Goal: Task Accomplishment & Management: Use online tool/utility

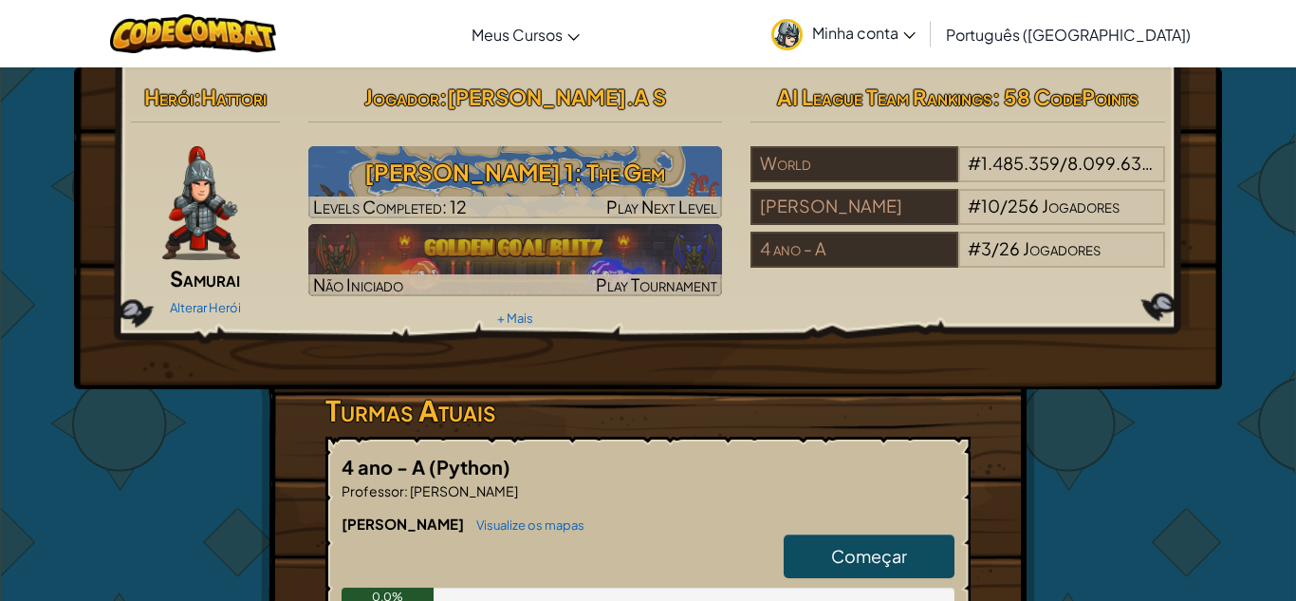
click at [191, 221] on img at bounding box center [201, 203] width 78 height 114
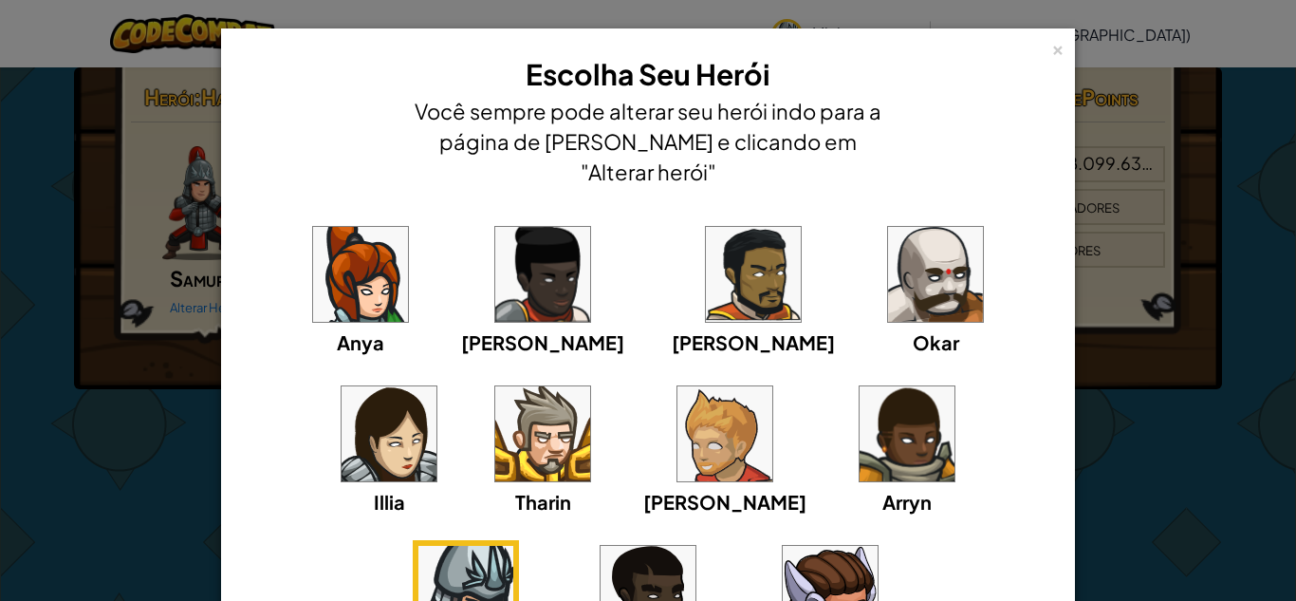
click at [513, 546] on img at bounding box center [465, 593] width 95 height 95
click at [1059, 55] on div "×" at bounding box center [1057, 47] width 13 height 20
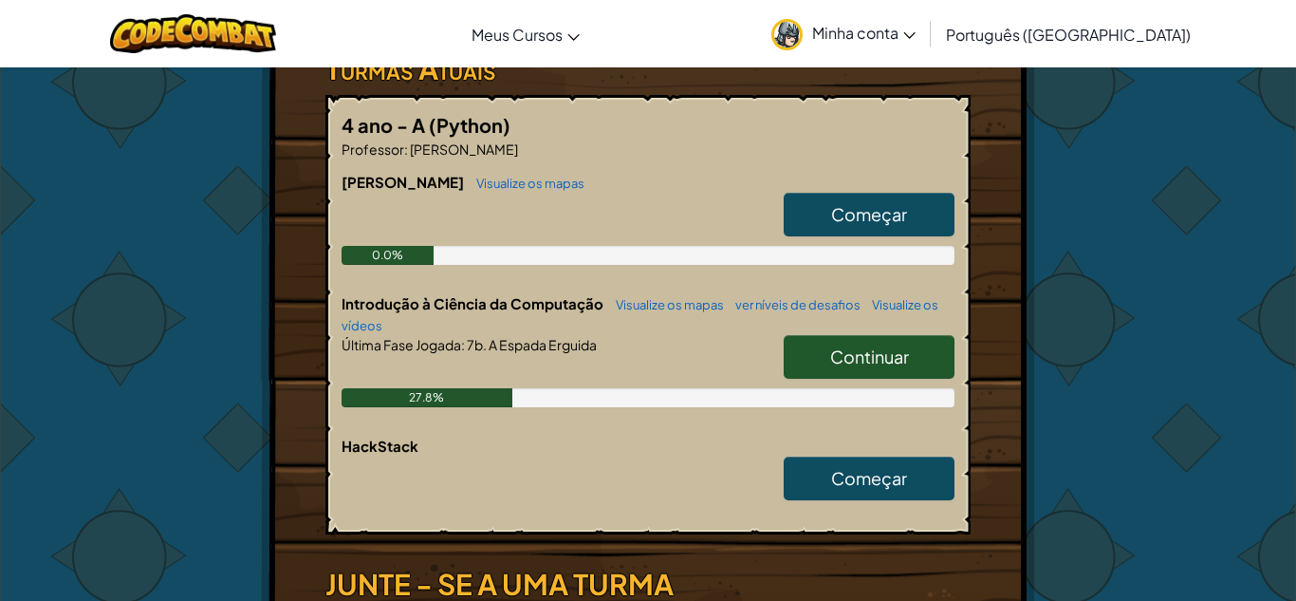
scroll to position [335, 0]
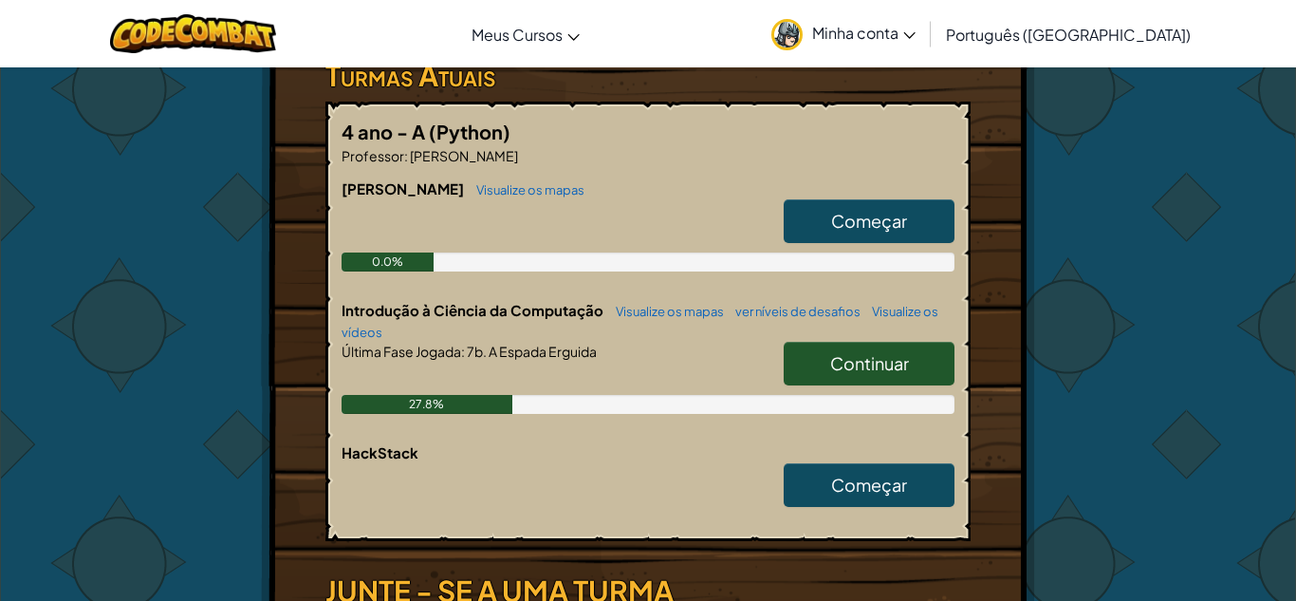
click at [913, 364] on link "Continuar" at bounding box center [869, 364] width 171 height 44
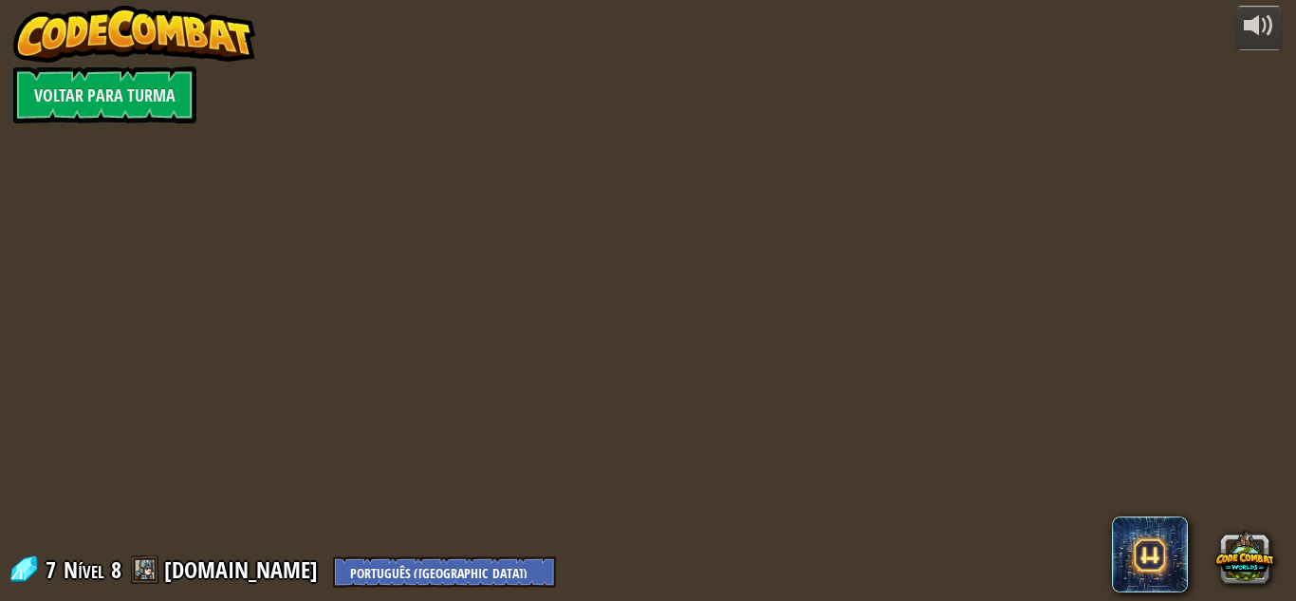
select select "pt-BR"
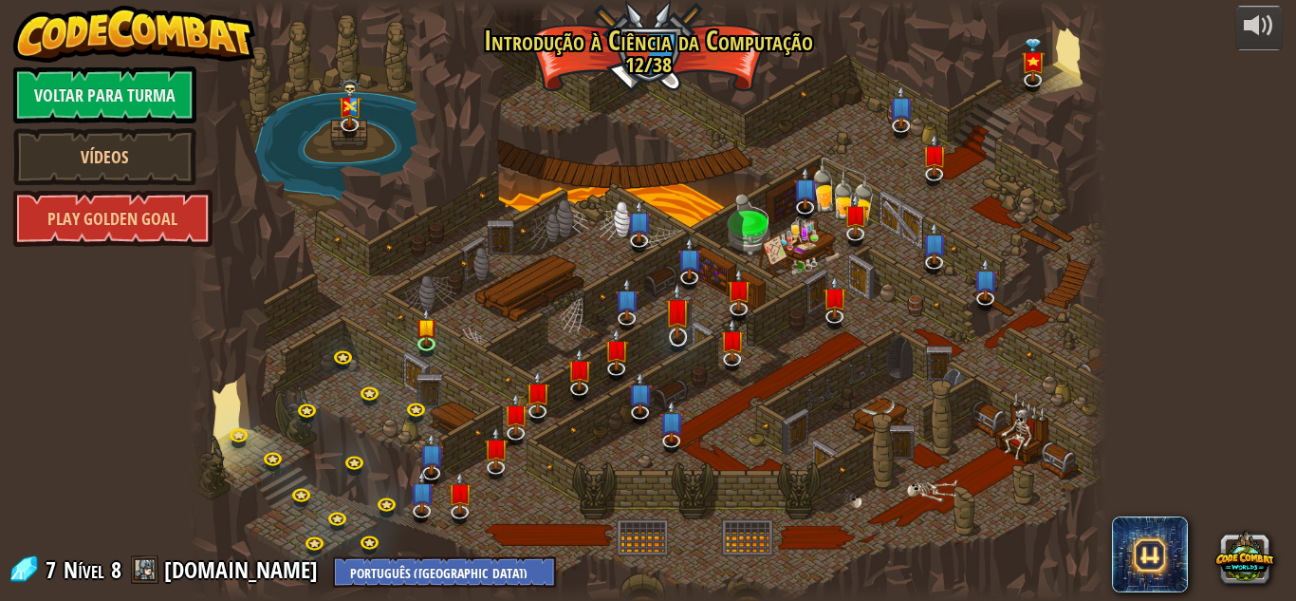
select select "pt-BR"
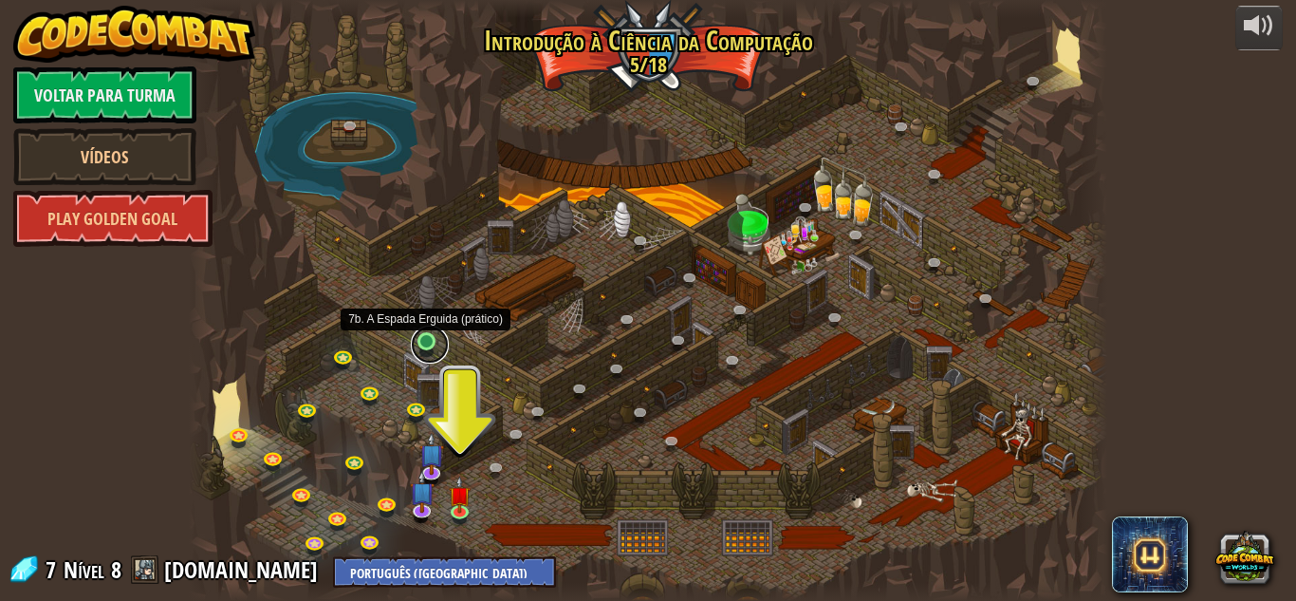
click at [424, 343] on link at bounding box center [430, 344] width 38 height 38
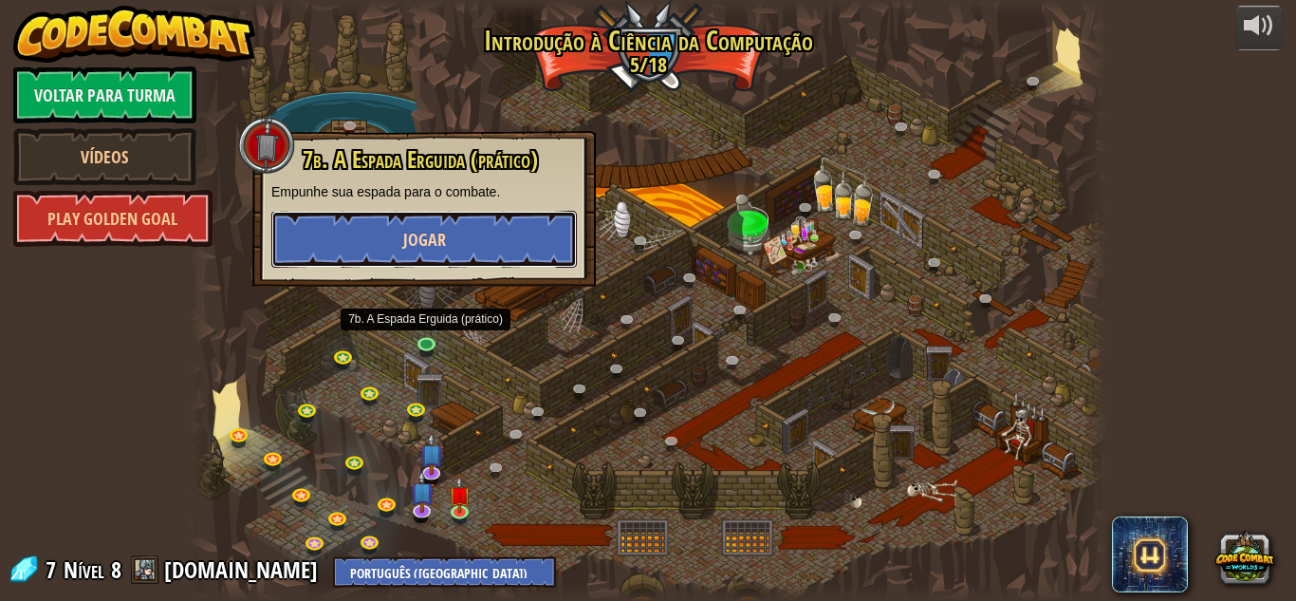
click at [439, 247] on span "Jogar" at bounding box center [424, 240] width 43 height 24
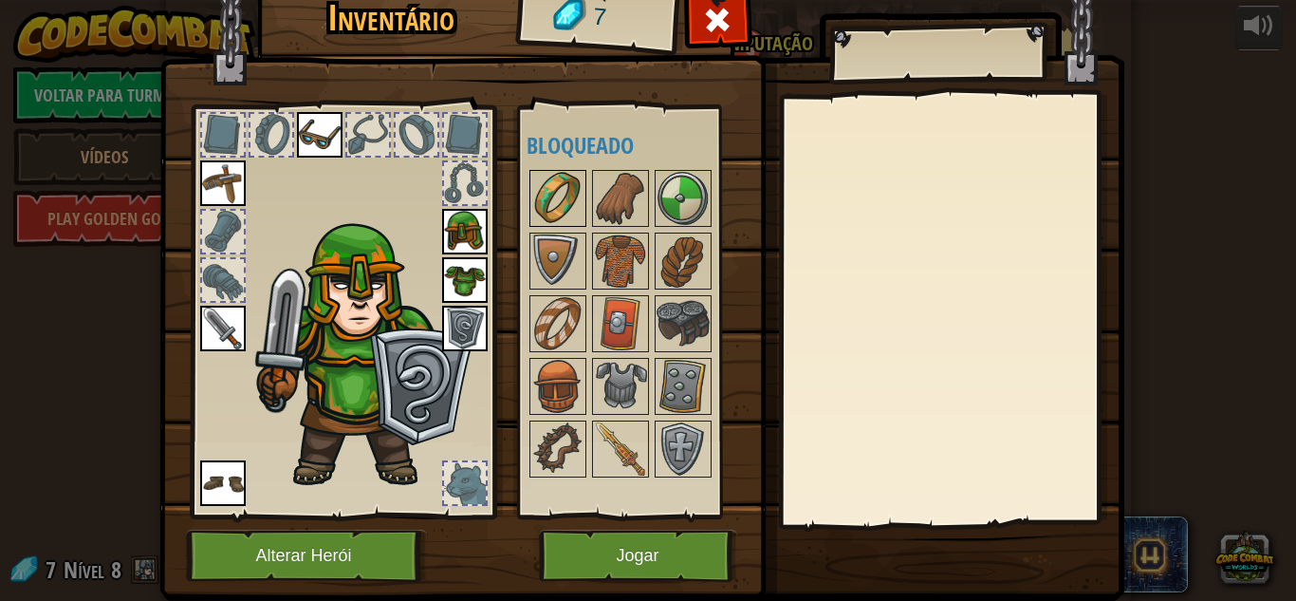
click at [559, 220] on img at bounding box center [557, 198] width 53 height 53
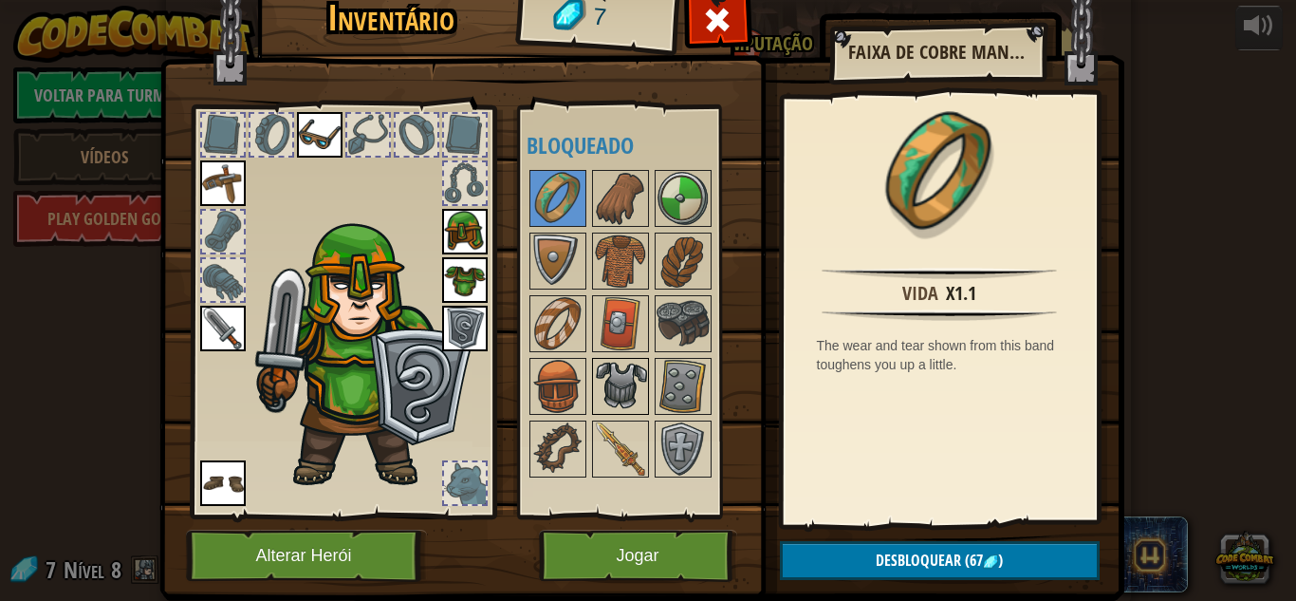
click at [636, 385] on img at bounding box center [620, 386] width 53 height 53
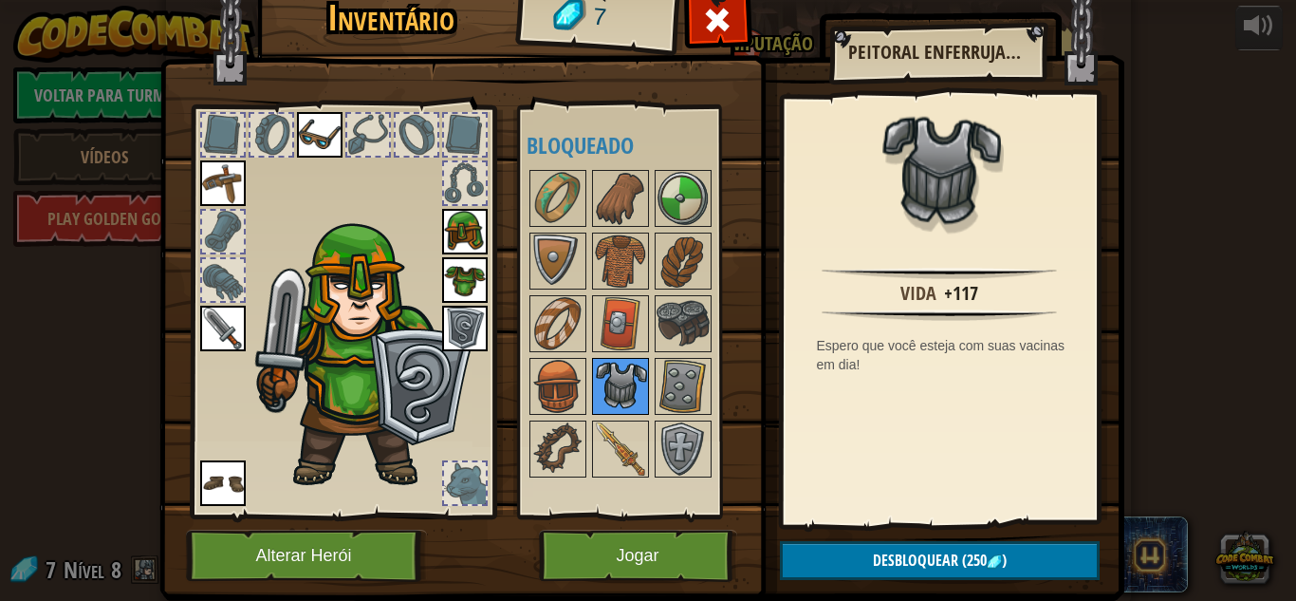
click at [636, 385] on img at bounding box center [620, 386] width 53 height 53
click at [669, 386] on img at bounding box center [683, 386] width 53 height 53
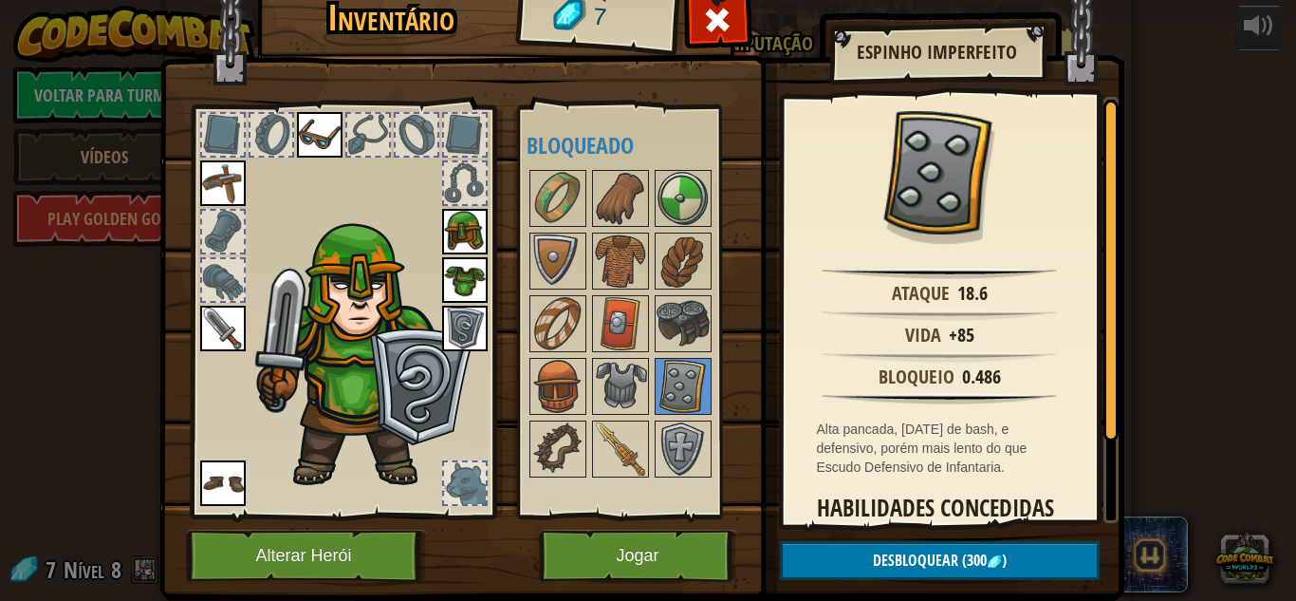
click at [714, 315] on div at bounding box center [639, 323] width 224 height 313
click at [687, 319] on img at bounding box center [683, 323] width 53 height 53
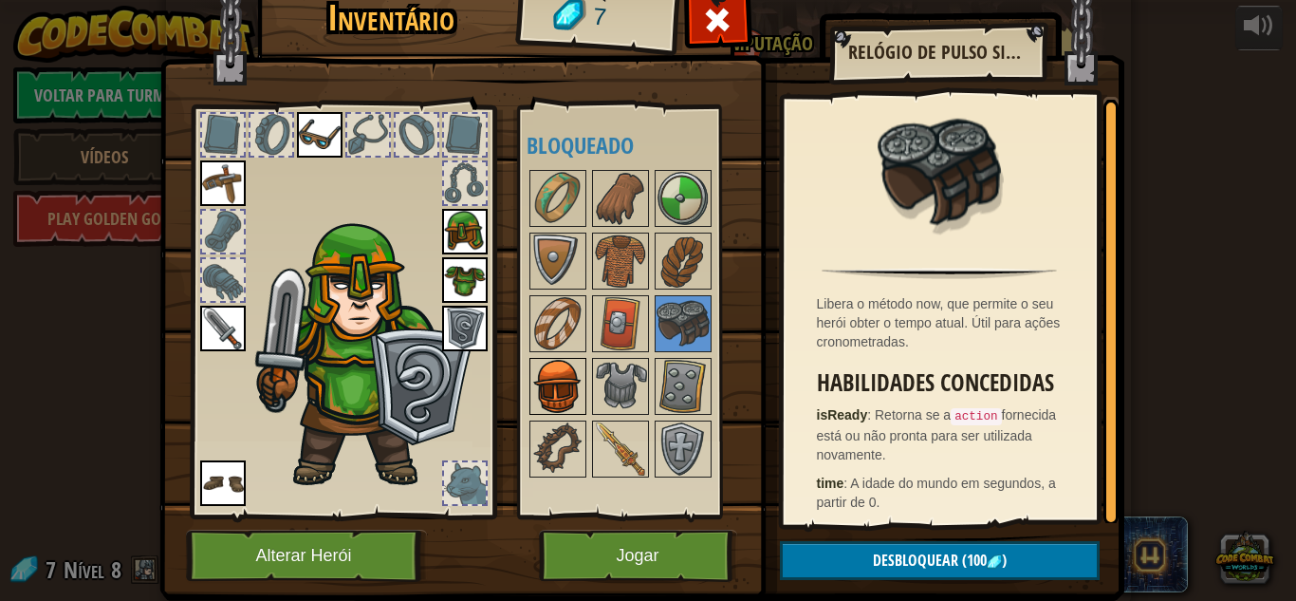
click at [574, 408] on img at bounding box center [557, 386] width 53 height 53
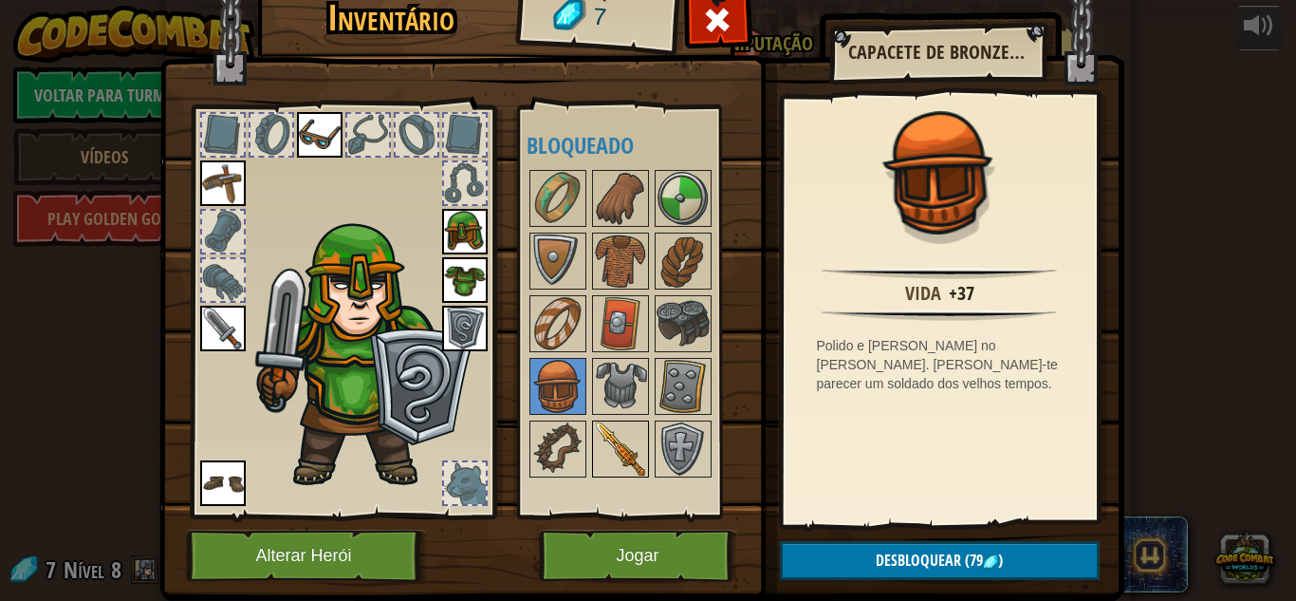
click at [620, 451] on img at bounding box center [620, 448] width 53 height 53
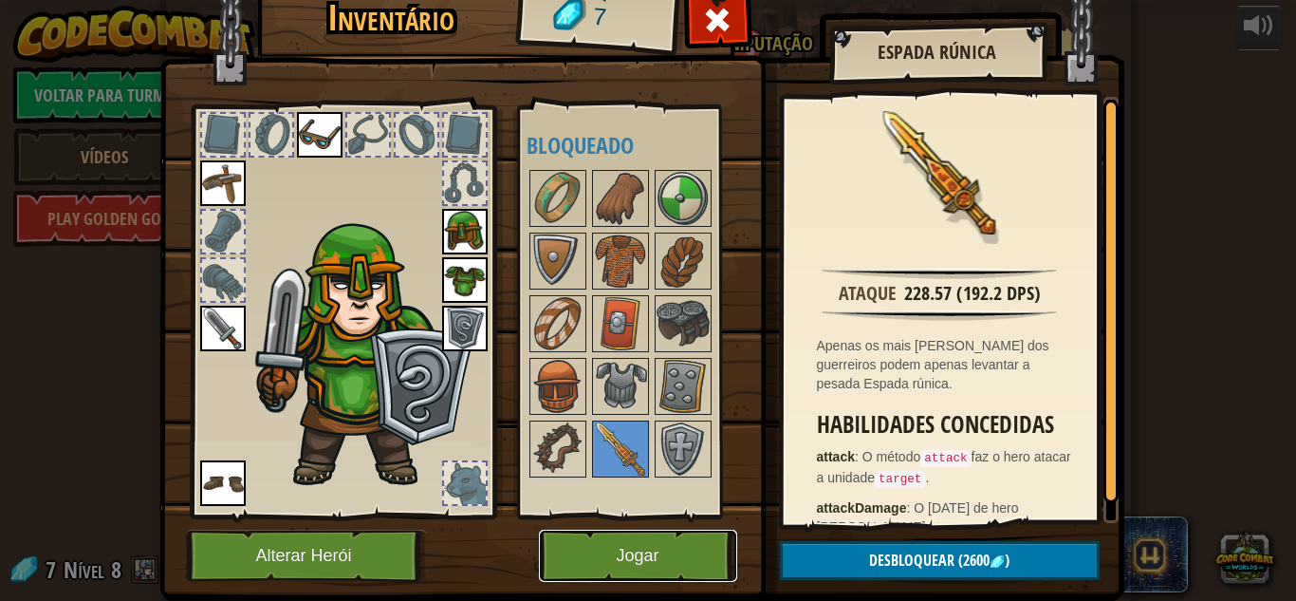
click at [628, 558] on button "Jogar" at bounding box center [638, 555] width 198 height 52
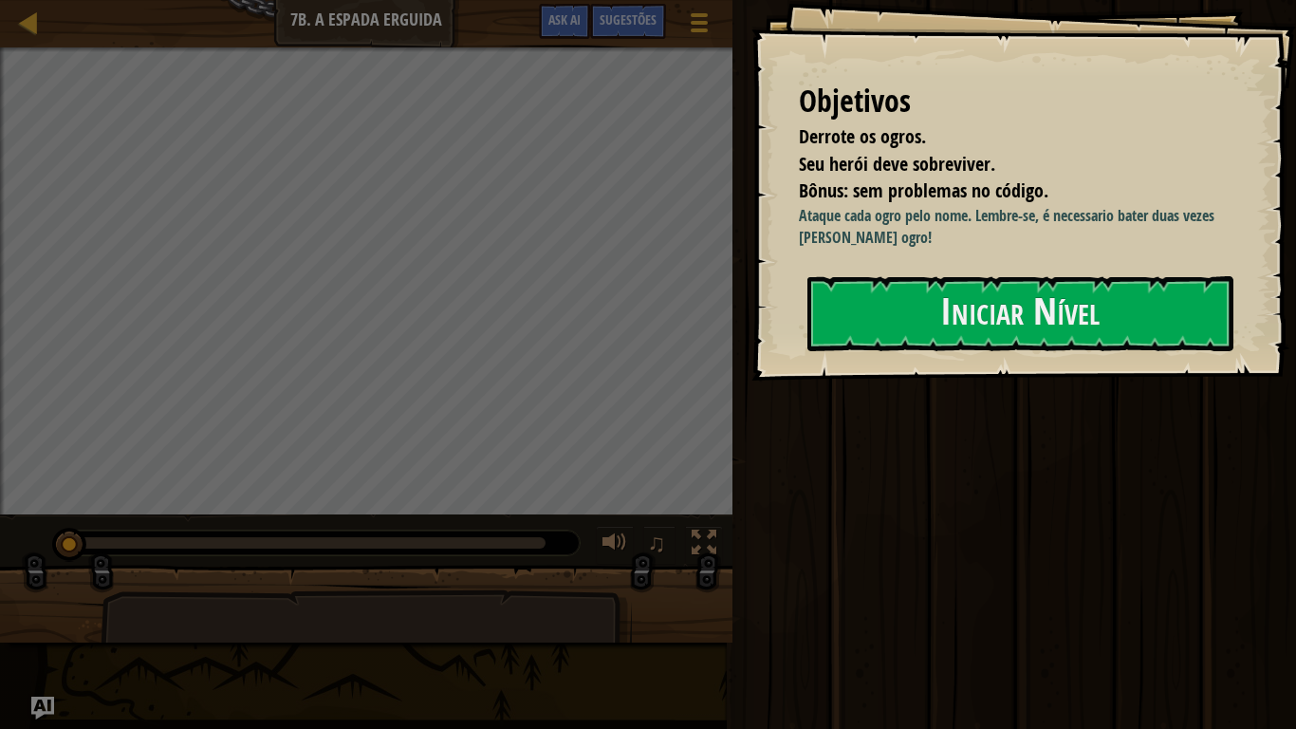
click at [942, 369] on div "Objetivos Derrote os ogros. Seu herói deve sobreviver. Bônus: sem problemas no …" at bounding box center [1023, 190] width 545 height 380
click at [936, 330] on button "Iniciar Nível" at bounding box center [1020, 313] width 426 height 75
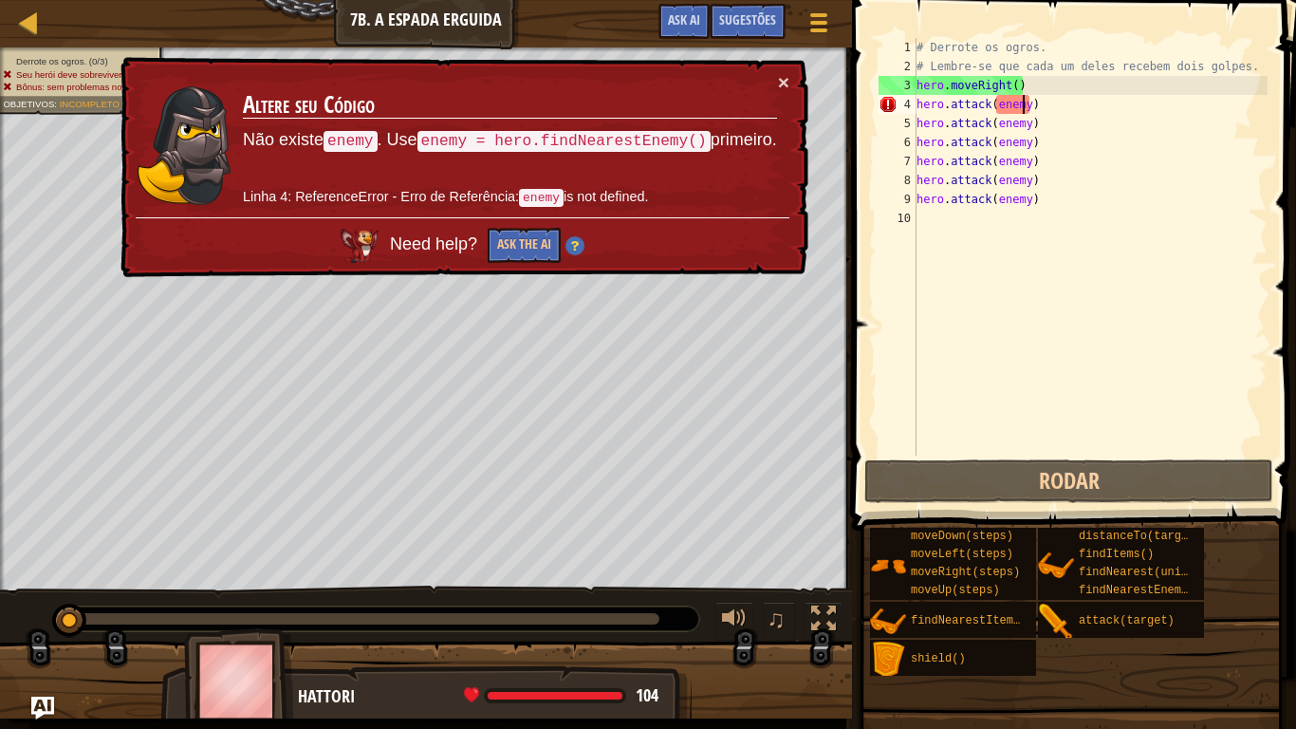
click at [1024, 102] on div "# Derrote os ogros. # Lembre-se que cada um deles recebem dois golpes. hero . m…" at bounding box center [1090, 265] width 355 height 455
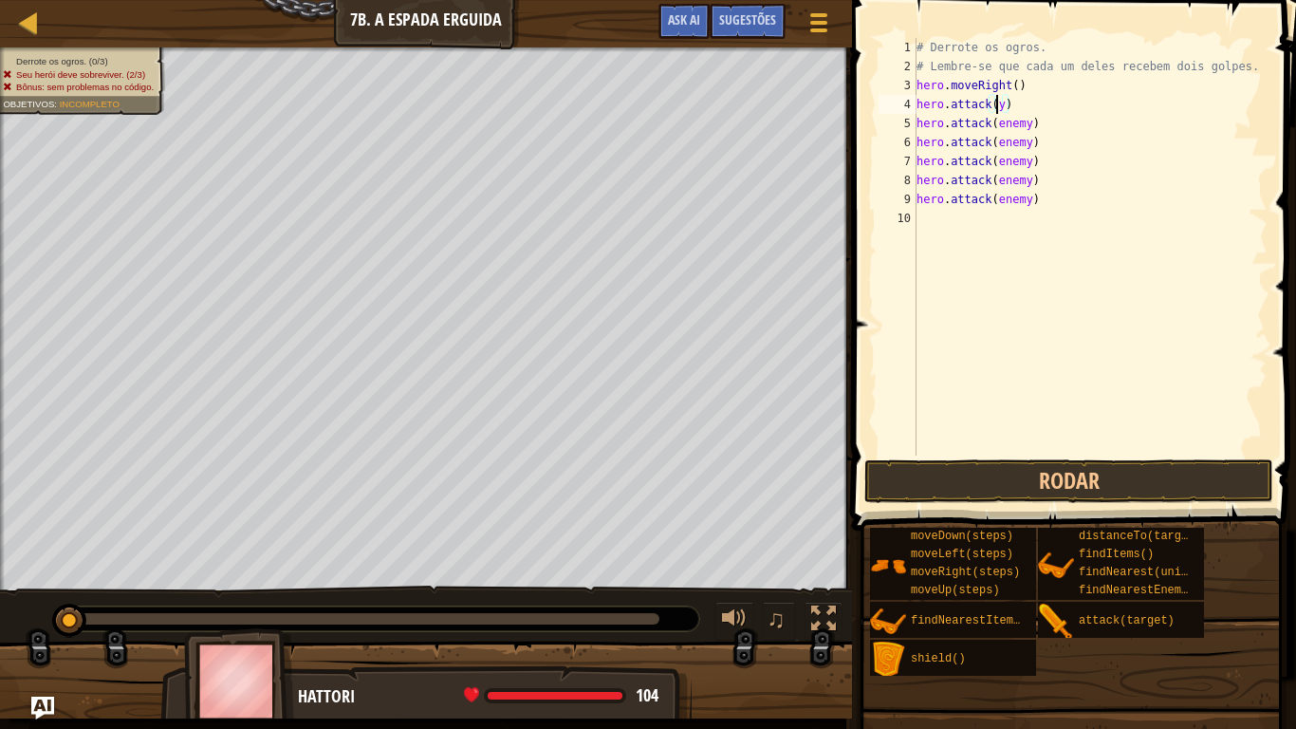
click at [1006, 106] on div "# Derrote os ogros. # Lembre-se que cada um deles recebem dois golpes. hero . m…" at bounding box center [1090, 265] width 355 height 455
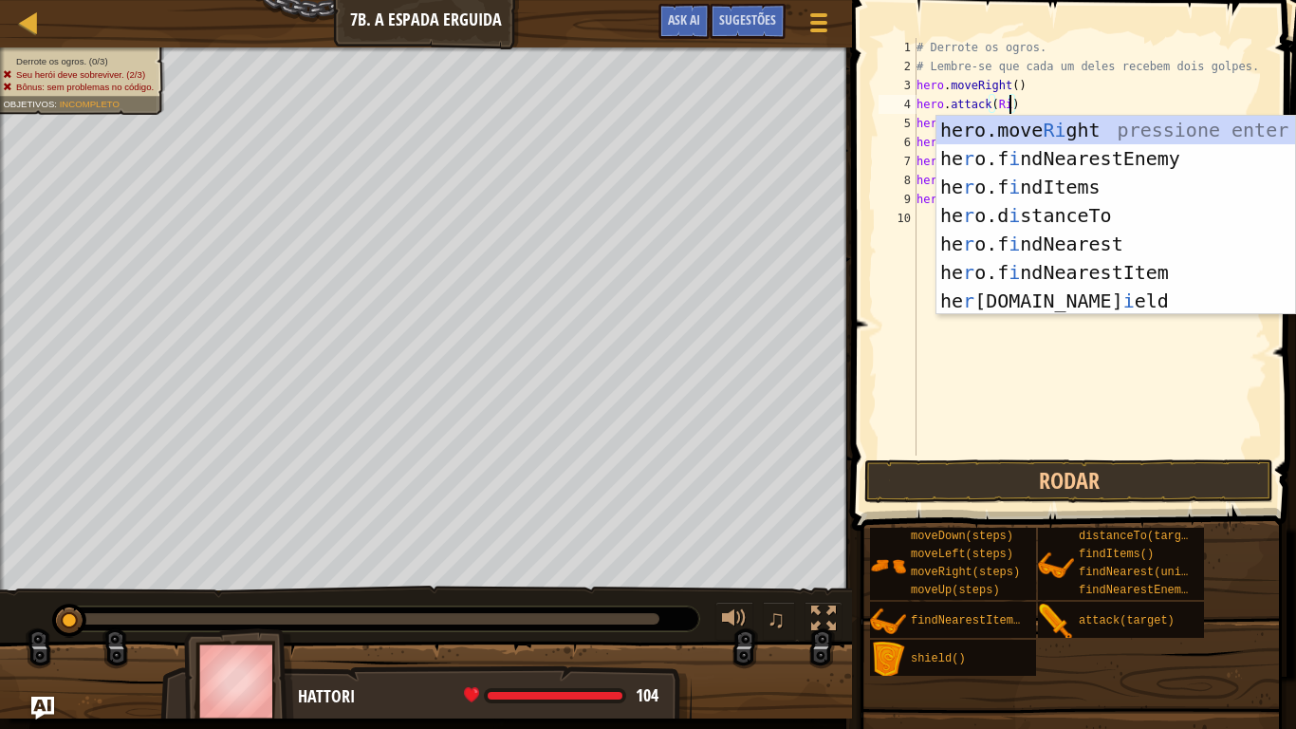
type textarea "hero.attack(Rig)"
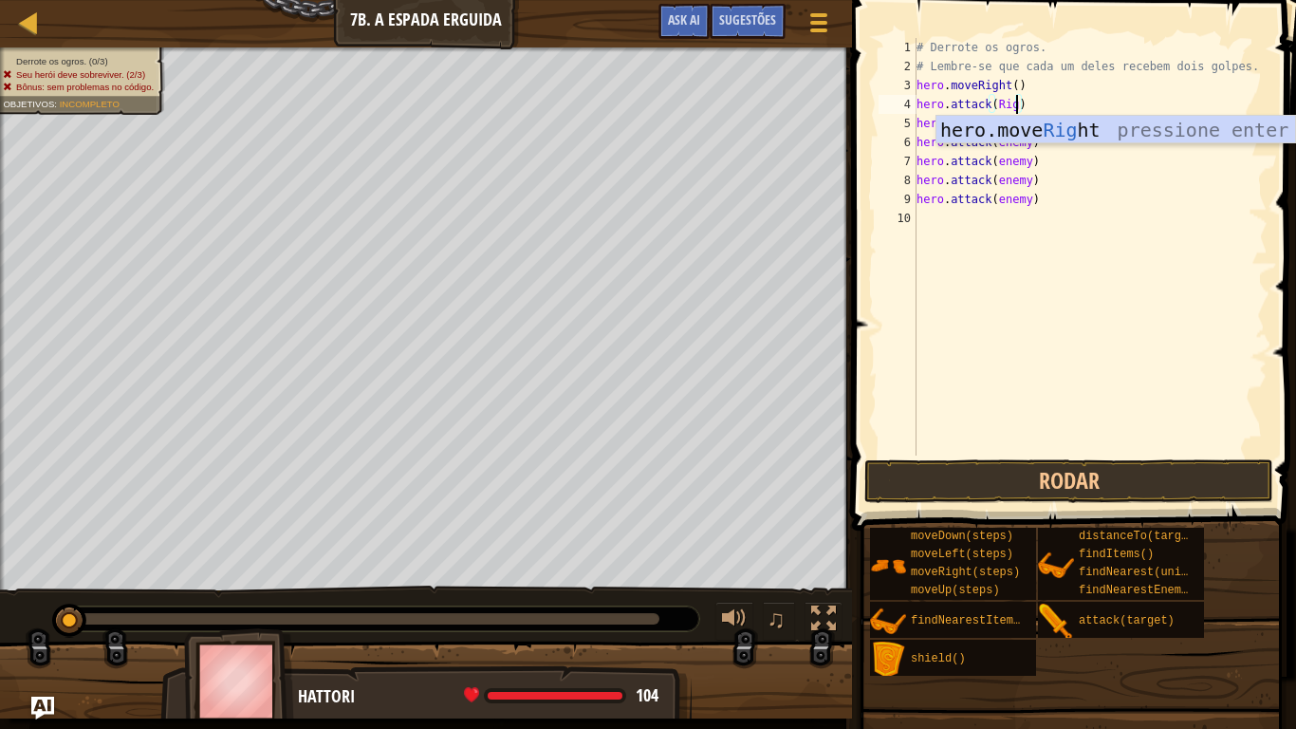
scroll to position [9, 14]
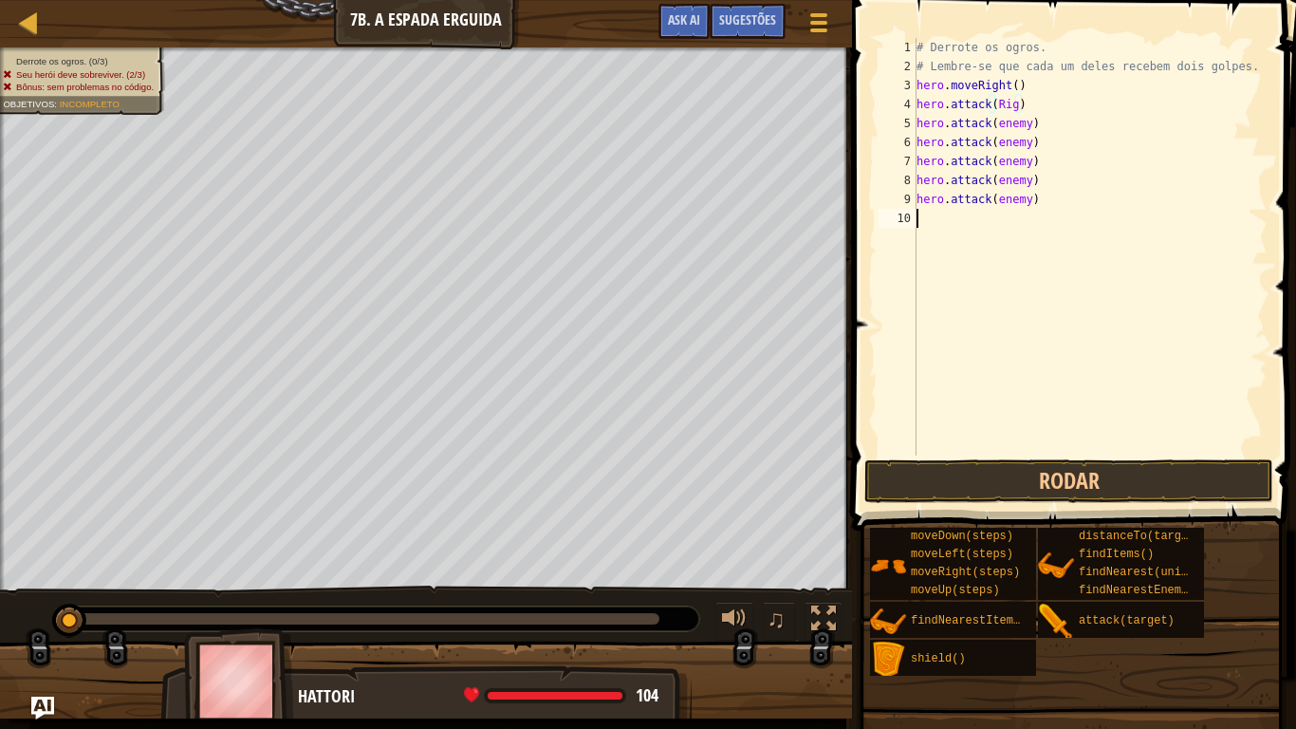
click at [1116, 240] on div "# Derrote os ogros. # Lembre-se que cada um deles recebem dois golpes. hero . m…" at bounding box center [1090, 265] width 355 height 455
click at [1031, 126] on div "# Derrote os ogros. # Lembre-se que cada um deles recebem dois golpes. hero . m…" at bounding box center [1090, 265] width 355 height 455
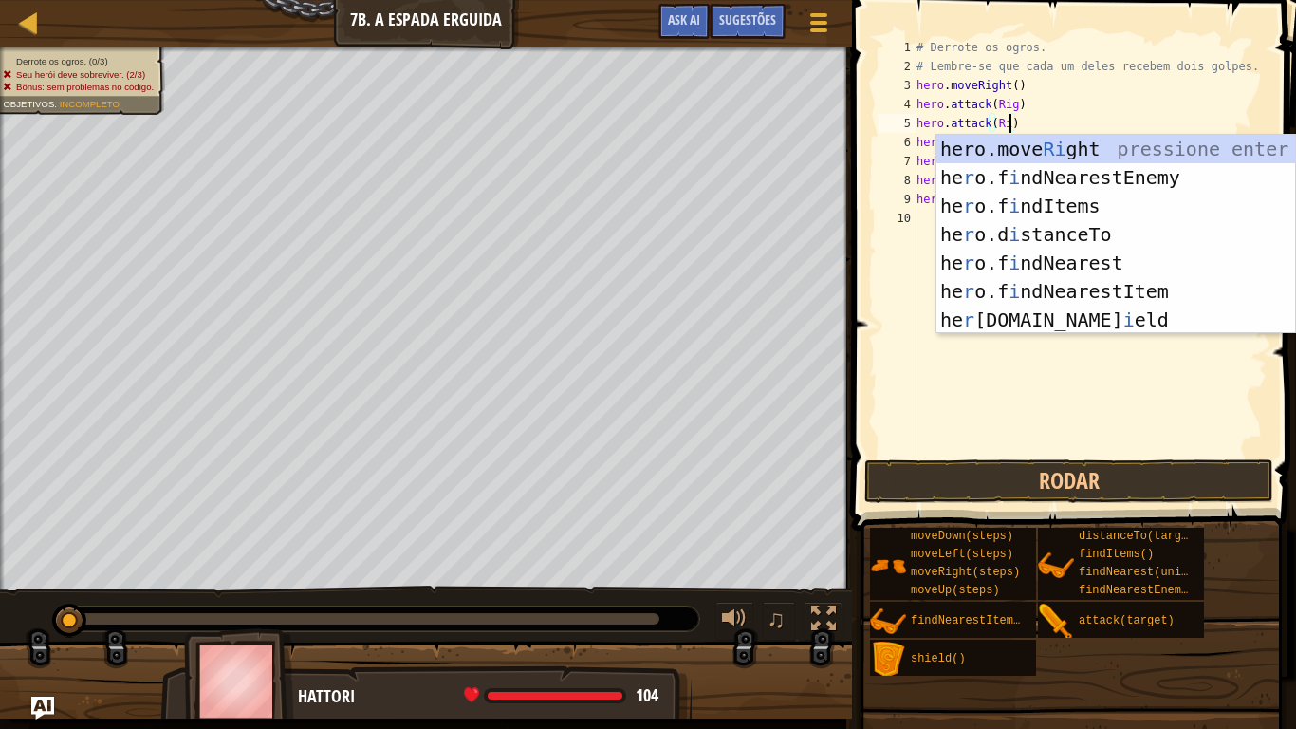
scroll to position [9, 14]
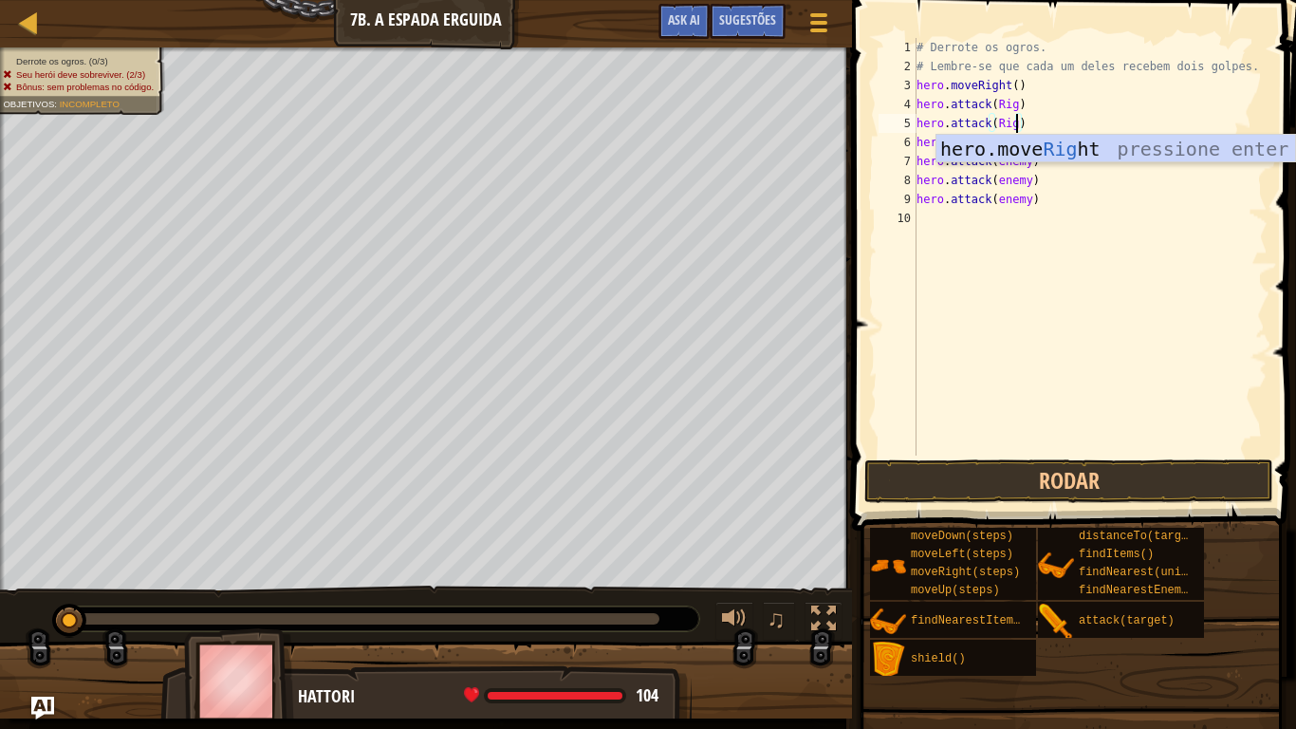
click at [1153, 206] on div "# Derrote os ogros. # Lembre-se que cada um deles recebem dois golpes. hero . m…" at bounding box center [1090, 265] width 355 height 455
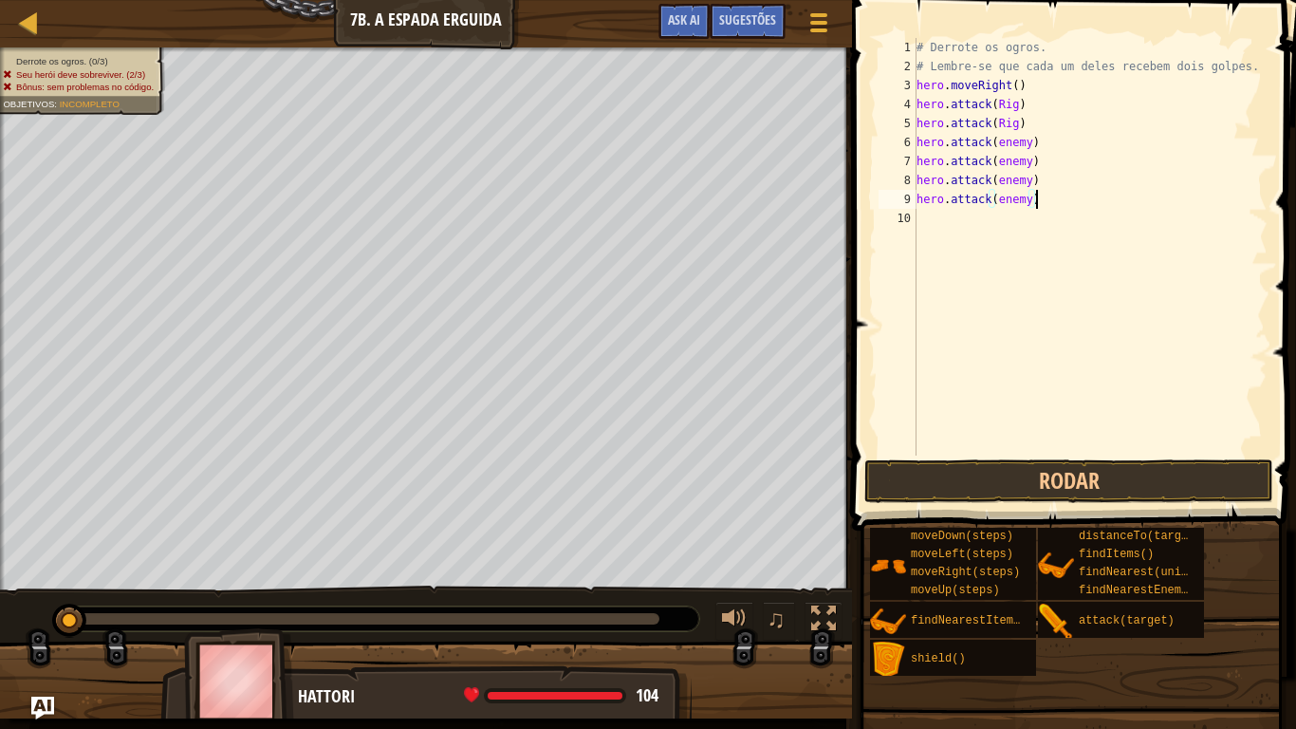
click at [1030, 144] on div "# Derrote os ogros. # Lembre-se que cada um deles recebem dois golpes. hero . m…" at bounding box center [1090, 265] width 355 height 455
click at [1029, 164] on div "# Derrote os ogros. # Lembre-se que cada um deles recebem dois golpes. hero . m…" at bounding box center [1090, 265] width 355 height 455
click at [1031, 183] on div "# Derrote os ogros. # Lembre-se que cada um deles recebem dois golpes. hero . m…" at bounding box center [1090, 265] width 355 height 455
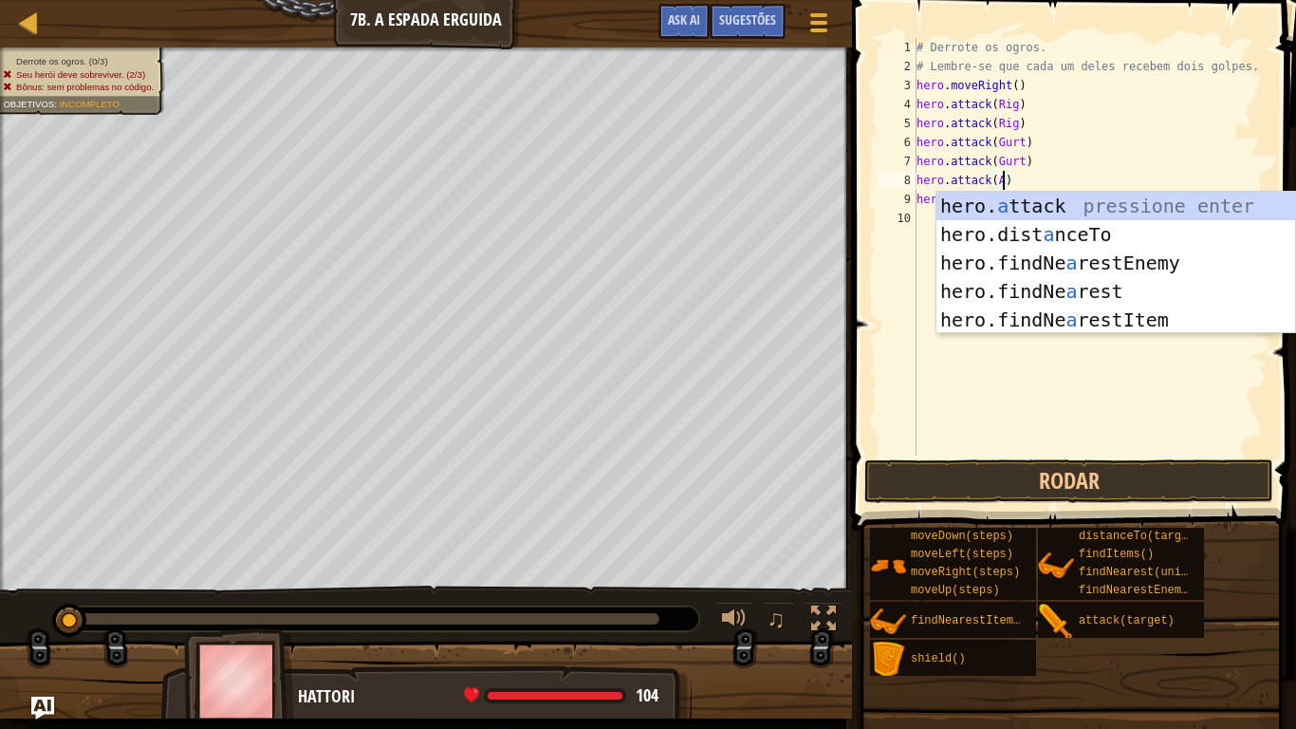
scroll to position [9, 13]
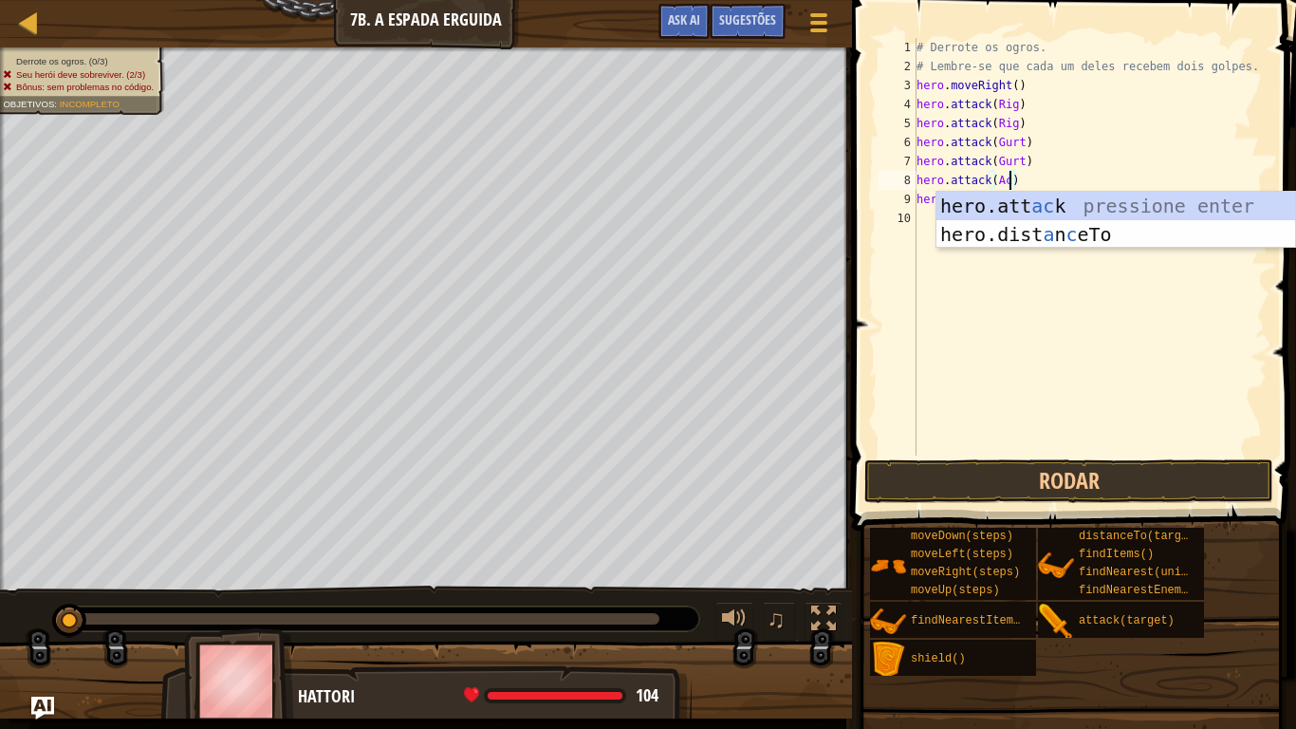
type textarea "hero.attack(Ack)"
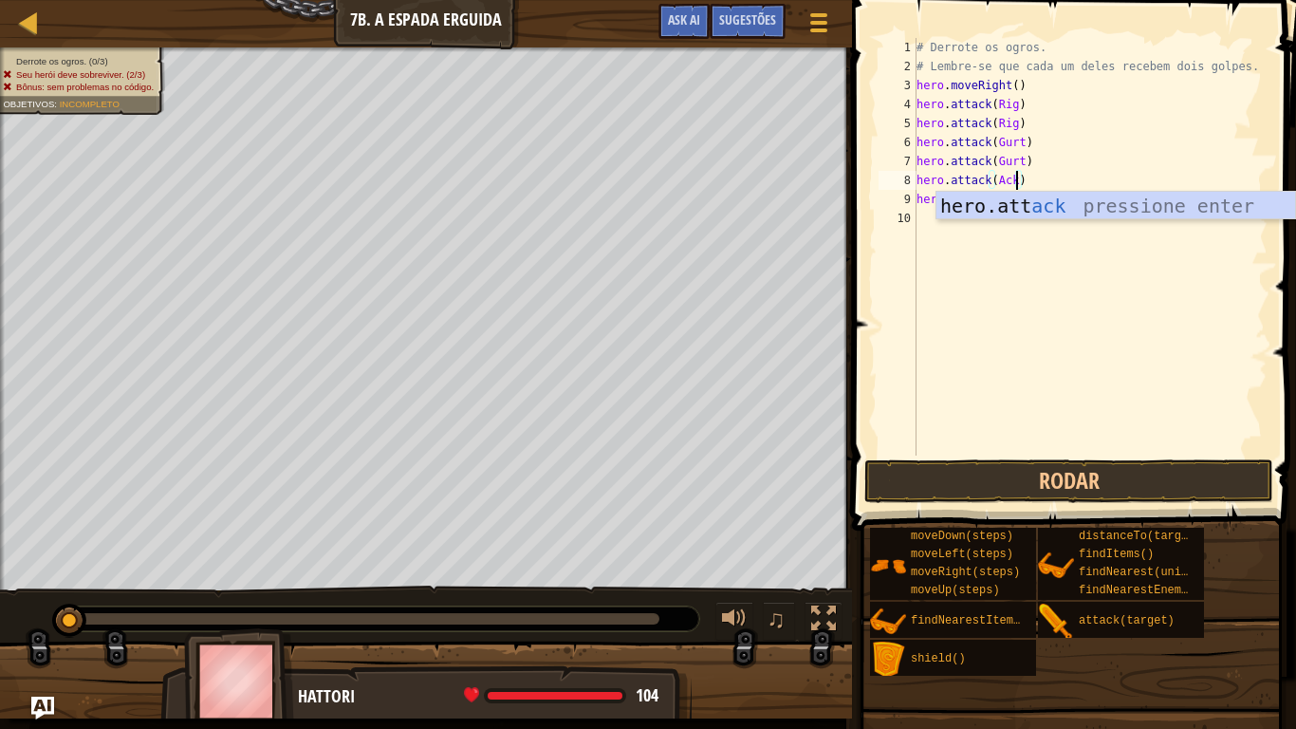
click at [1098, 279] on div "# Derrote os ogros. # Lembre-se que cada um deles recebem dois golpes. hero . m…" at bounding box center [1090, 265] width 355 height 455
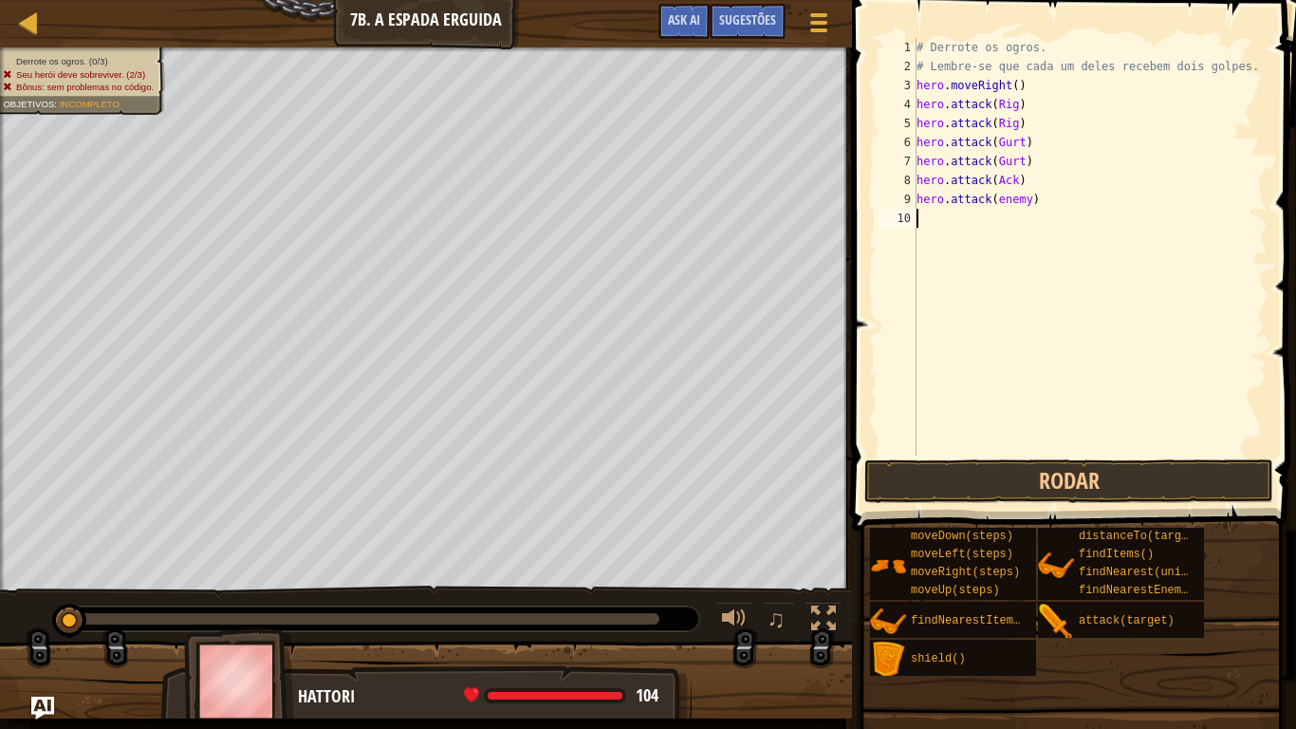
scroll to position [9, 0]
click at [1034, 201] on div "# Derrote os ogros. # Lembre-se que cada um deles recebem dois golpes. hero . m…" at bounding box center [1090, 265] width 355 height 455
click at [1034, 202] on div "# Derrote os ogros. # Lembre-se que cada um deles recebem dois golpes. hero . m…" at bounding box center [1090, 265] width 355 height 455
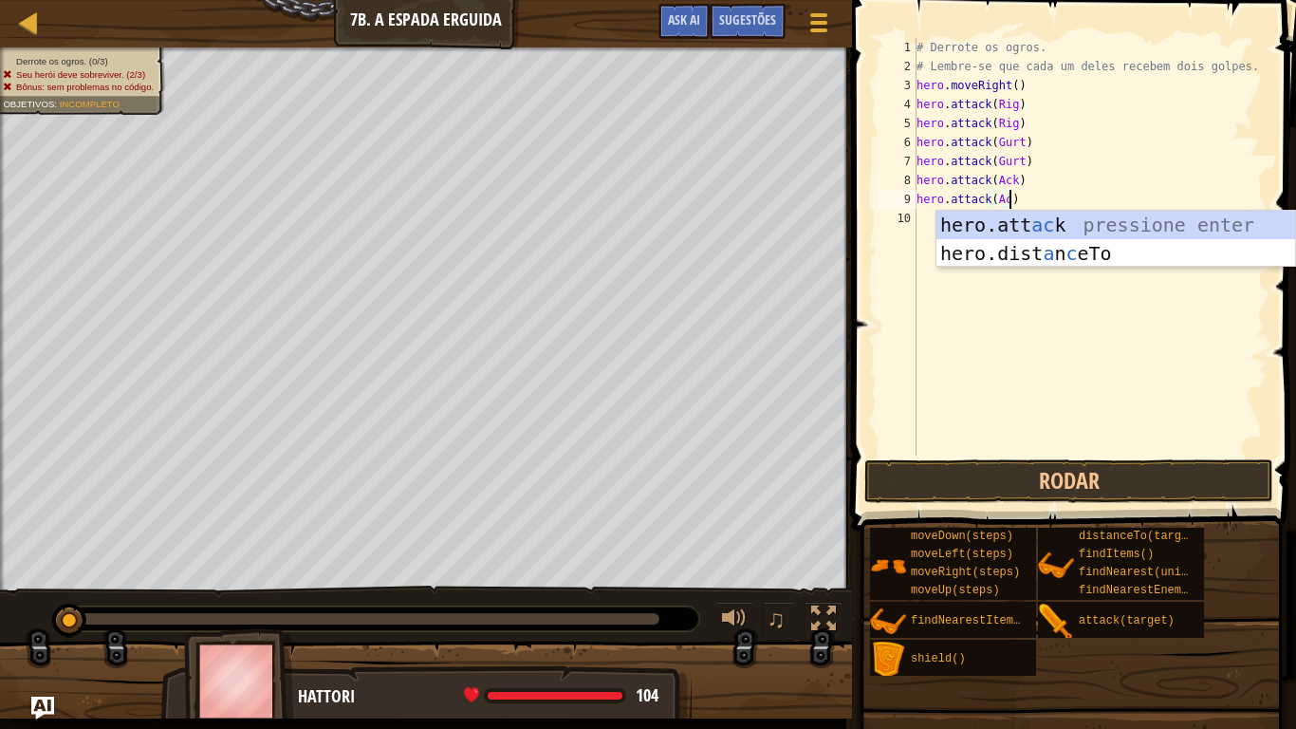
scroll to position [9, 13]
type textarea "hero.attack(Ack)"
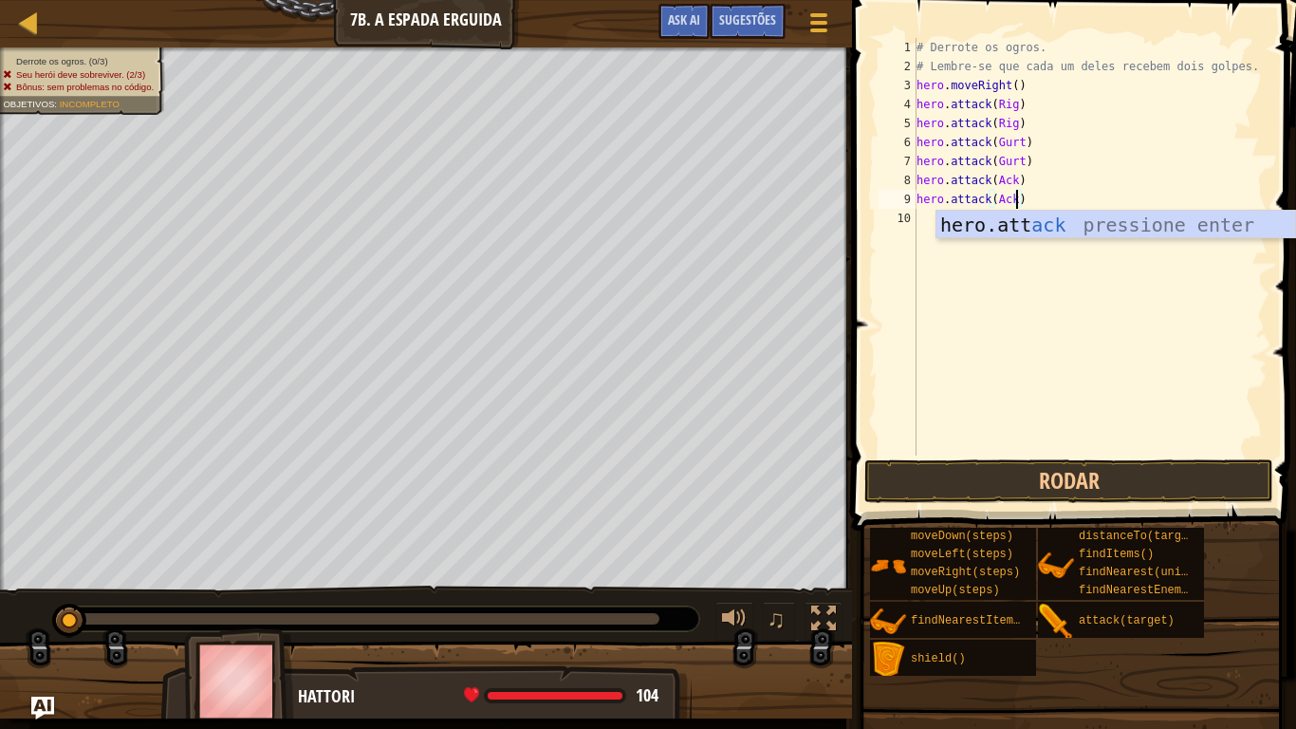
scroll to position [9, 14]
click at [1095, 313] on div "# Derrote os ogros. # Lembre-se que cada um deles recebem dois golpes. hero . m…" at bounding box center [1090, 265] width 355 height 455
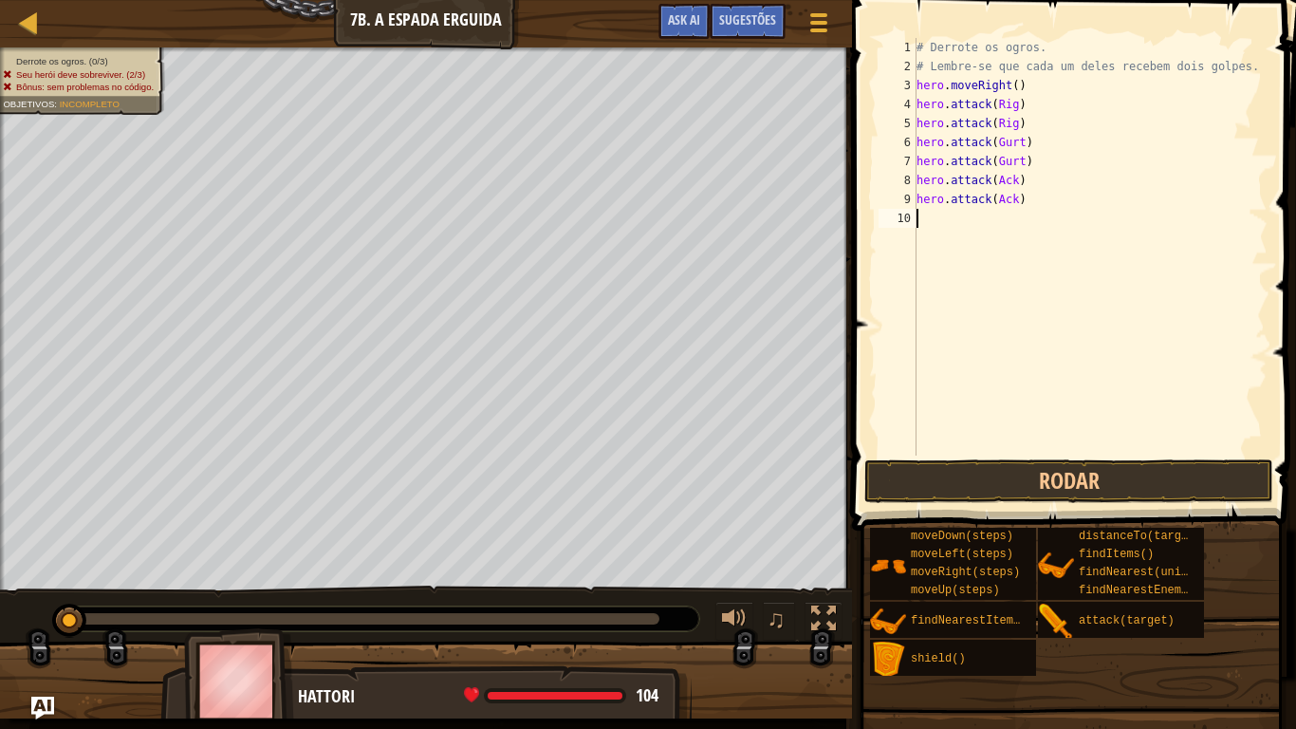
scroll to position [9, 0]
click at [1061, 478] on button "Rodar" at bounding box center [1068, 481] width 409 height 44
click at [1061, 478] on button "Rodando" at bounding box center [1068, 481] width 409 height 44
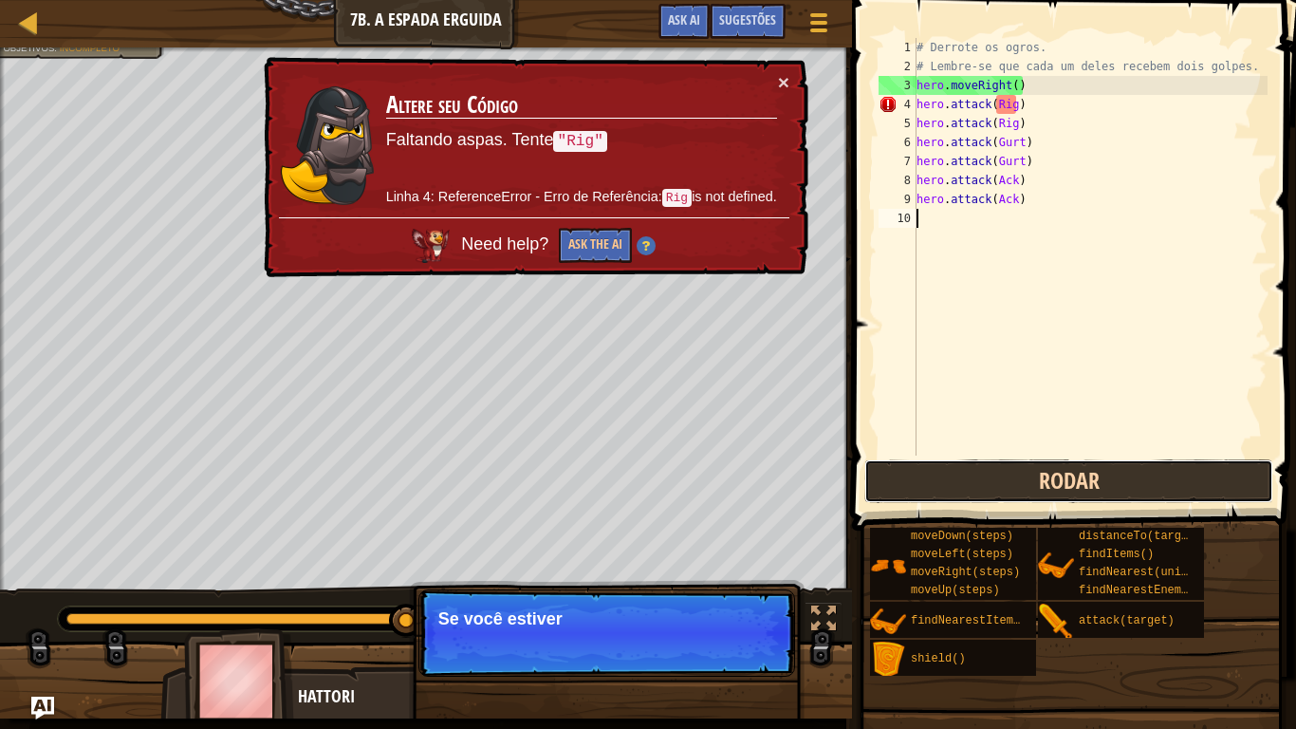
click at [1061, 478] on button "Rodar" at bounding box center [1068, 481] width 409 height 44
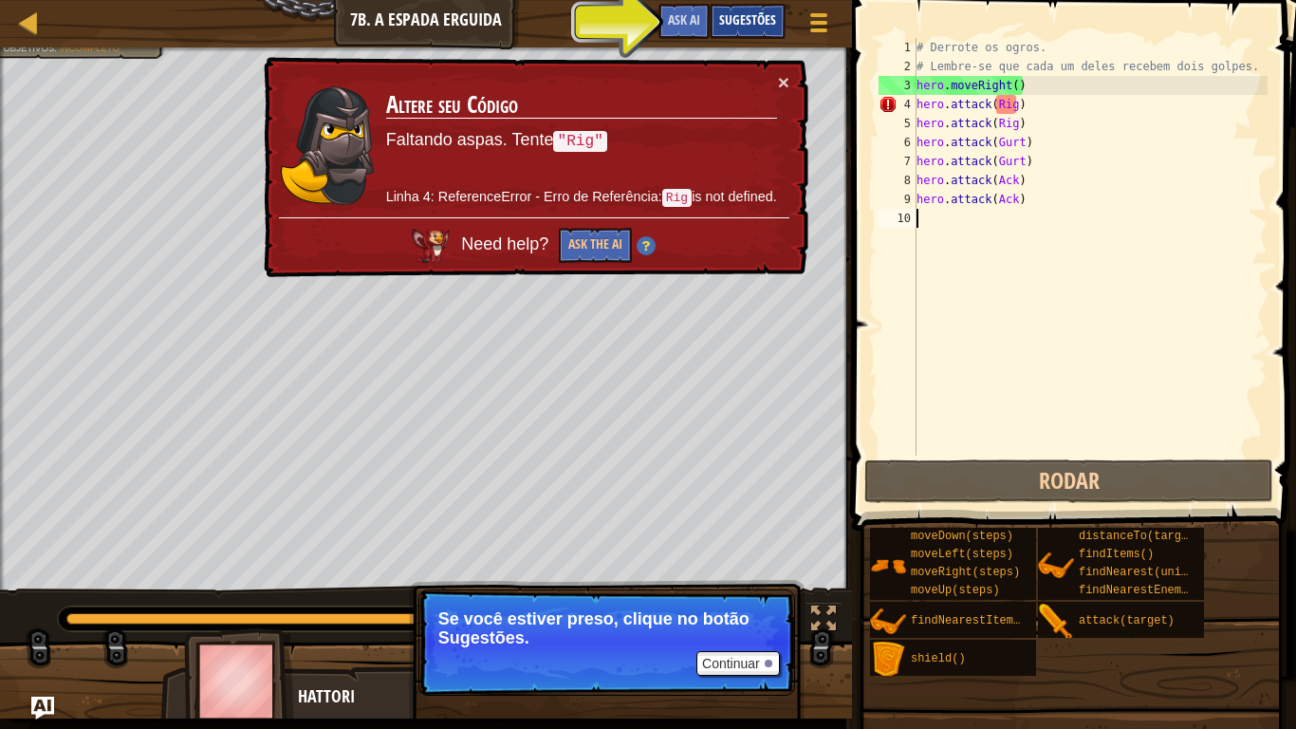
click at [747, 13] on span "Sugestões" at bounding box center [747, 19] width 57 height 18
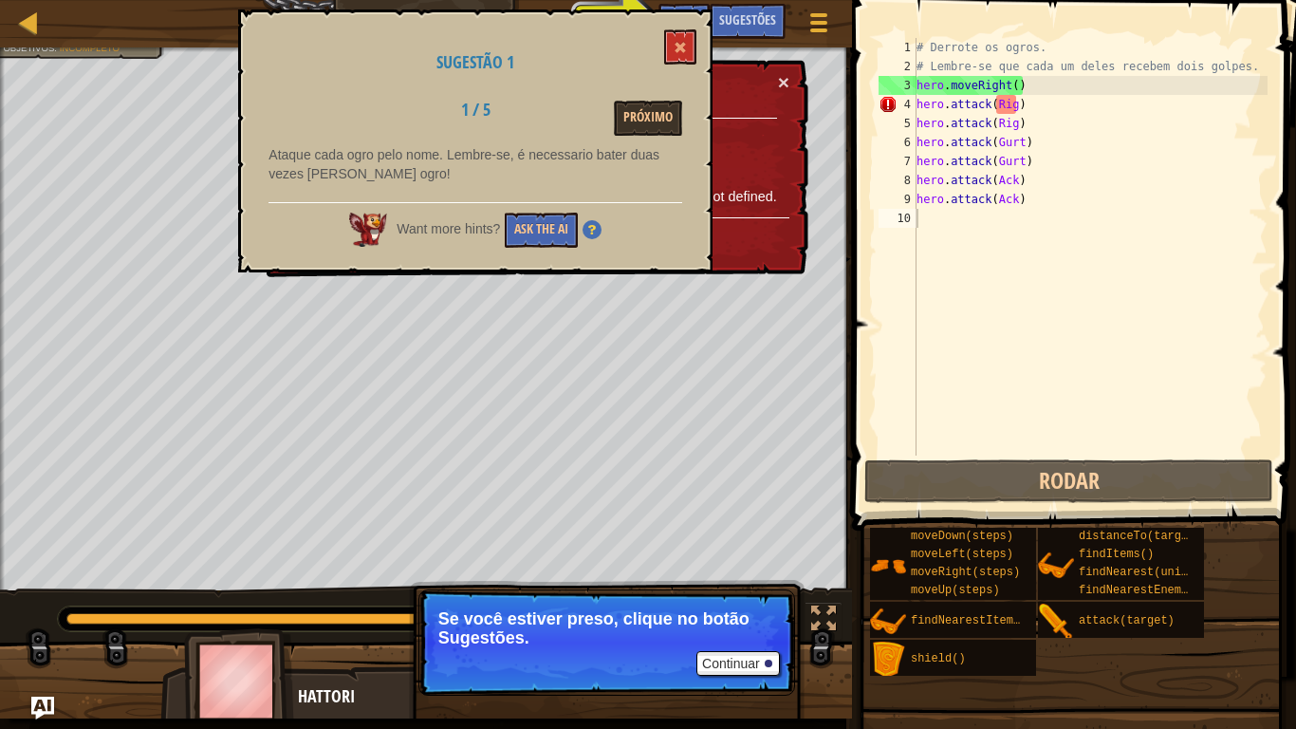
click at [792, 83] on div "× Altere seu Código Faltando aspas. Tente "Rig" Linha 4: ReferenceError - Erro …" at bounding box center [534, 167] width 548 height 221
click at [784, 81] on button "×" at bounding box center [782, 77] width 12 height 20
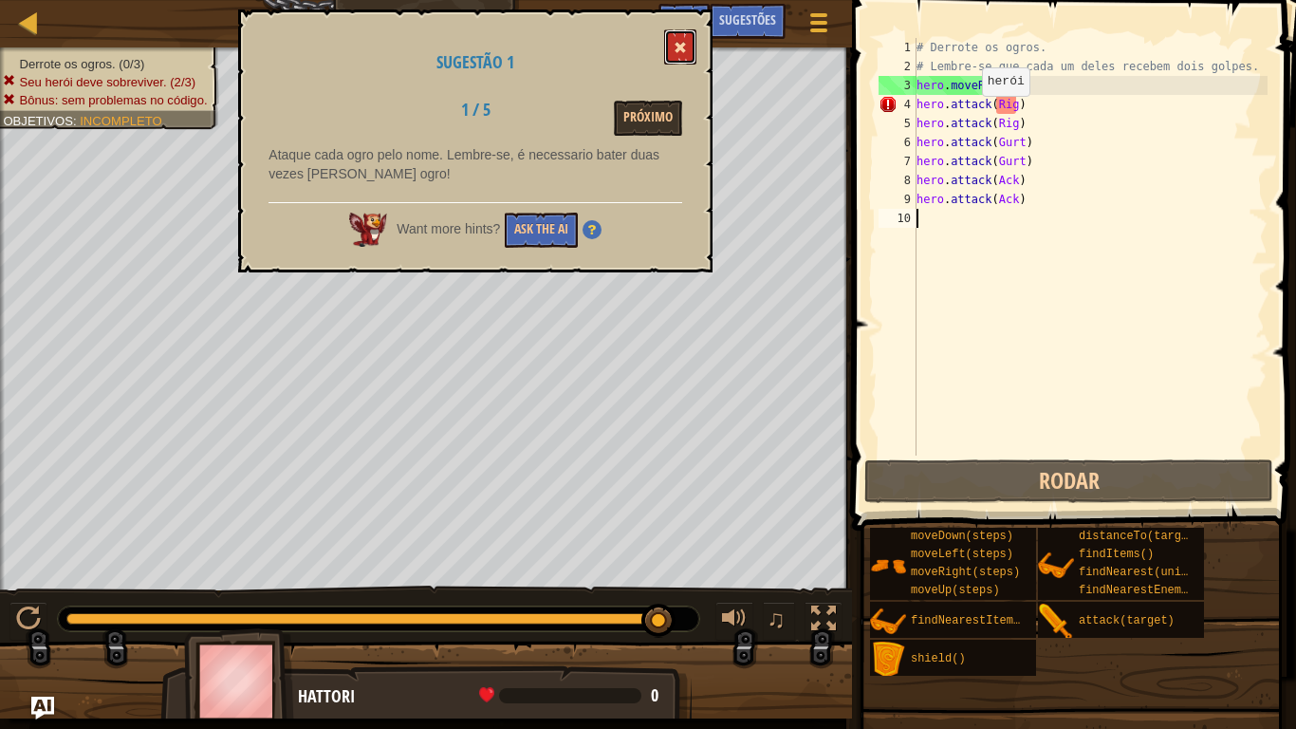
click at [687, 49] on span at bounding box center [680, 47] width 13 height 13
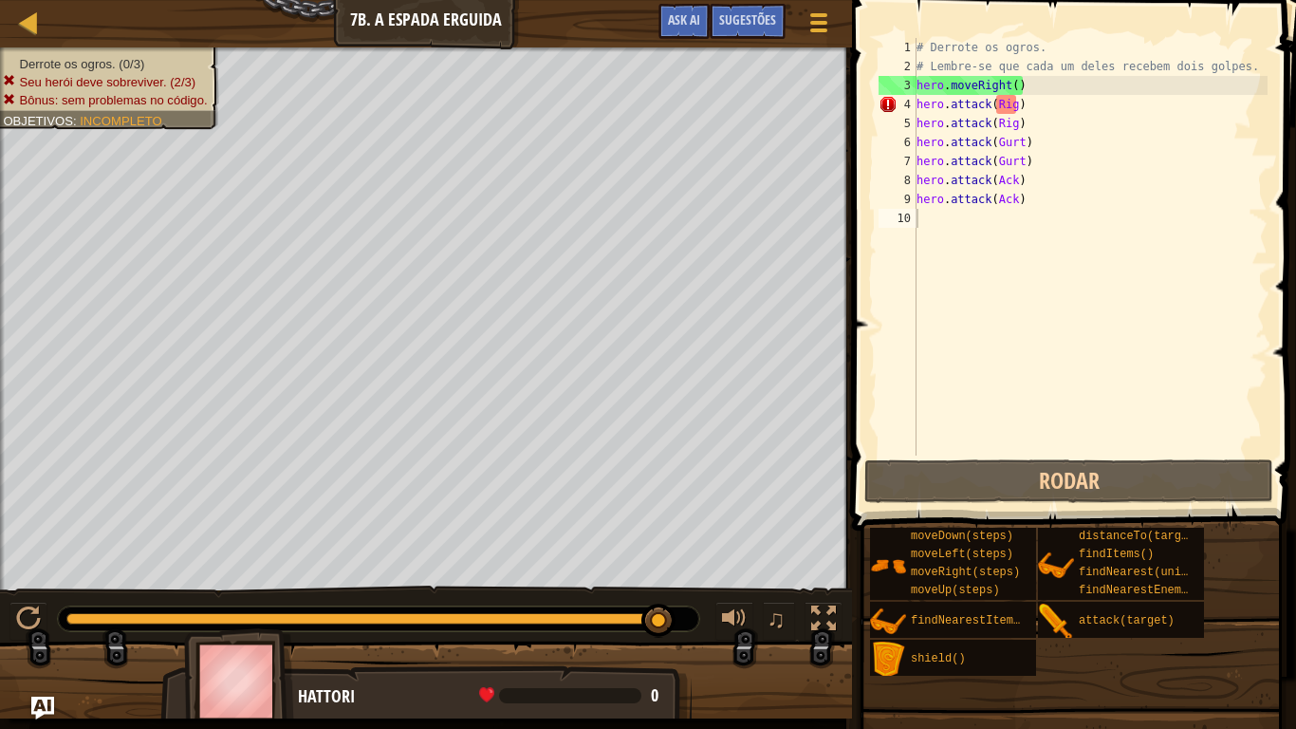
click at [1240, 172] on div "# Derrote os ogros. # Lembre-se que cada um deles recebem dois golpes. hero . m…" at bounding box center [1090, 265] width 355 height 455
click at [1044, 109] on div "# Derrote os ogros. # Lembre-se que cada um deles recebem dois golpes. hero . m…" at bounding box center [1090, 265] width 355 height 455
click at [1019, 106] on div "# Derrote os ogros. # Lembre-se que cada um deles recebem dois golpes. hero . m…" at bounding box center [1090, 265] width 355 height 455
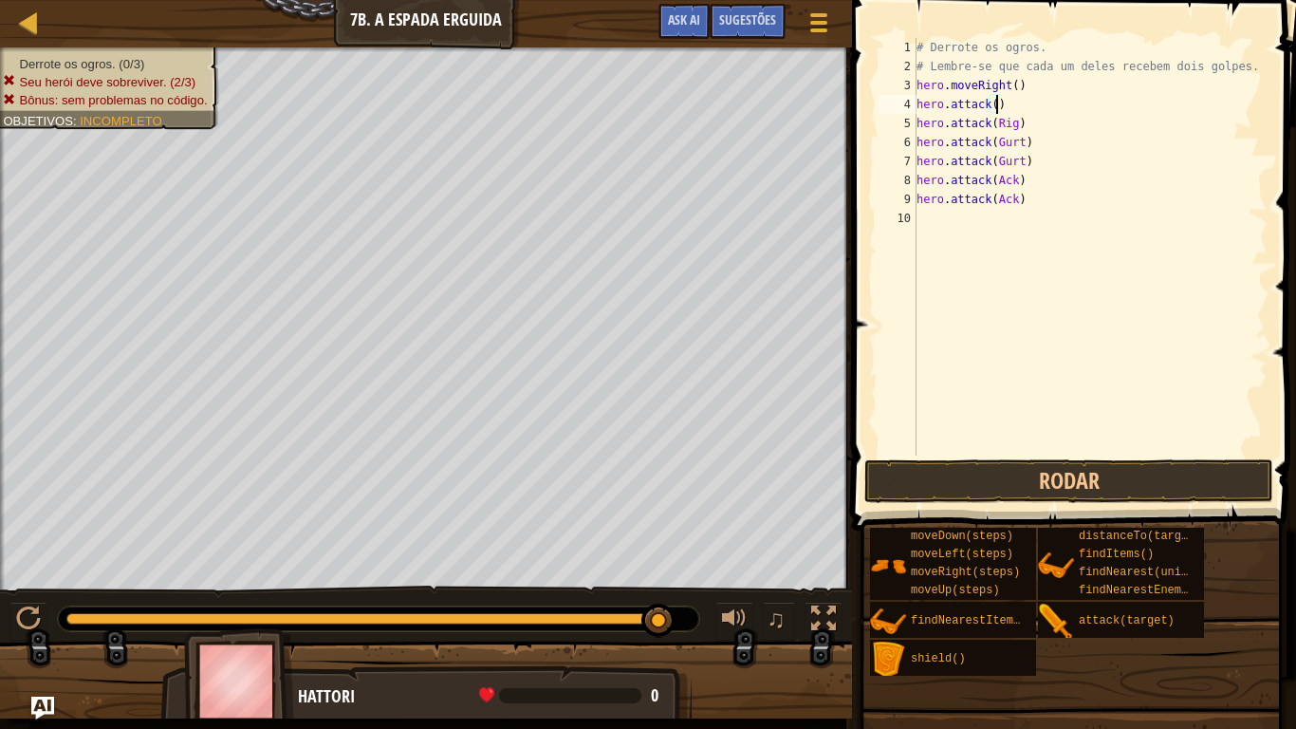
scroll to position [9, 12]
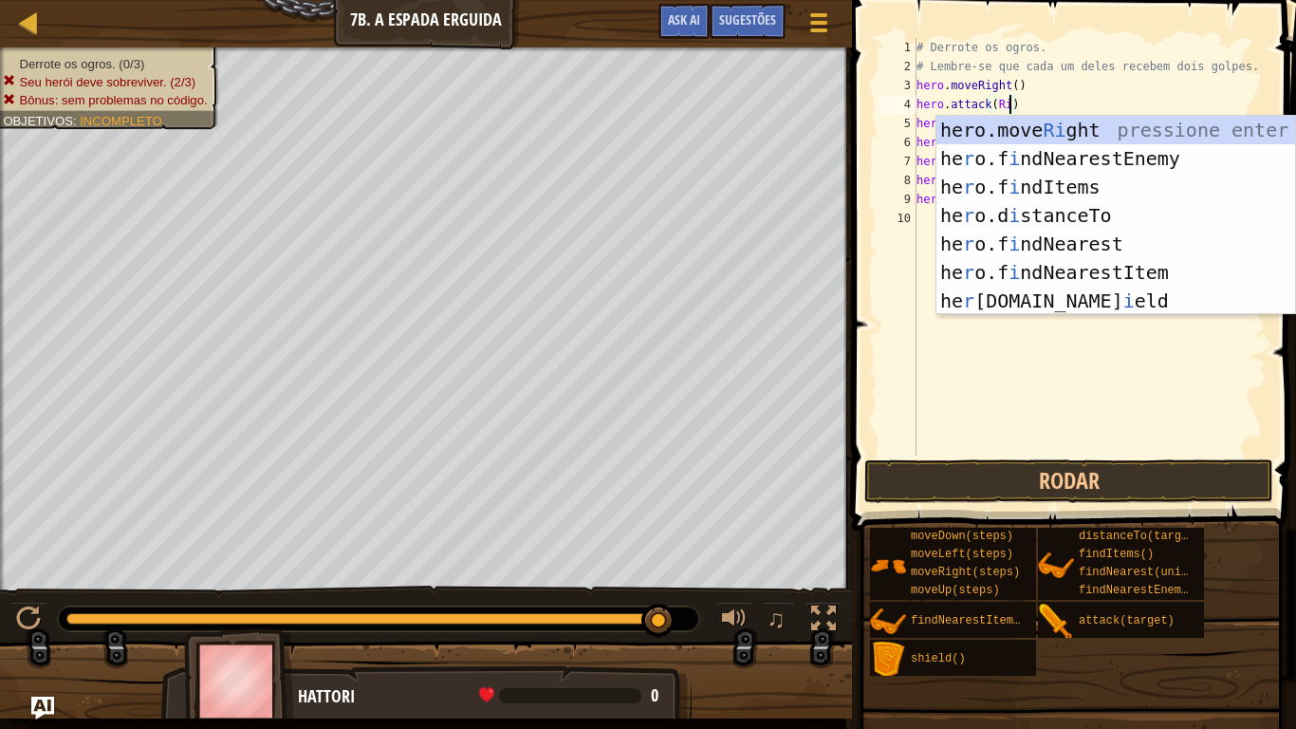
type textarea "hero.attack(Rig)"
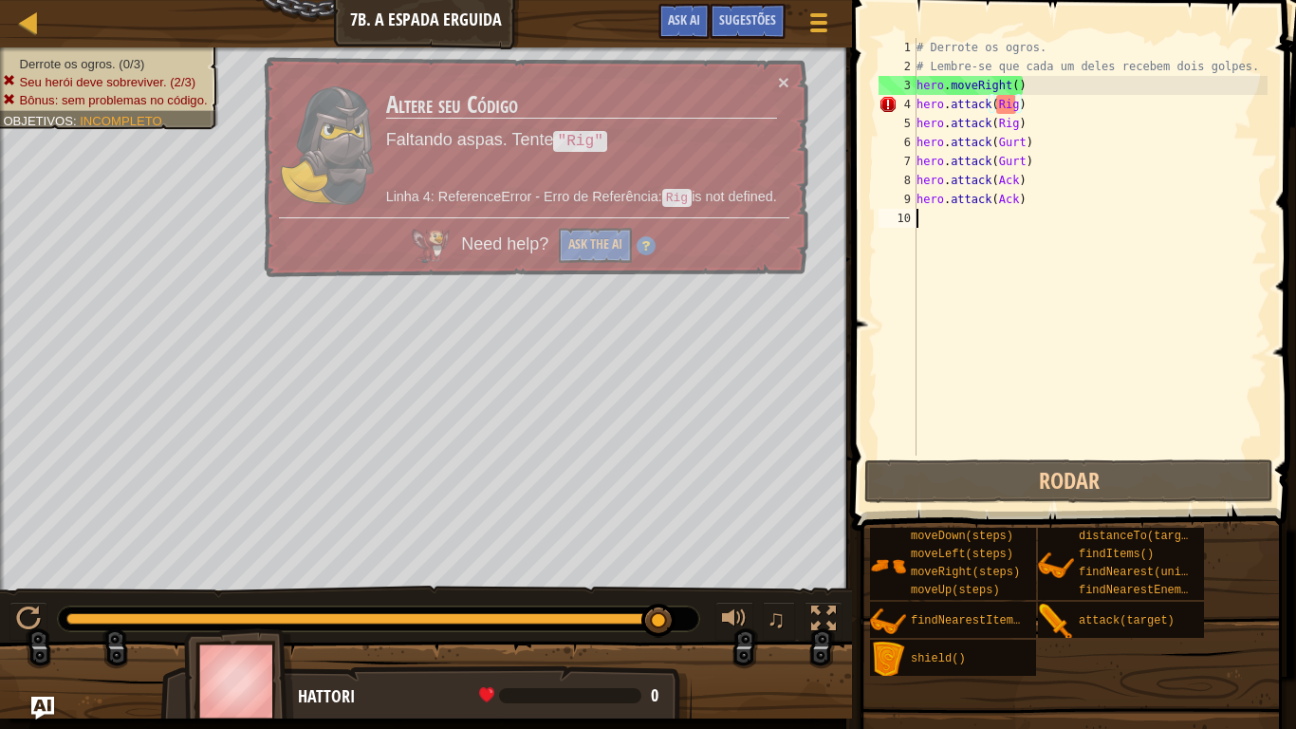
click at [1200, 342] on div "# Derrote os ogros. # Lembre-se que cada um deles recebem dois golpes. hero . m…" at bounding box center [1090, 265] width 355 height 455
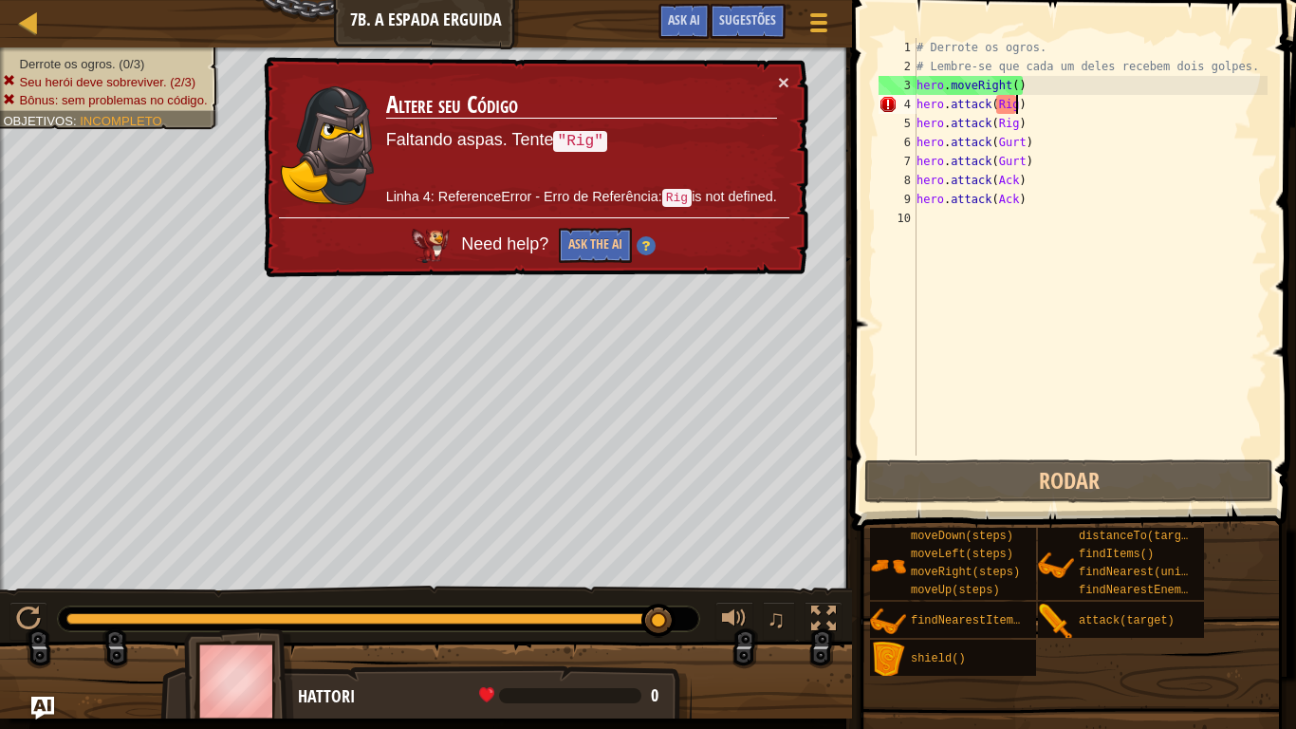
click at [1019, 102] on div "# Derrote os ogros. # Lembre-se que cada um deles recebem dois golpes. hero . m…" at bounding box center [1090, 265] width 355 height 455
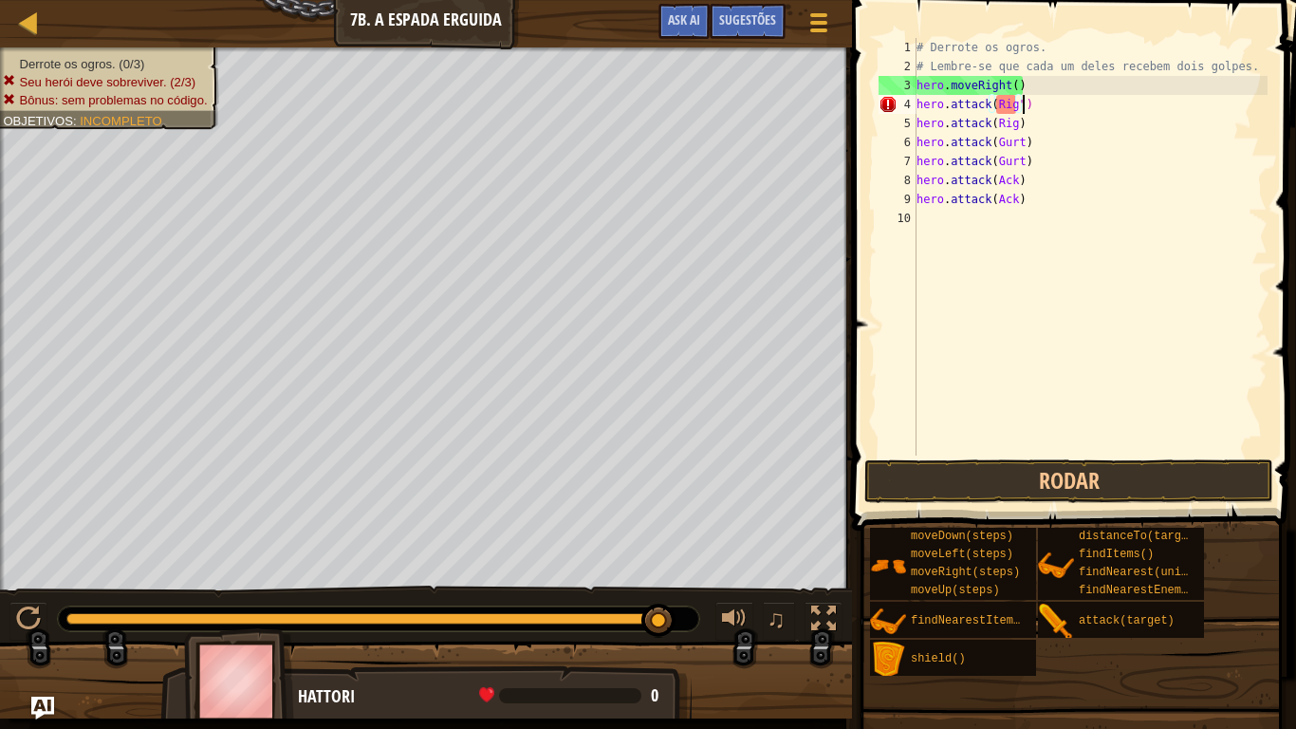
scroll to position [9, 15]
click at [995, 104] on div "# Derrote os ogros. # Lembre-se que cada um deles recebem dois golpes. hero . m…" at bounding box center [1090, 265] width 355 height 455
click at [1016, 123] on div "# Derrote os ogros. # Lembre-se que cada um deles recebem dois golpes. hero . m…" at bounding box center [1090, 265] width 355 height 455
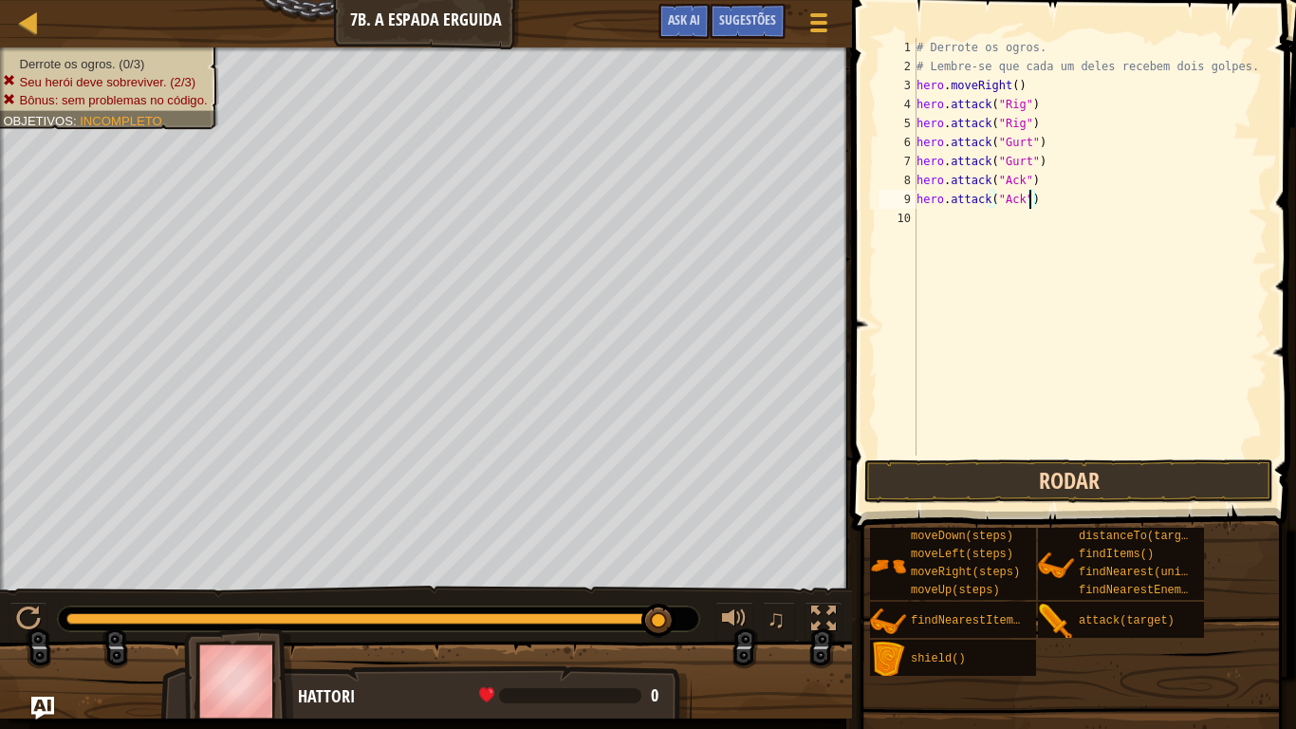
type textarea "hero.attack("Ack")"
click at [1166, 467] on button "Rodar" at bounding box center [1068, 481] width 409 height 44
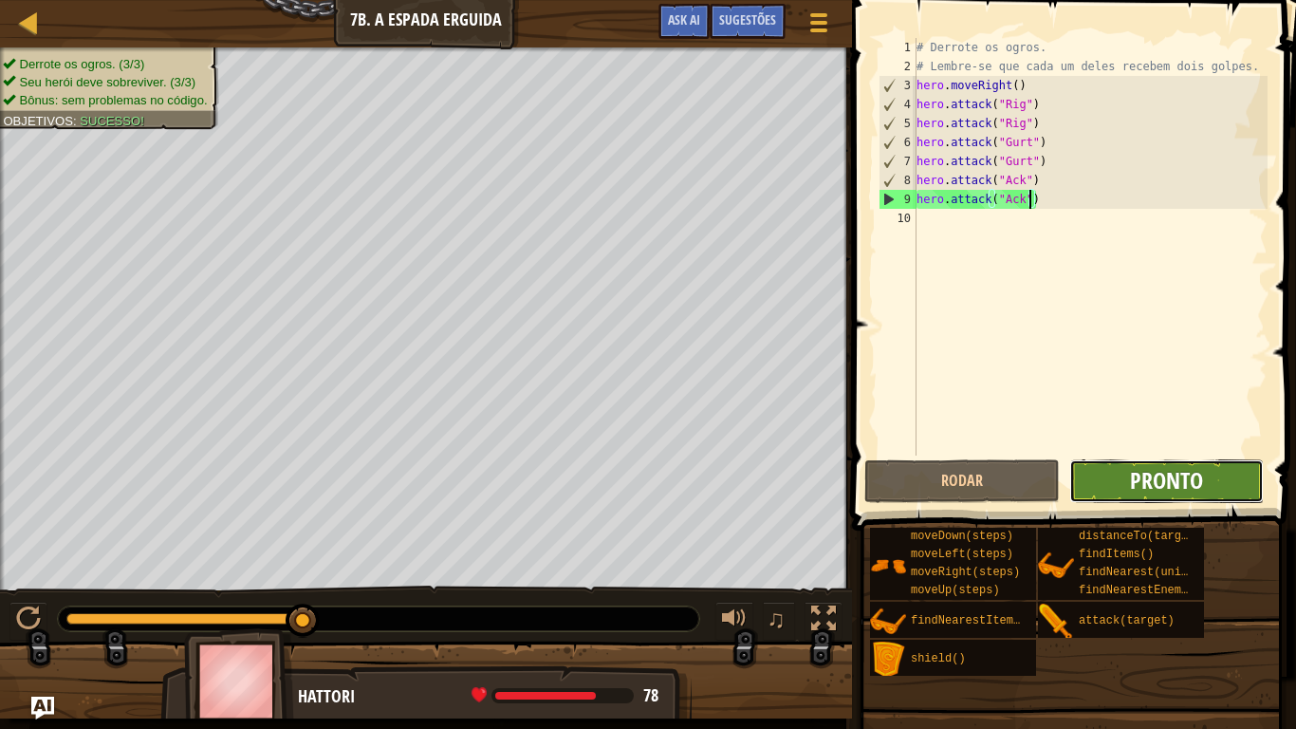
click at [1154, 489] on span "Pronto" at bounding box center [1166, 480] width 73 height 30
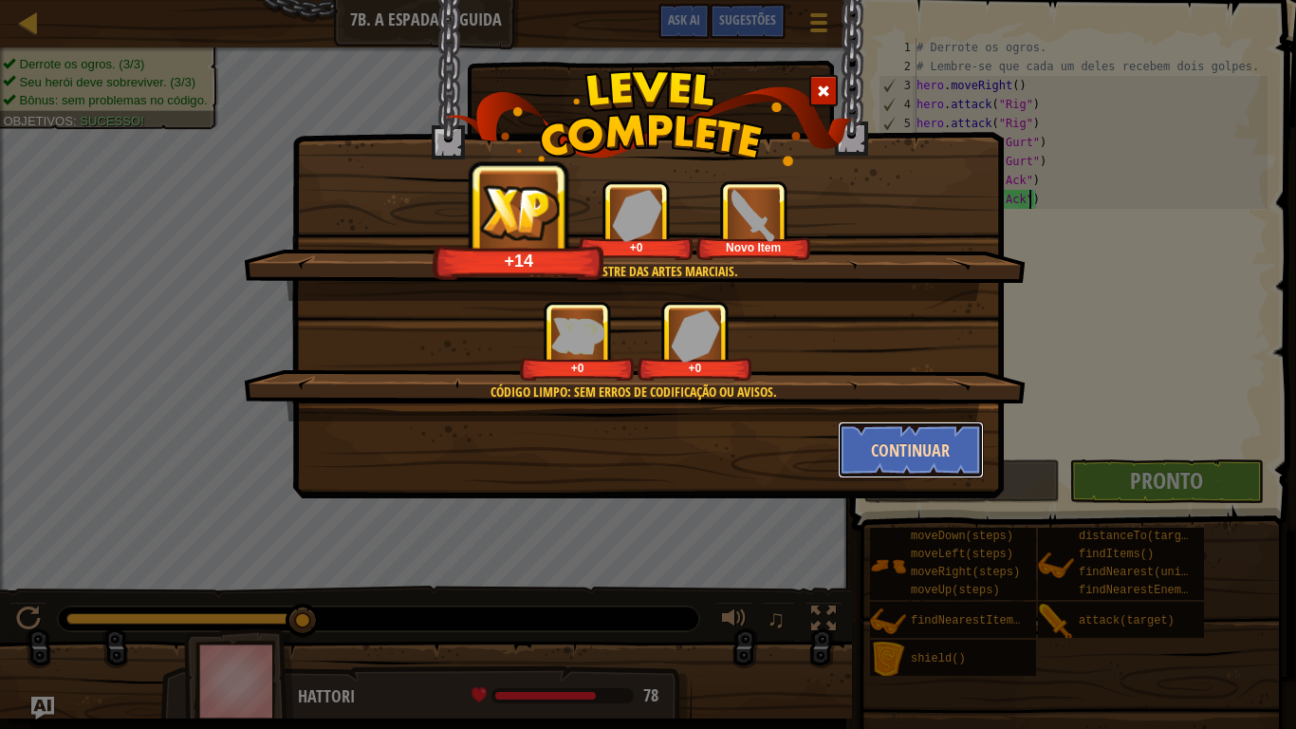
click at [886, 439] on button "Continuar" at bounding box center [911, 449] width 147 height 57
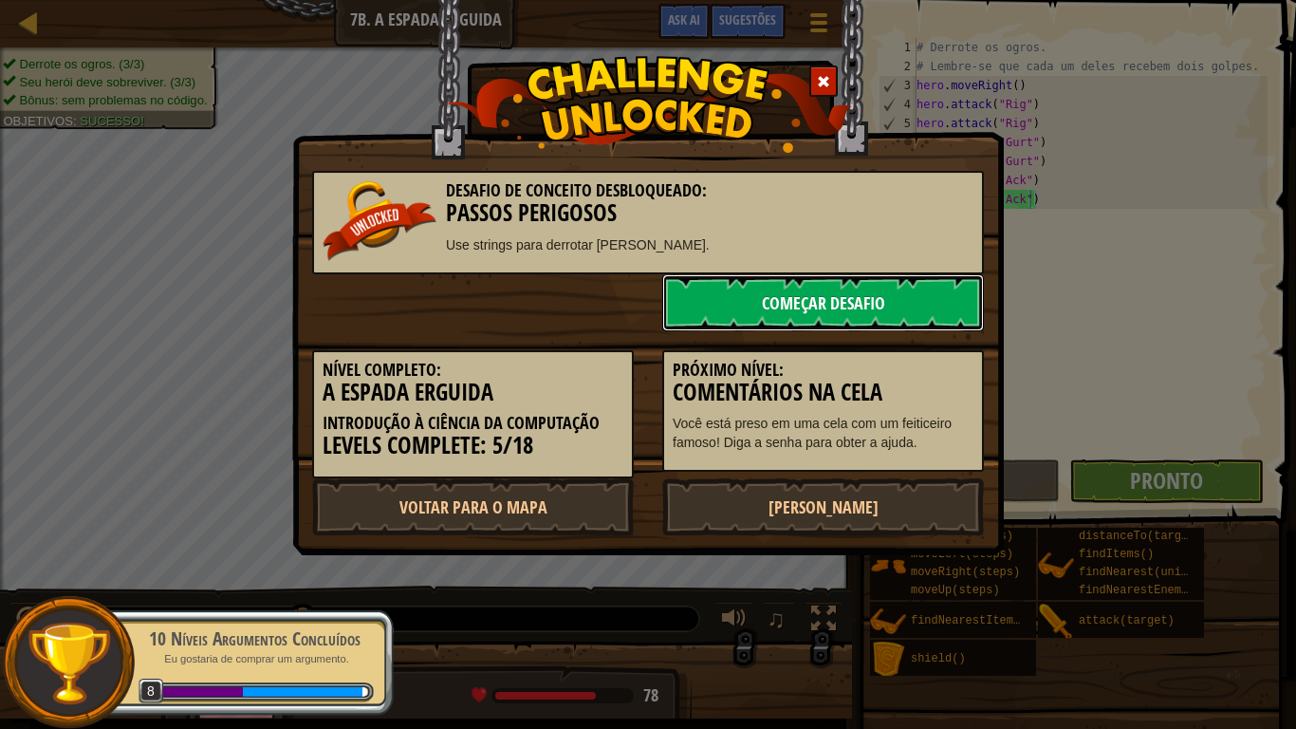
click at [876, 303] on link "Começar Desafio" at bounding box center [823, 302] width 322 height 57
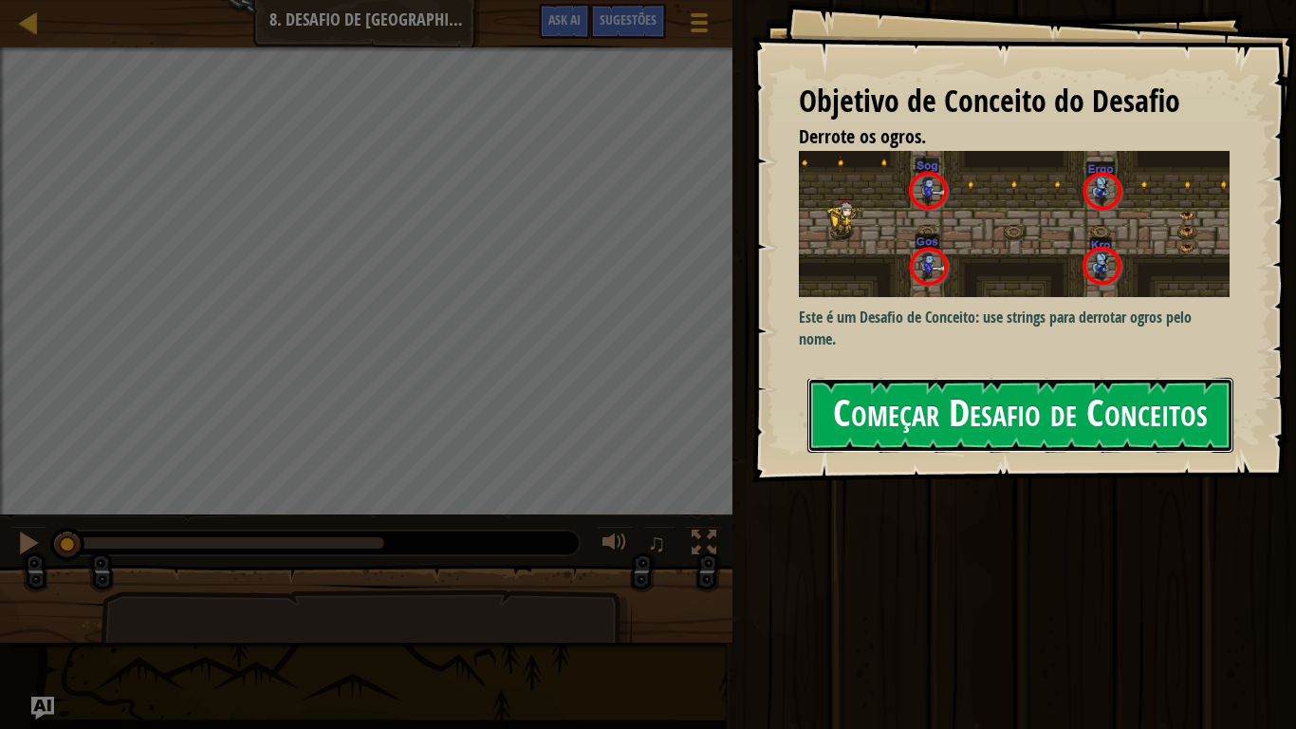
click at [995, 422] on button "Começar Desafio de Conceitos" at bounding box center [1020, 415] width 426 height 75
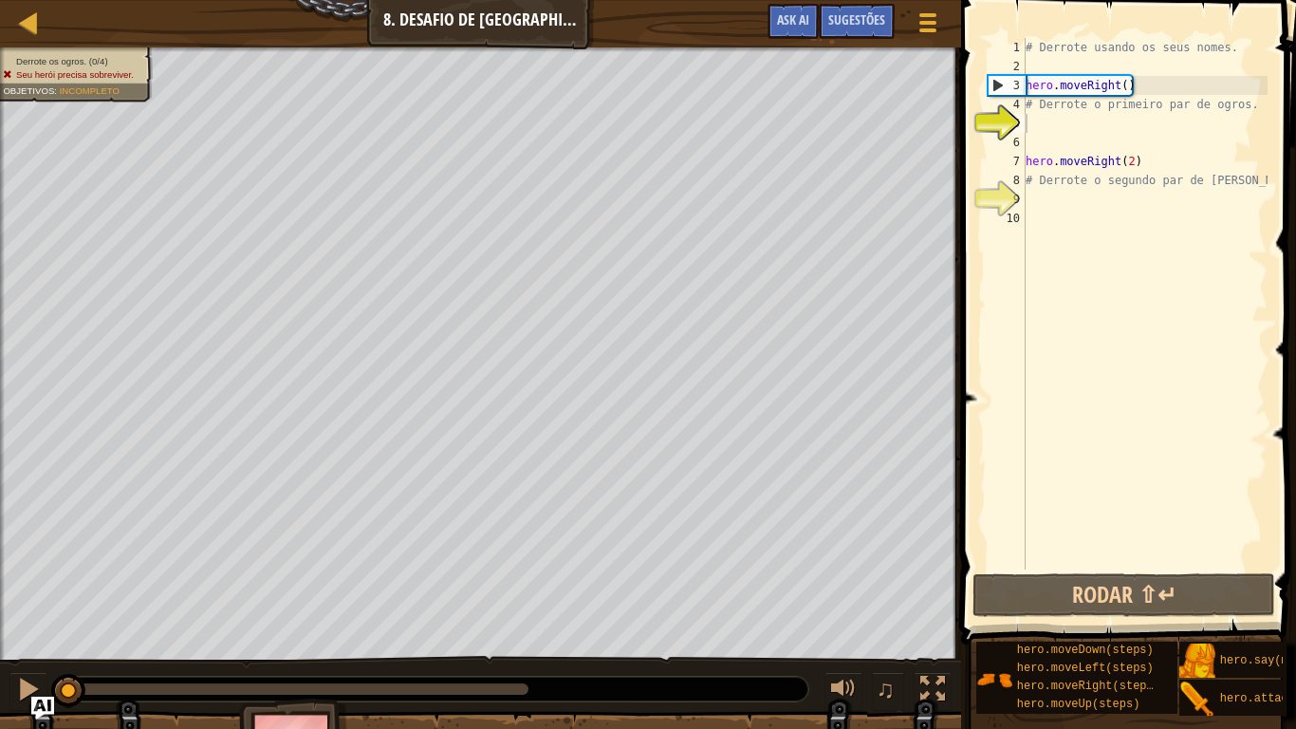
drag, startPoint x: 1196, startPoint y: 688, endPoint x: 1219, endPoint y: 415, distance: 274.2
click at [1219, 415] on div "Sugestões Vídeos 1 2 3 4 5 6 7 8 9 10 # Derrote usando os seus nomes. hero . mo…" at bounding box center [1125, 359] width 341 height 719
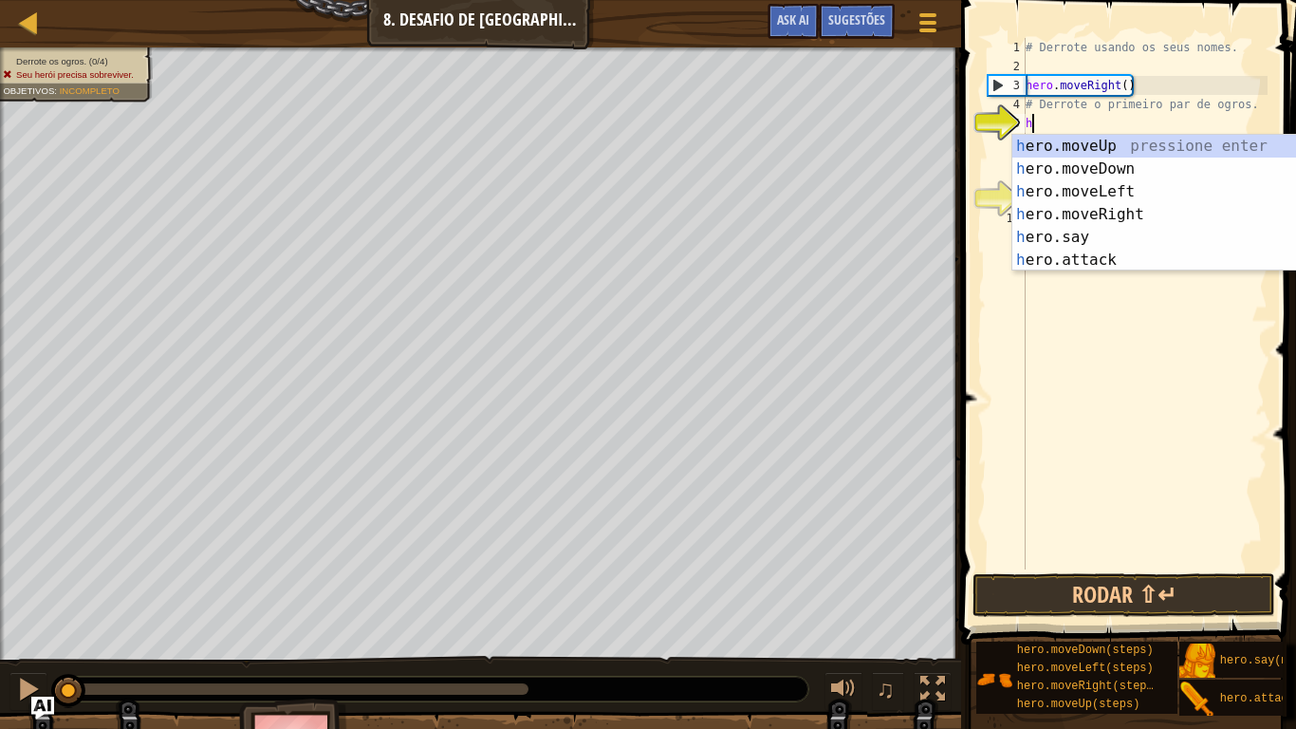
scroll to position [9, 0]
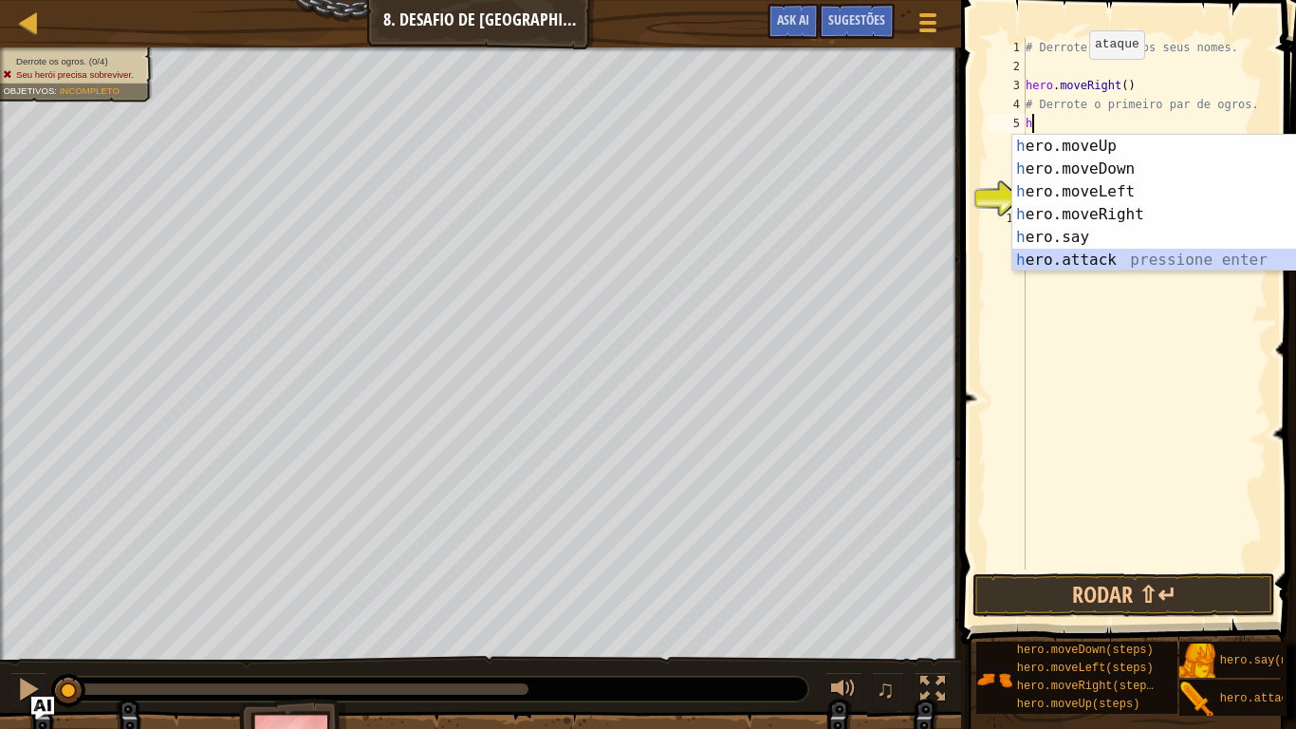
click at [1142, 257] on div "h ero.moveUp pressione enter h ero.moveDown pressione enter h ero.moveLeft pres…" at bounding box center [1191, 226] width 359 height 182
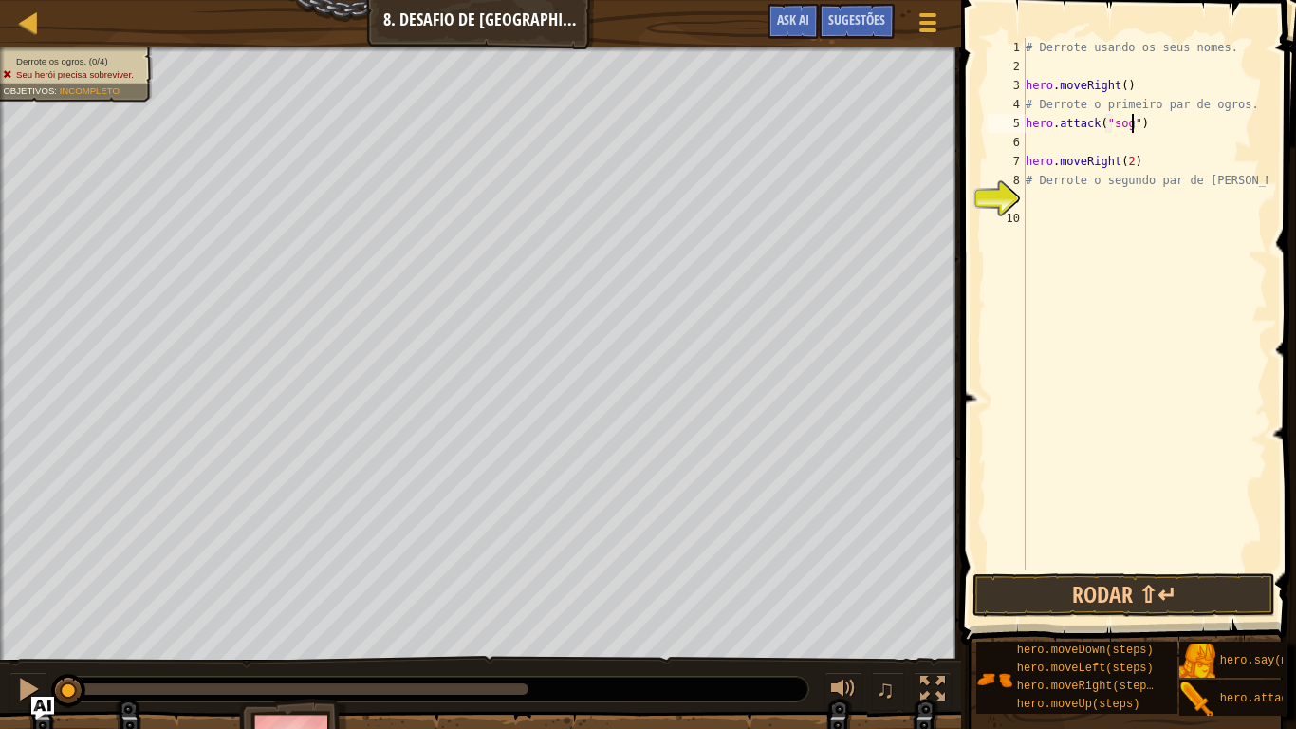
scroll to position [9, 15]
type textarea "hero.attack("Sog")"
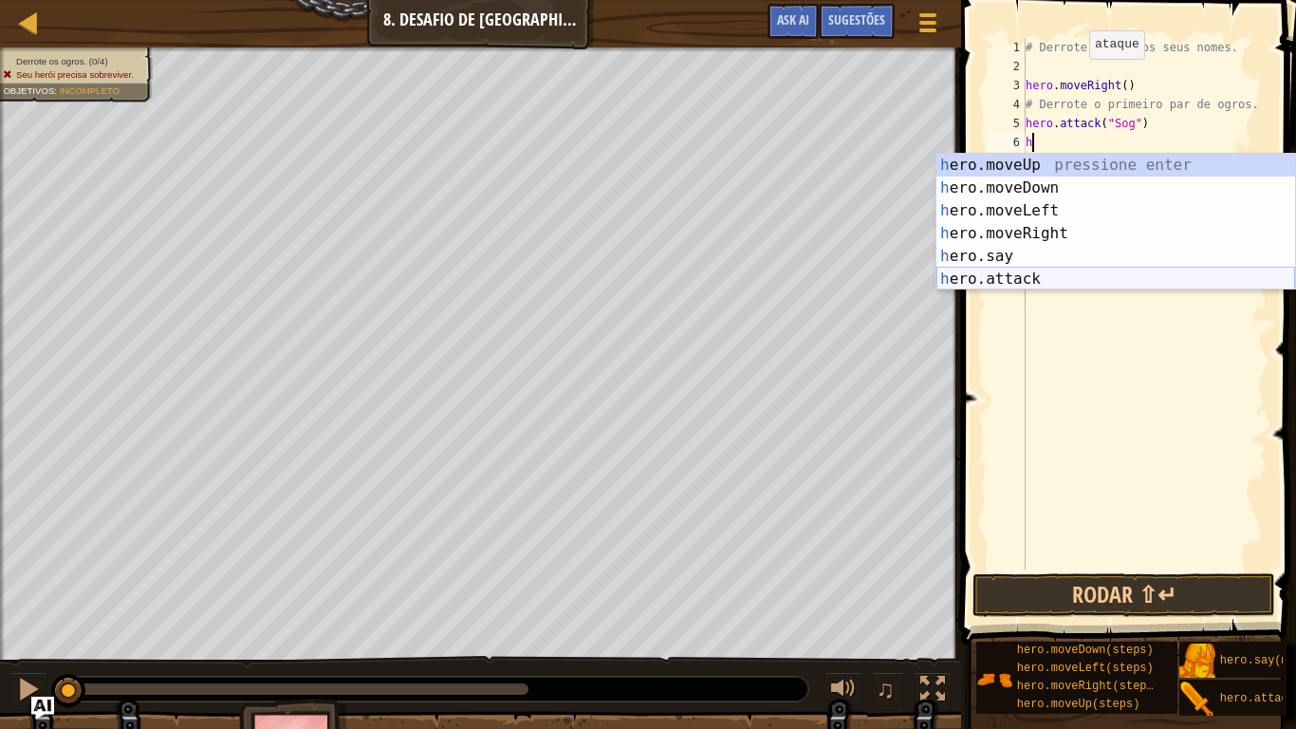
click at [1083, 277] on div "h ero.moveUp pressione enter h ero.moveDown pressione enter h ero.moveLeft pres…" at bounding box center [1115, 245] width 359 height 182
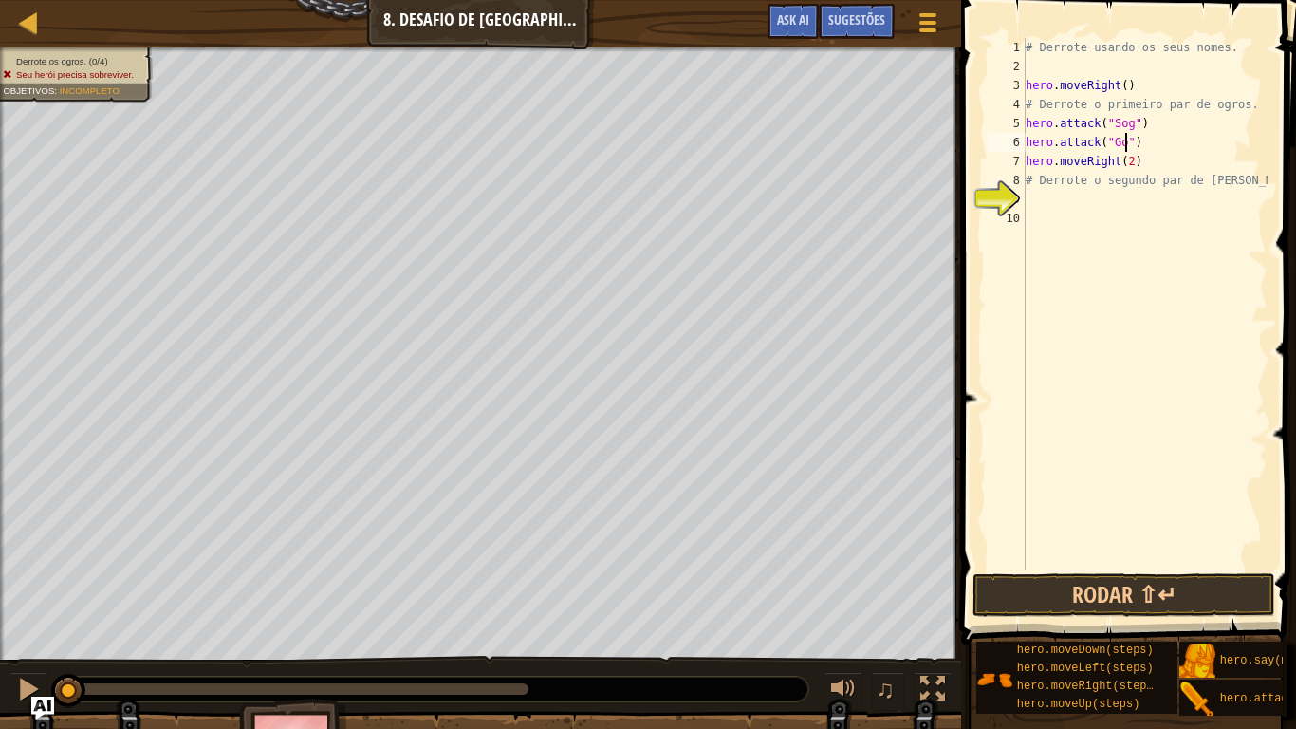
scroll to position [9, 15]
click at [1108, 594] on button "Rodar ⇧↵" at bounding box center [1123, 595] width 303 height 44
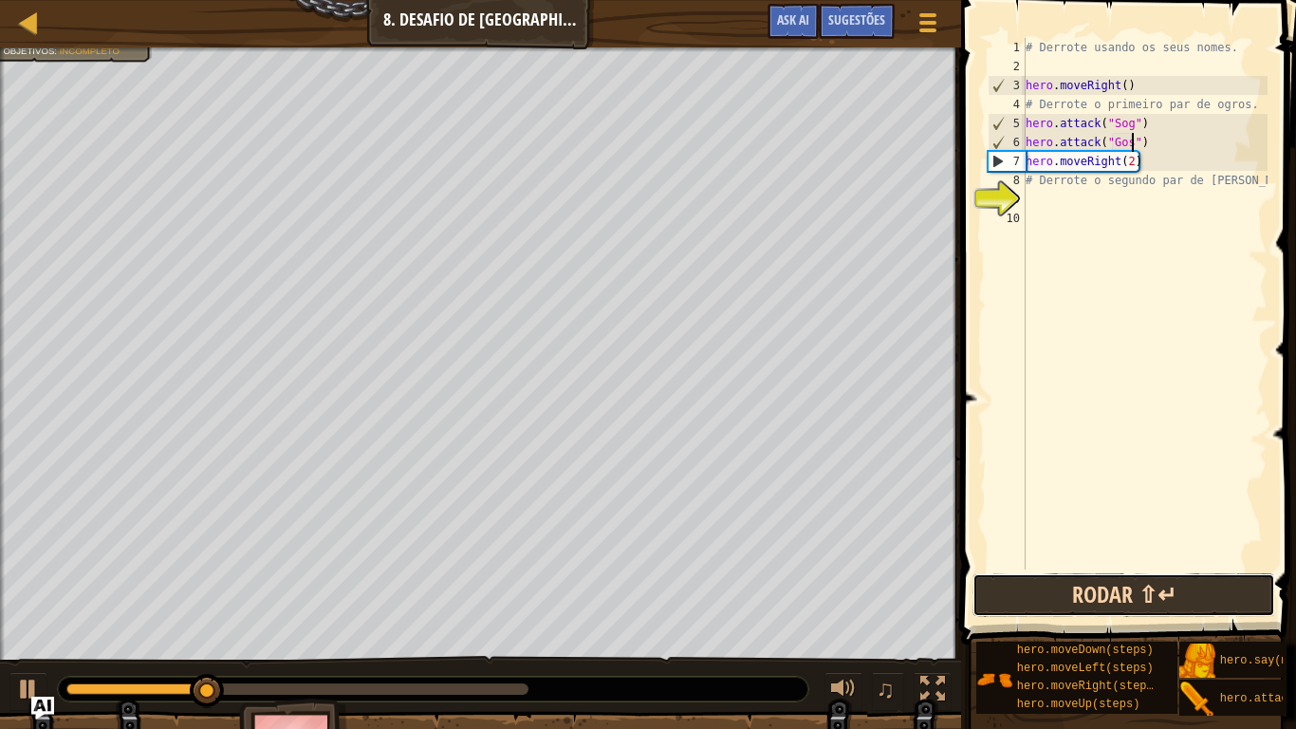
click at [1120, 594] on button "Rodar ⇧↵" at bounding box center [1123, 595] width 303 height 44
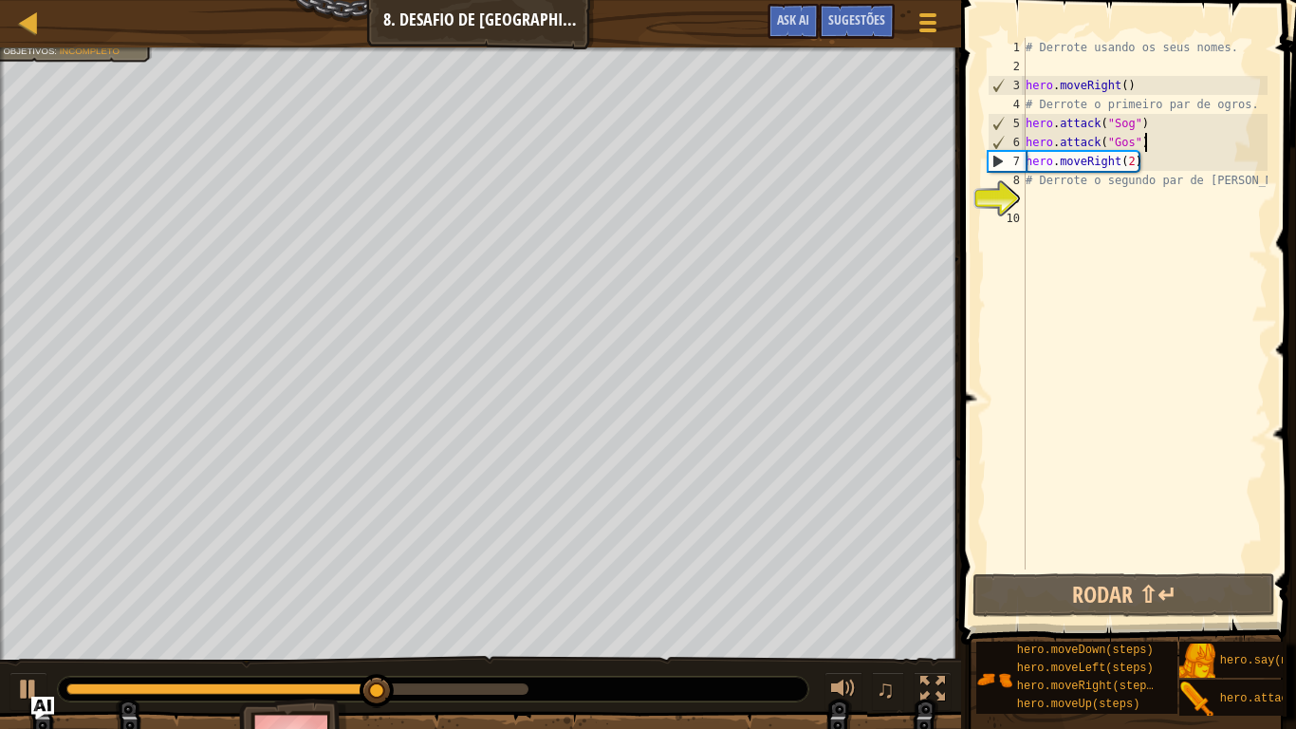
click at [1154, 141] on div "# Derrote usando os seus nomes. hero . moveRight ( ) # Derrote o primeiro par d…" at bounding box center [1145, 322] width 246 height 569
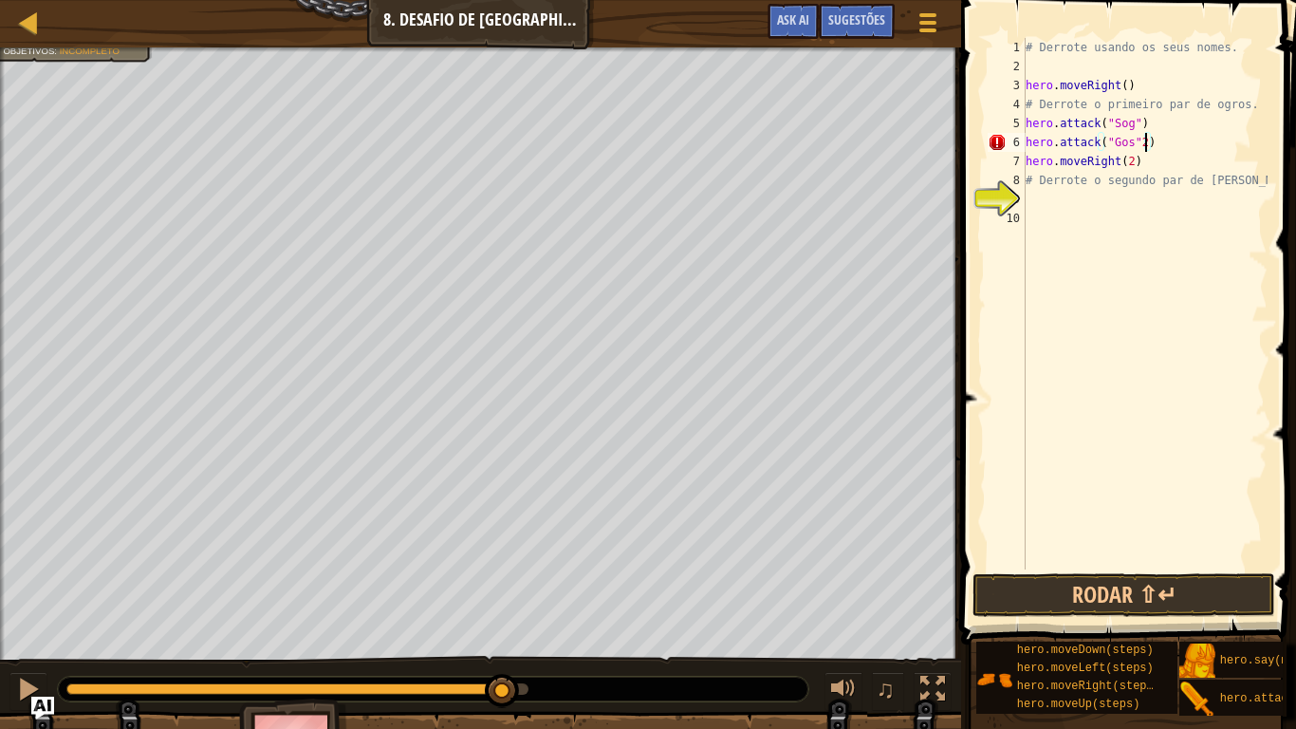
scroll to position [9, 16]
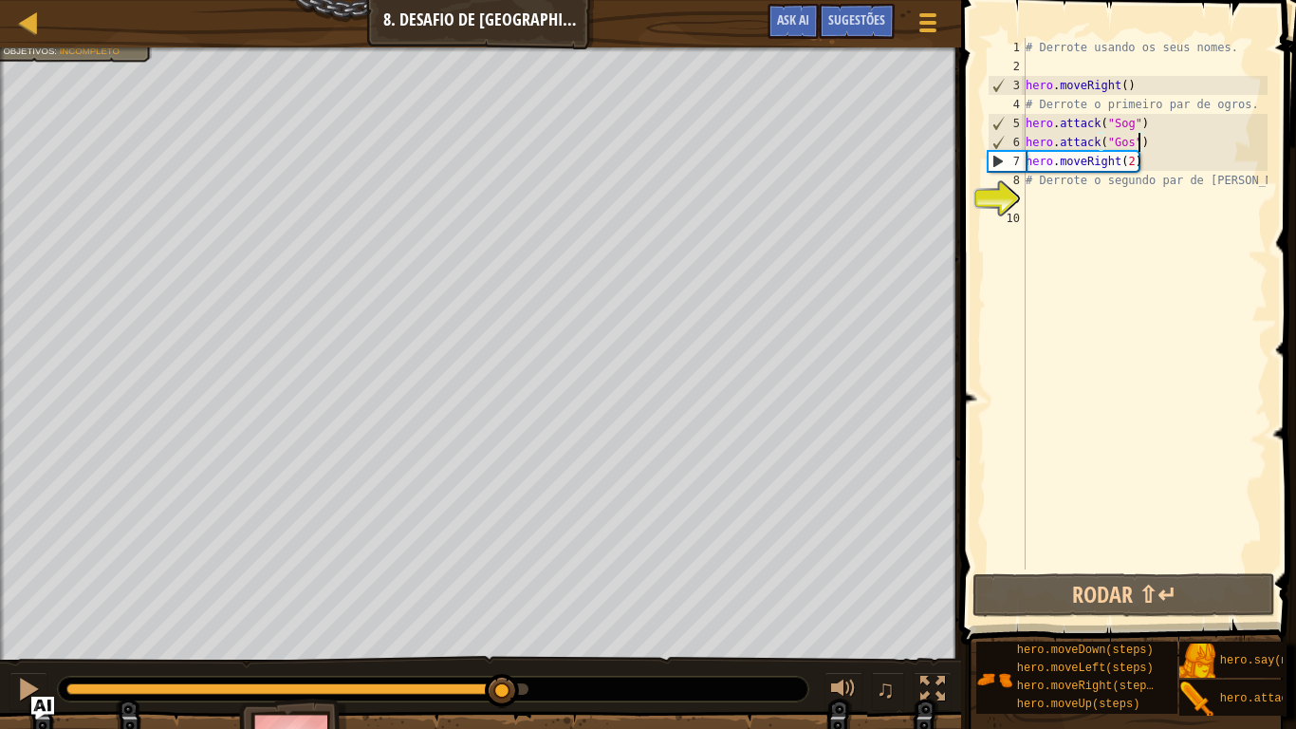
click at [1151, 145] on div "# Derrote usando os seus nomes. hero . moveRight ( ) # Derrote o primeiro par d…" at bounding box center [1145, 322] width 246 height 569
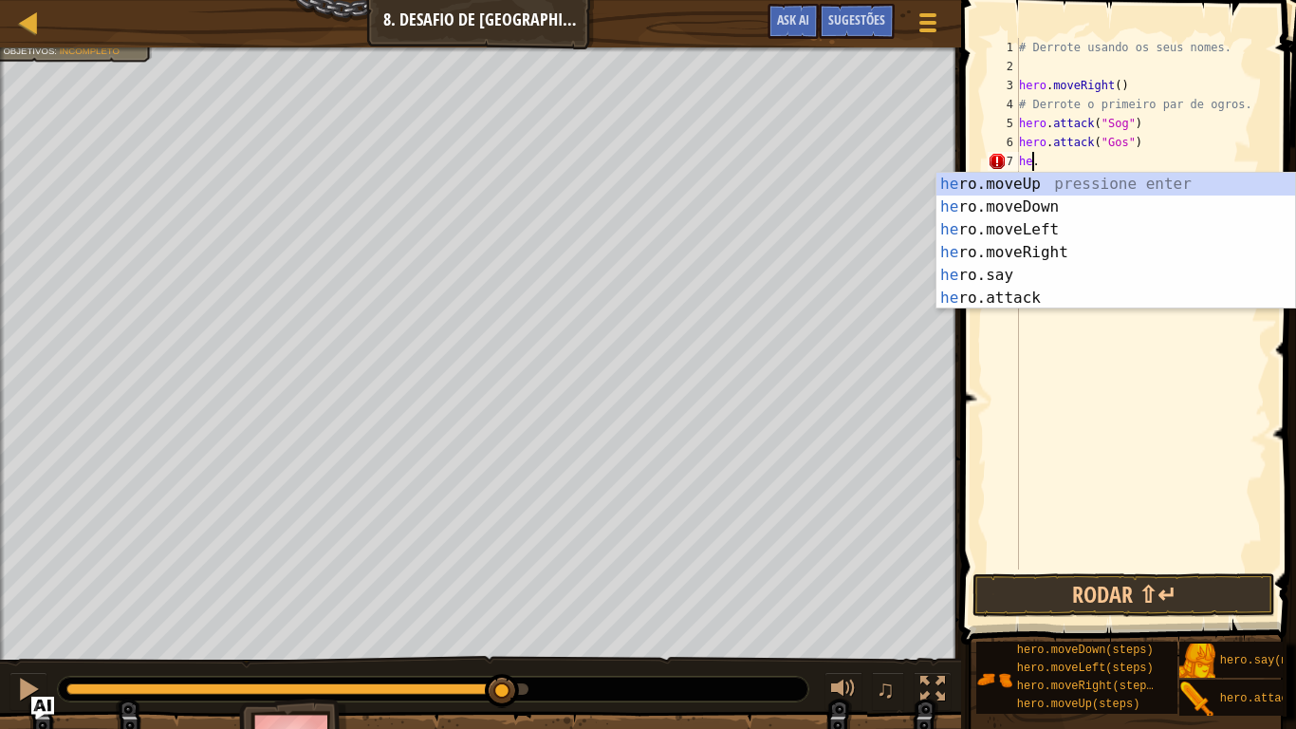
scroll to position [9, 1]
type textarea "."
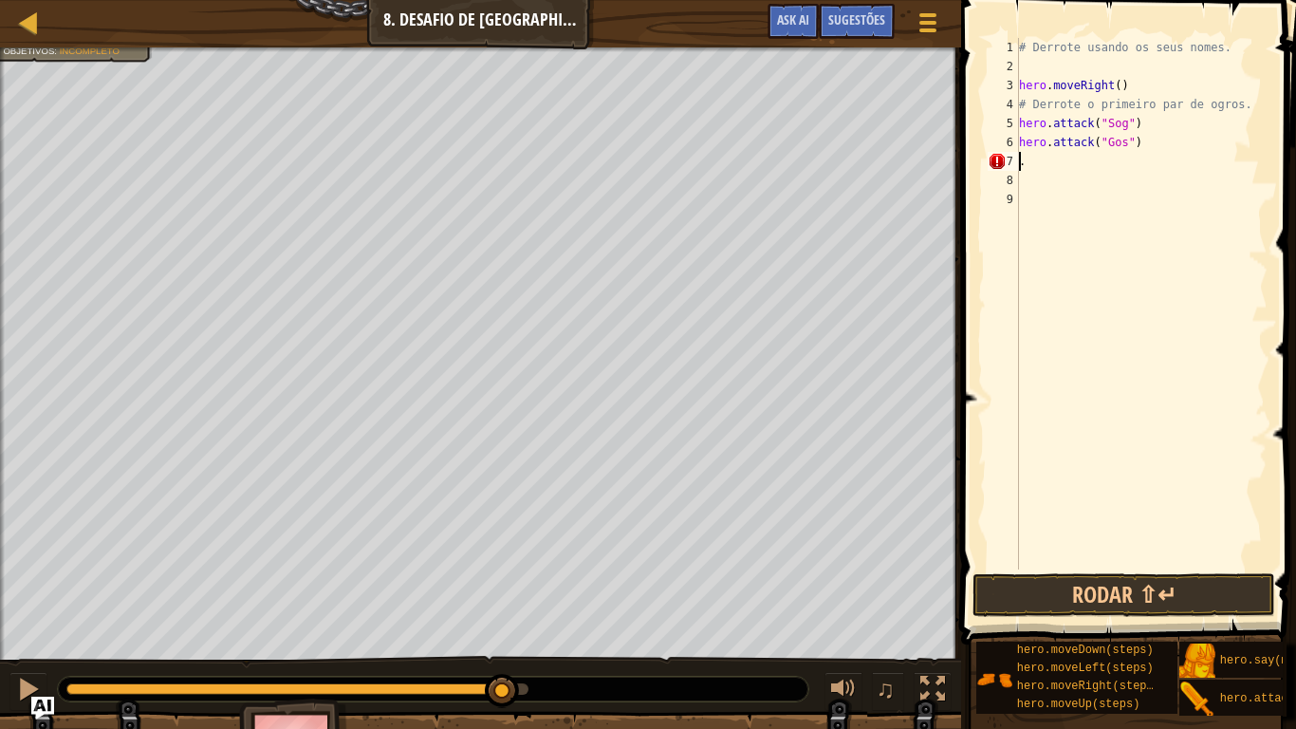
scroll to position [9, 0]
click at [1212, 187] on div "# Derrote usando os seus nomes. hero . moveRight ( ) # Derrote o primeiro par d…" at bounding box center [1141, 322] width 252 height 569
click at [1025, 164] on div "# Derrote usando os seus nomes. hero . moveRight ( ) # Derrote o primeiro par d…" at bounding box center [1141, 322] width 252 height 569
type textarea "."
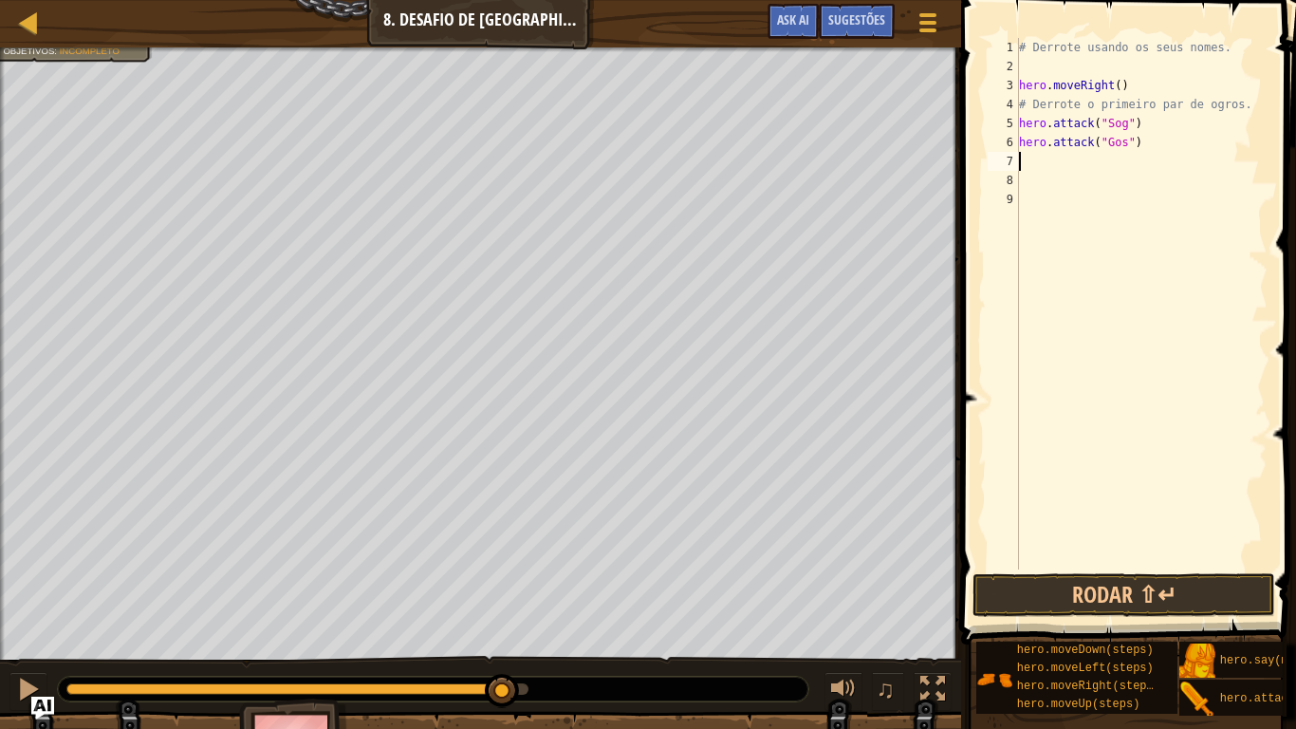
type textarea "hero.attack("Gos")"
click at [1021, 160] on div "# Derrote usando os seus nomes. hero . moveRight ( ) # Derrote o primeiro par d…" at bounding box center [1141, 322] width 252 height 569
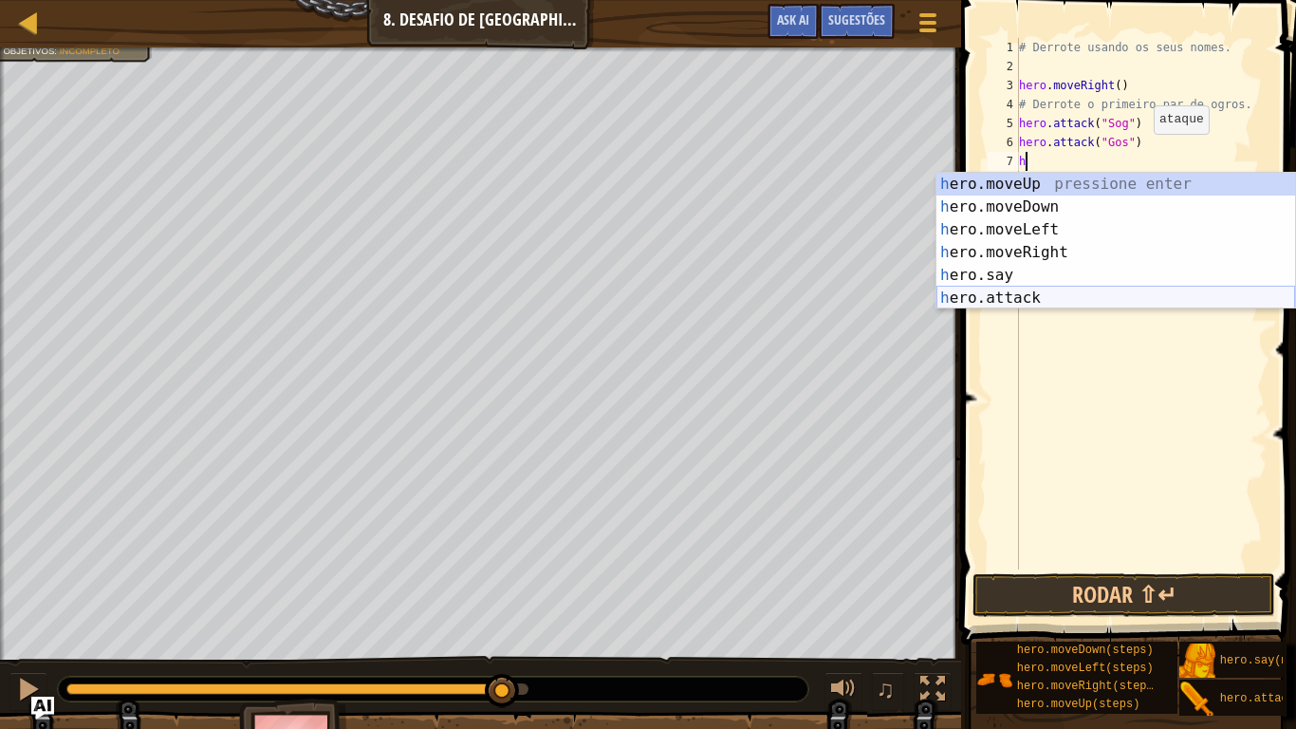
click at [1097, 294] on div "h ero.moveUp pressione enter h ero.moveDown pressione enter h ero.moveLeft pres…" at bounding box center [1115, 264] width 359 height 182
type textarea "hero.attack("Enemy Name")"
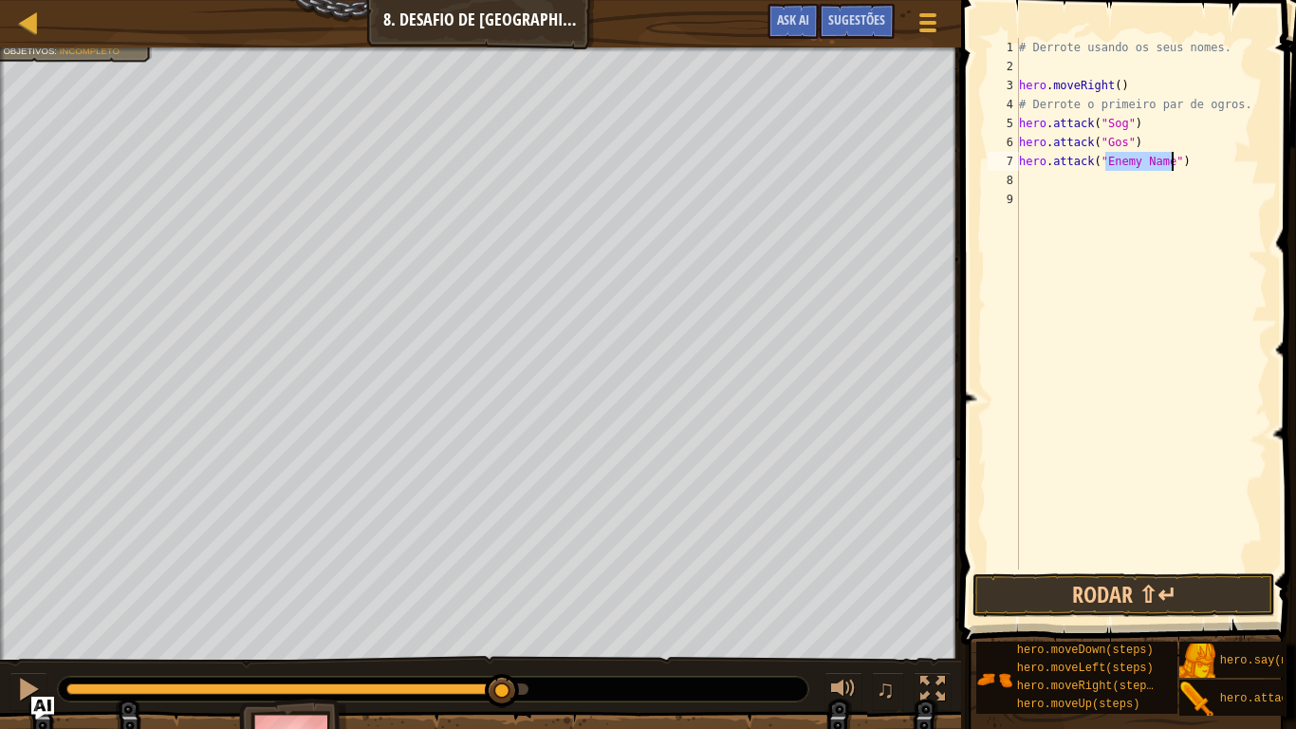
click at [1108, 274] on div "# Derrote usando os seus nomes. hero . moveRight ( ) # Derrote o primeiro par d…" at bounding box center [1141, 322] width 252 height 569
type textarea "hero.attack("Gos")"
click at [1108, 274] on div "# Derrote usando os seus nomes. hero . moveRight ( ) # Derrote o primeiro par d…" at bounding box center [1141, 322] width 252 height 569
click at [1032, 192] on div "# Derrote usando os seus nomes. hero . moveRight ( ) # Derrote o primeiro par d…" at bounding box center [1141, 322] width 252 height 569
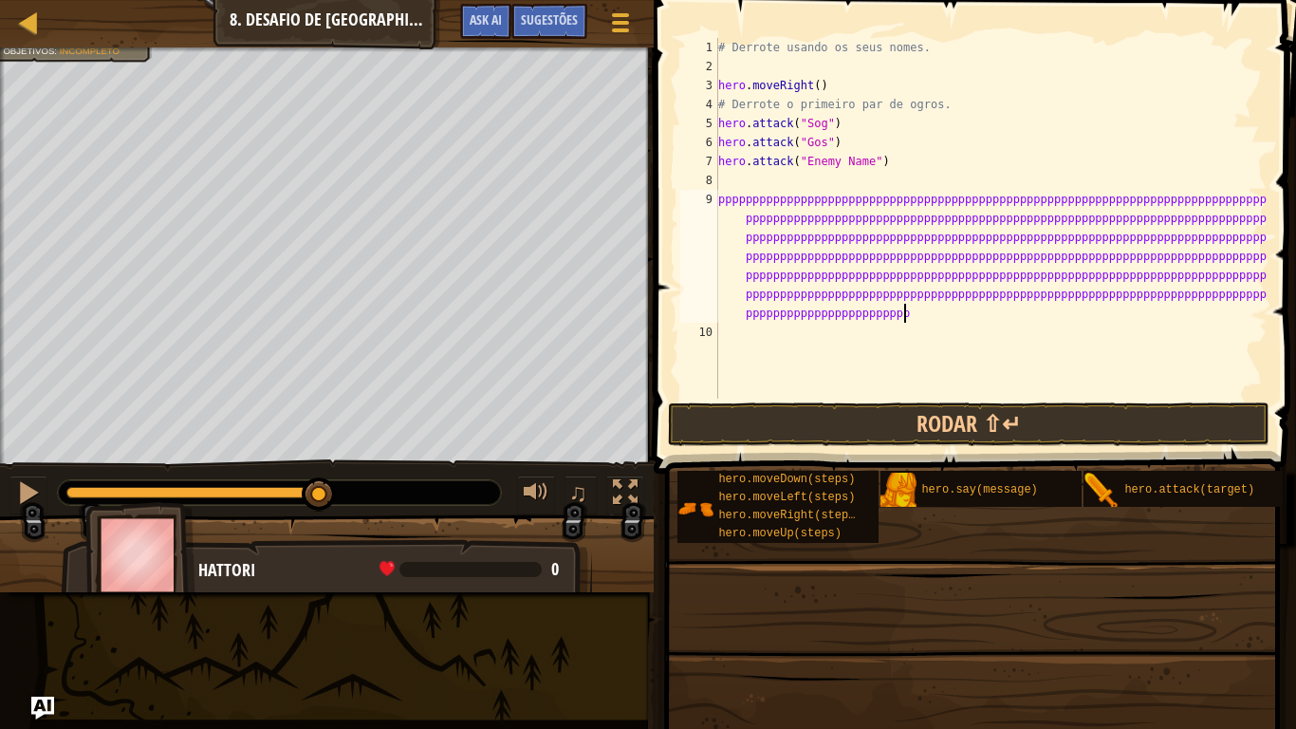
type textarea "ppppppppppppppppppppppppppppppppppppppppppppppppppppppppppppppppppppppppppppppp…"
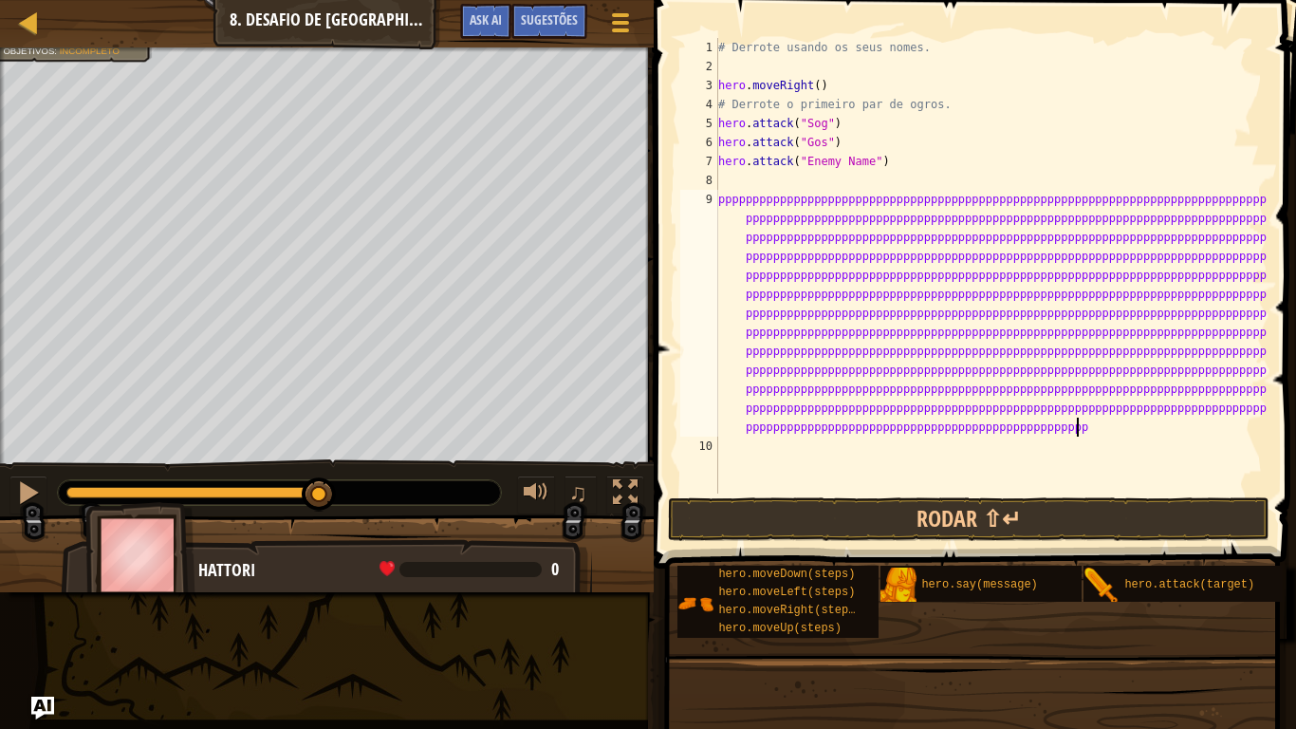
scroll to position [9, 470]
type textarea "ppppppppppppppppppppppppppppppppppppppppppppppppppppppppppppppppppppppppppppppp…"
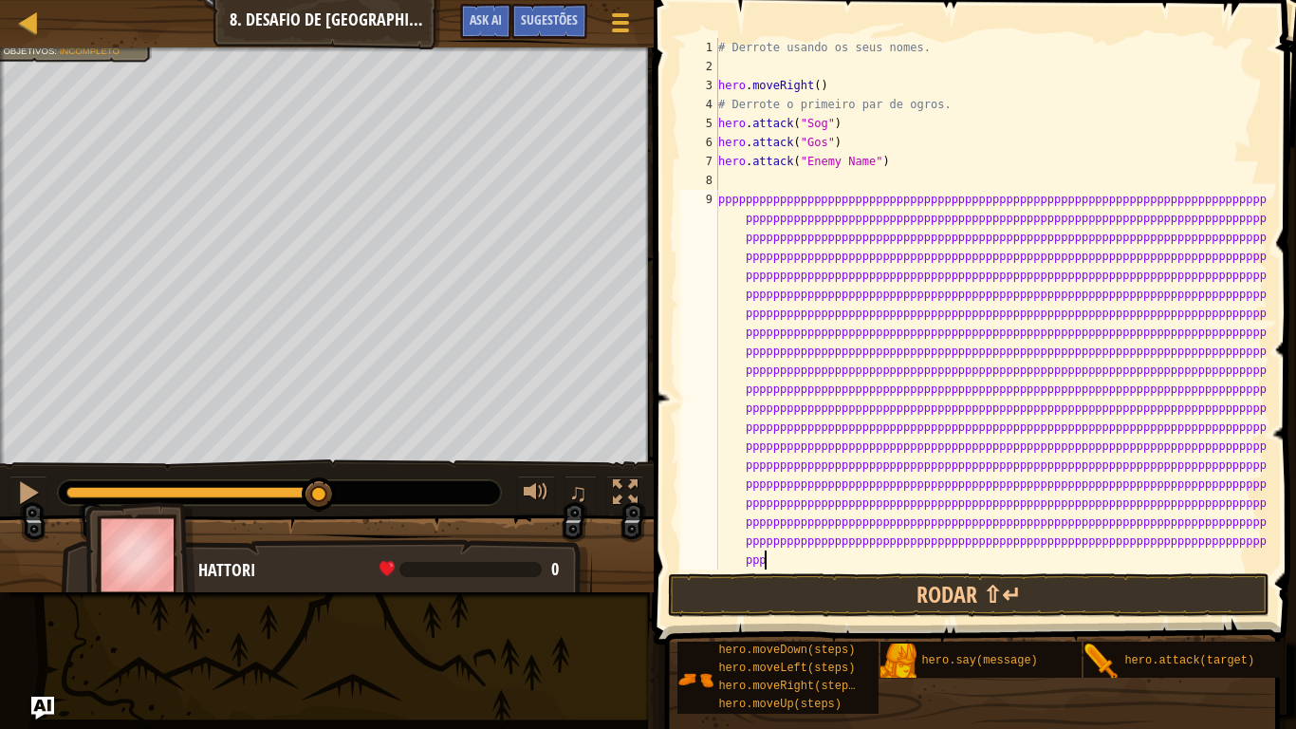
type textarea "ppppppppppppppppppppppppppppppppppppppppppppppppppppppppppppppppppppppppppppppp…"
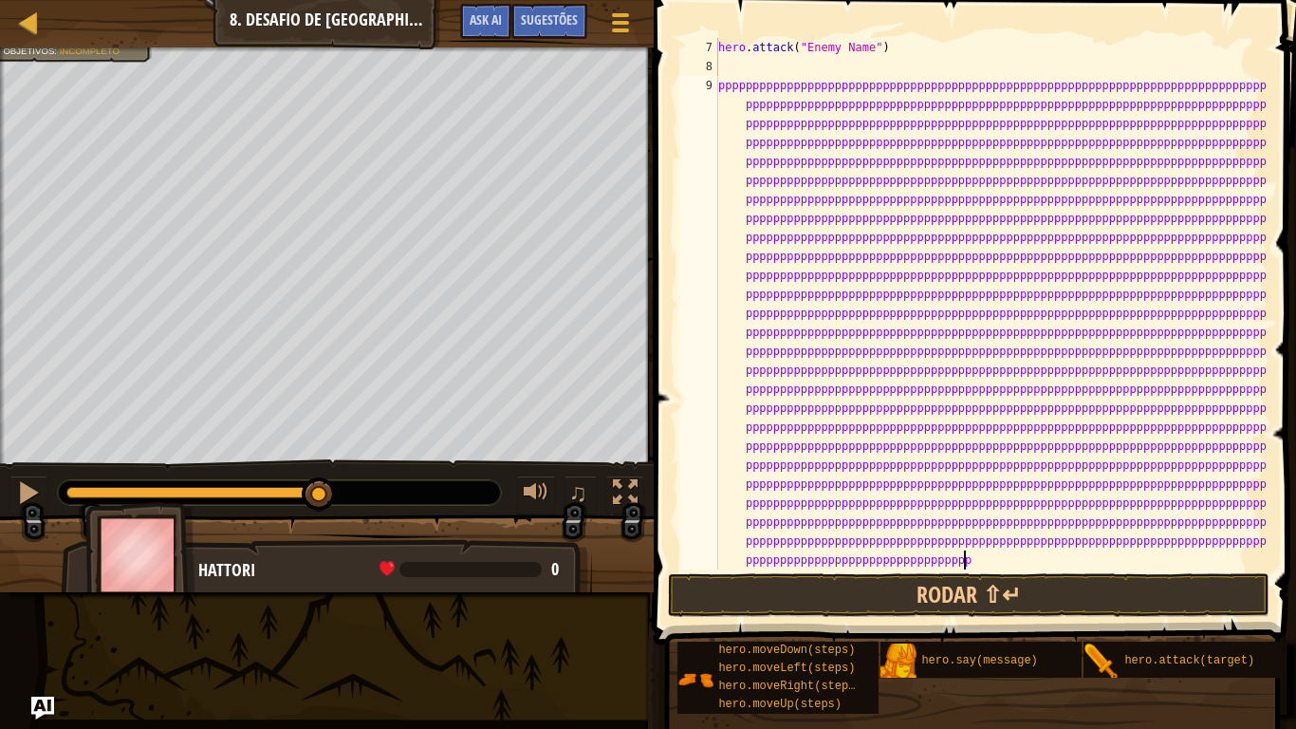
scroll to position [9, 469]
type textarea "ppppppppppppppppppppppppppppppppppppppppppppppppppppppppppppppppppppppppppppppp…"
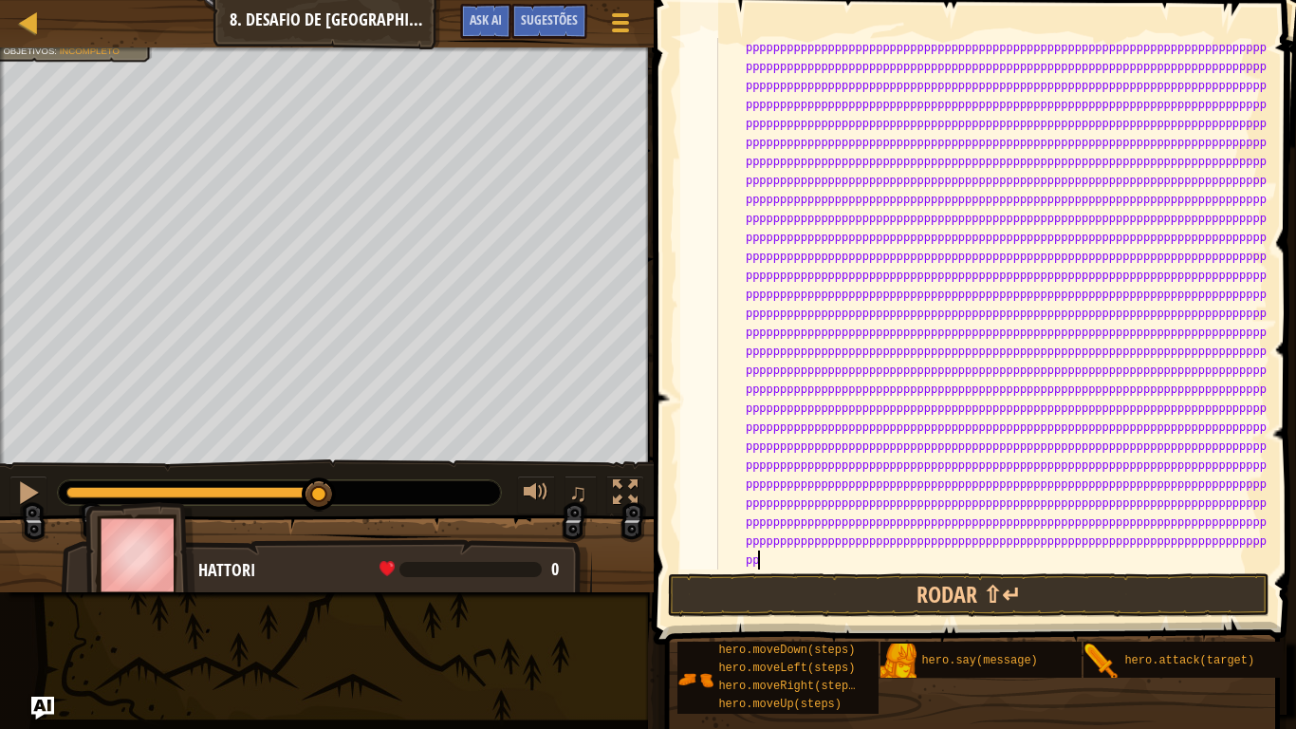
scroll to position [228, 0]
type textarea "ppppppppppppppppppppppppppppppppppppppppppppppppppppppppppppppppppppppppppppppp…"
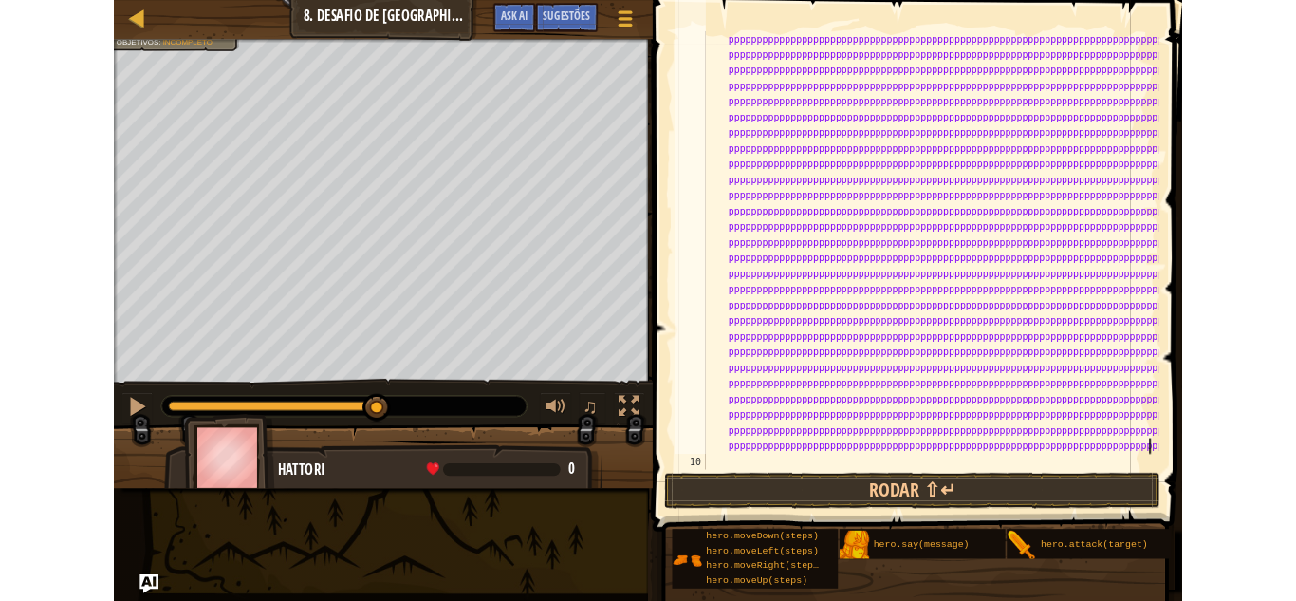
scroll to position [209, 0]
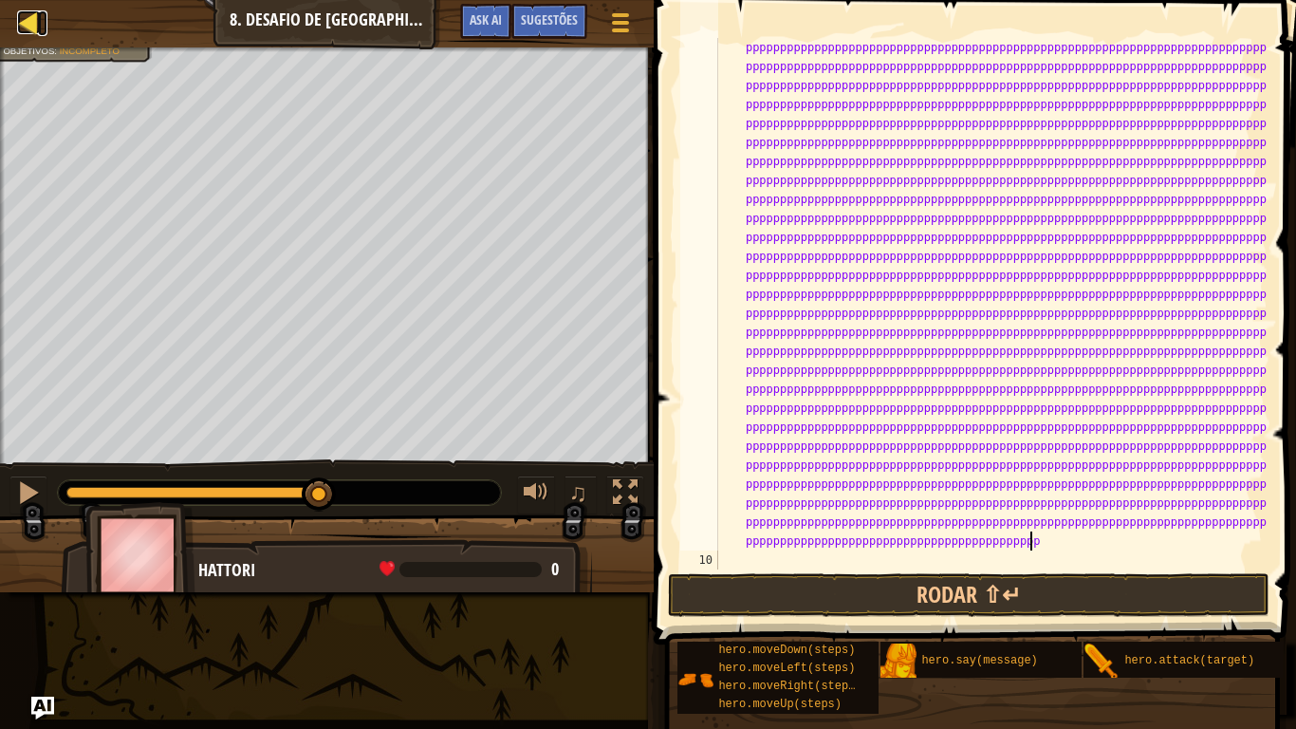
click at [36, 19] on div at bounding box center [29, 22] width 24 height 24
select select "pt-BR"
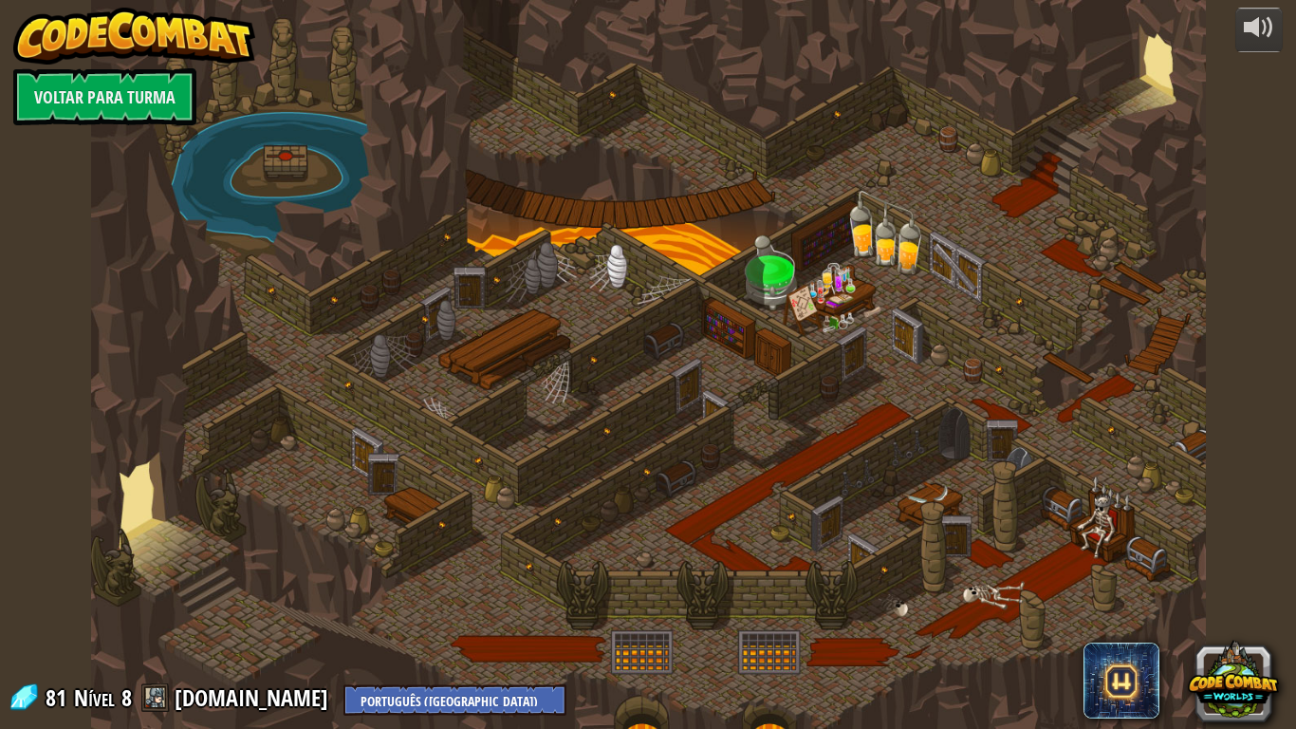
select select "pt-BR"
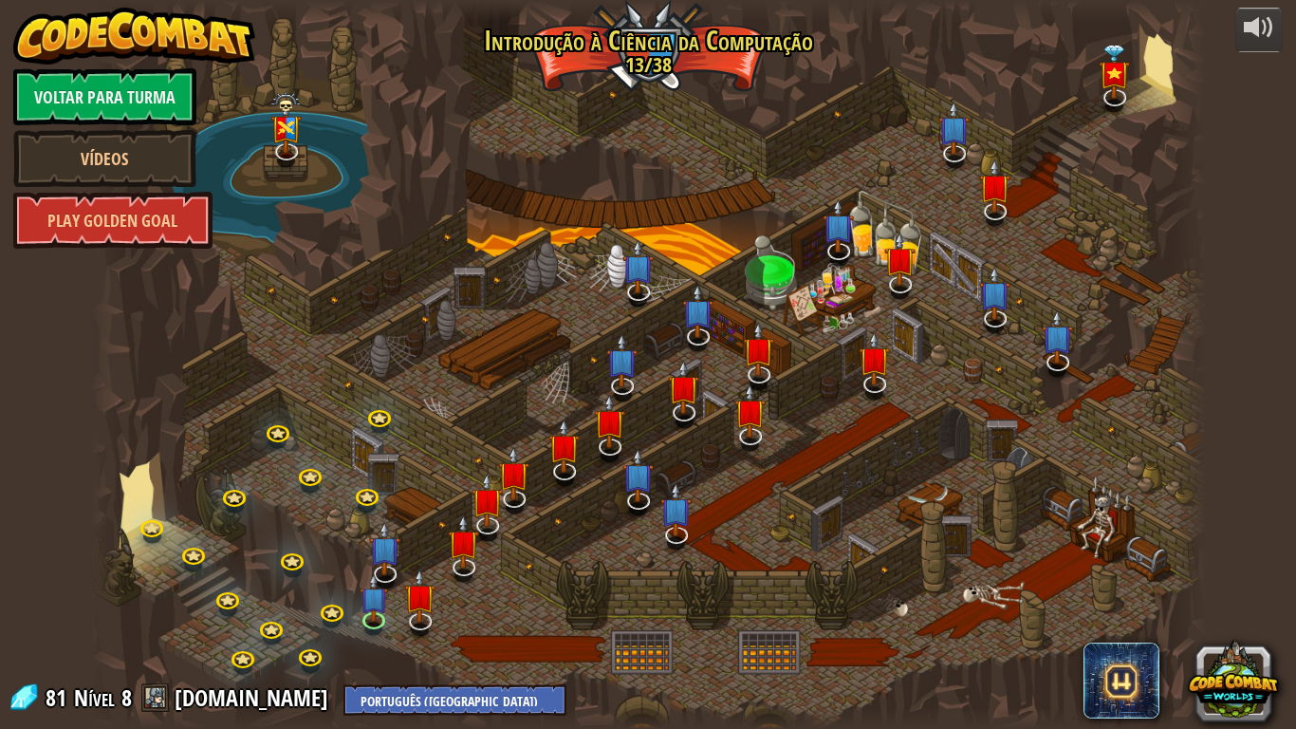
select select "pt-BR"
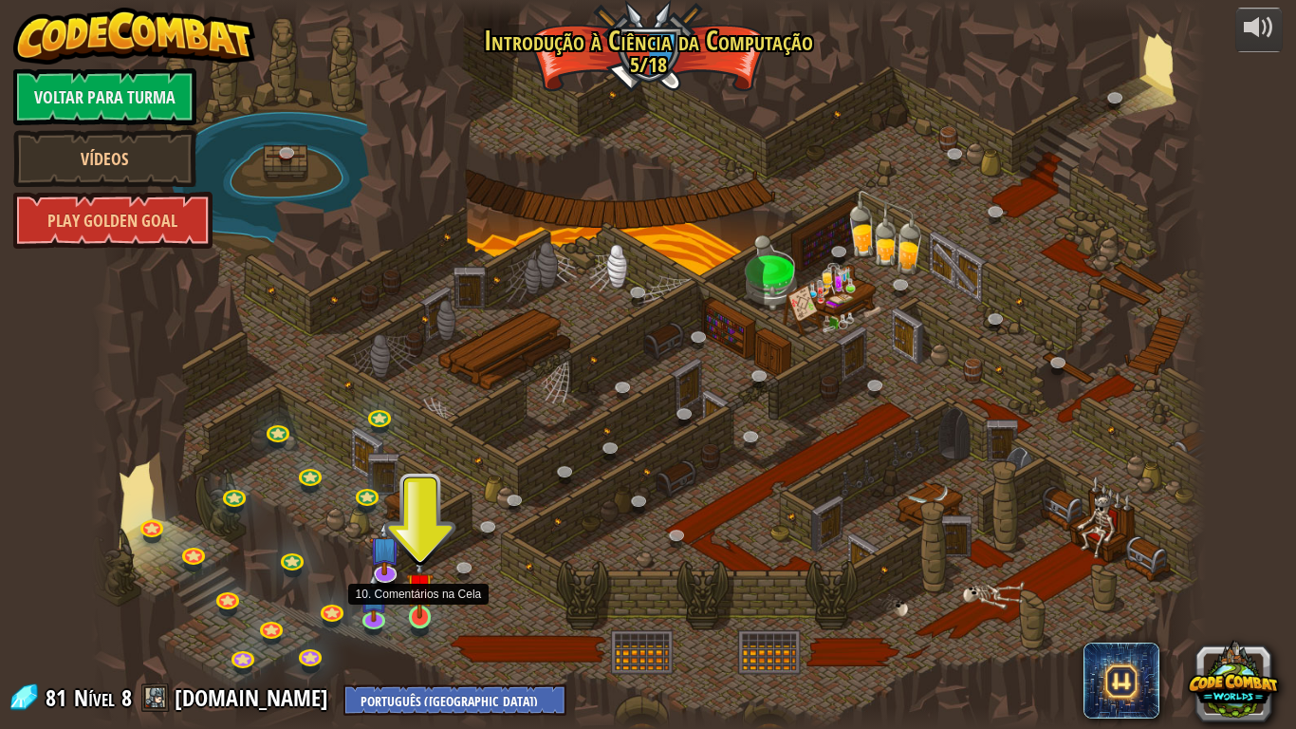
click at [427, 600] on img at bounding box center [420, 586] width 28 height 65
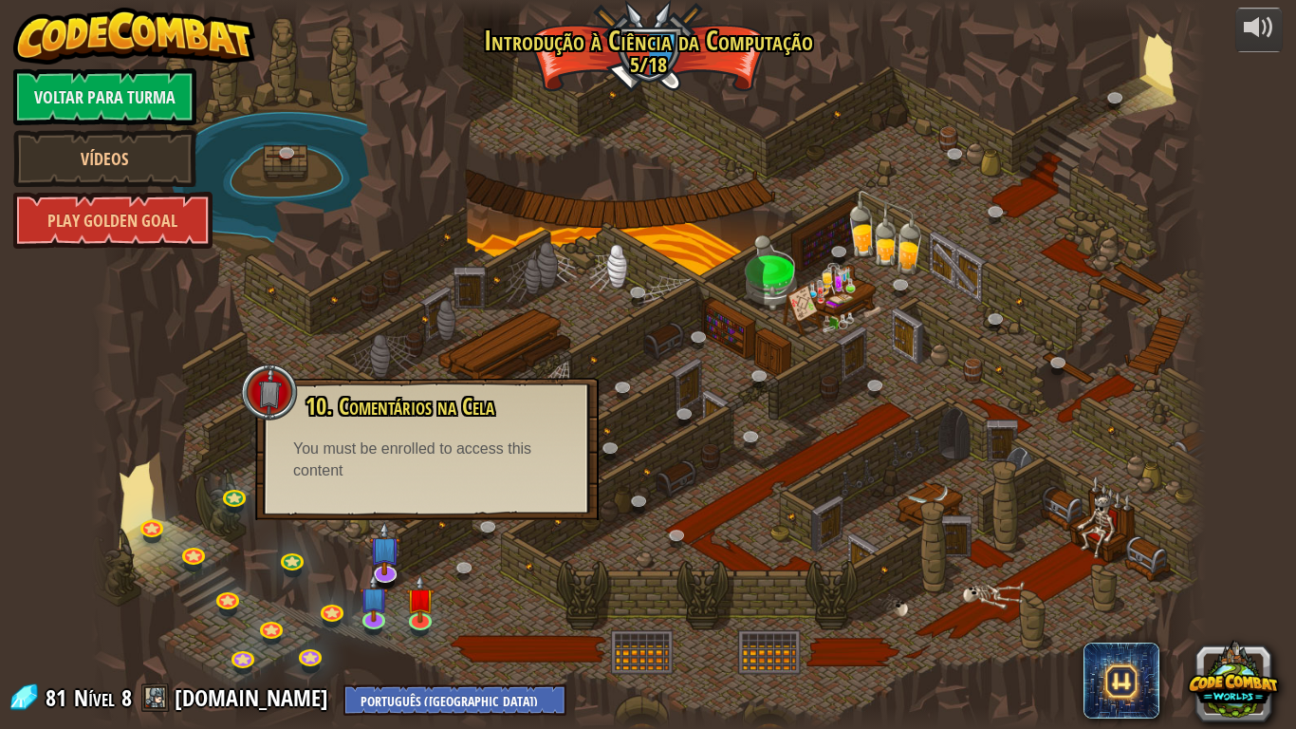
click at [489, 600] on div at bounding box center [648, 364] width 1115 height 729
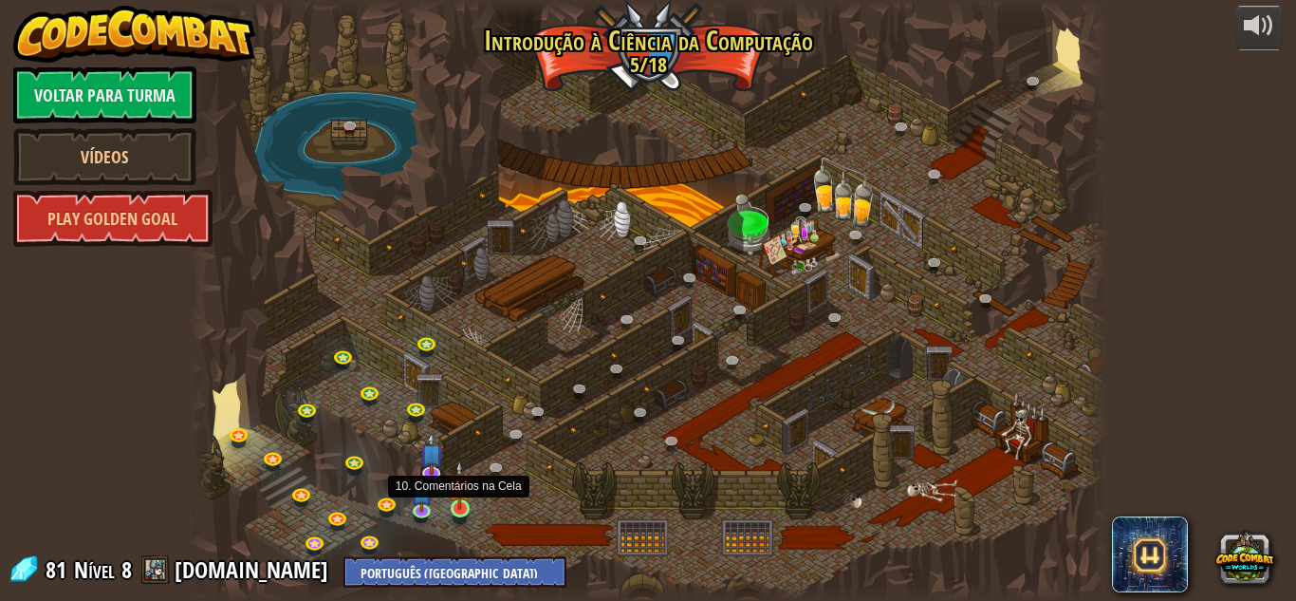
click at [461, 503] on img at bounding box center [460, 484] width 22 height 49
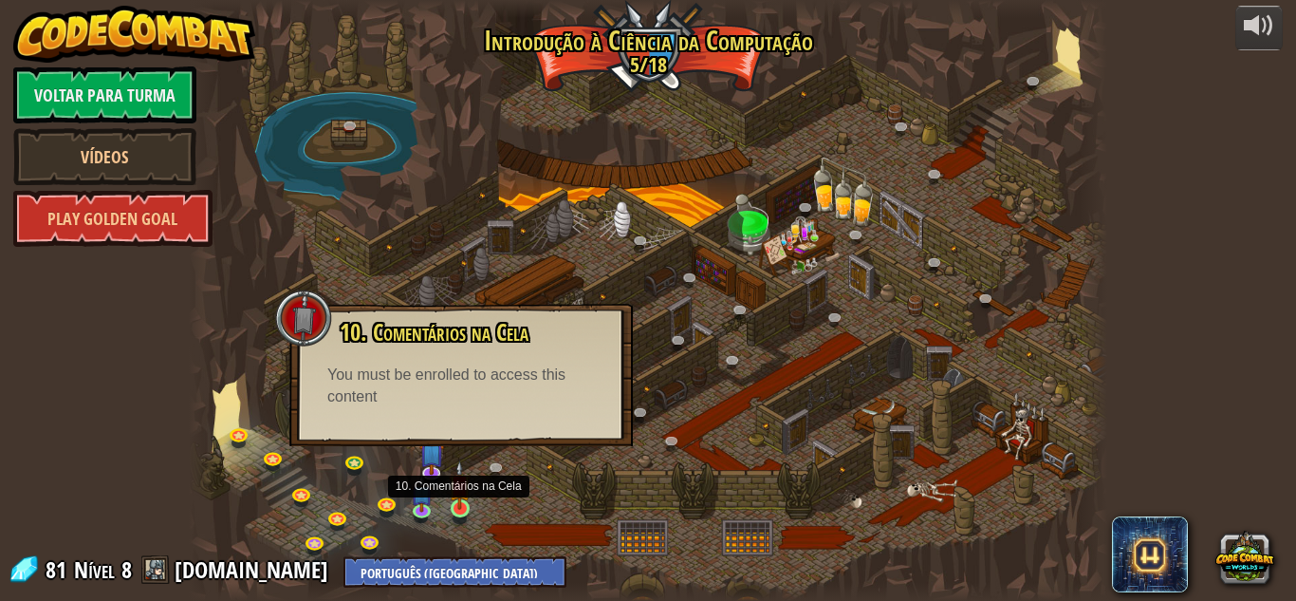
click at [461, 498] on img at bounding box center [460, 484] width 22 height 49
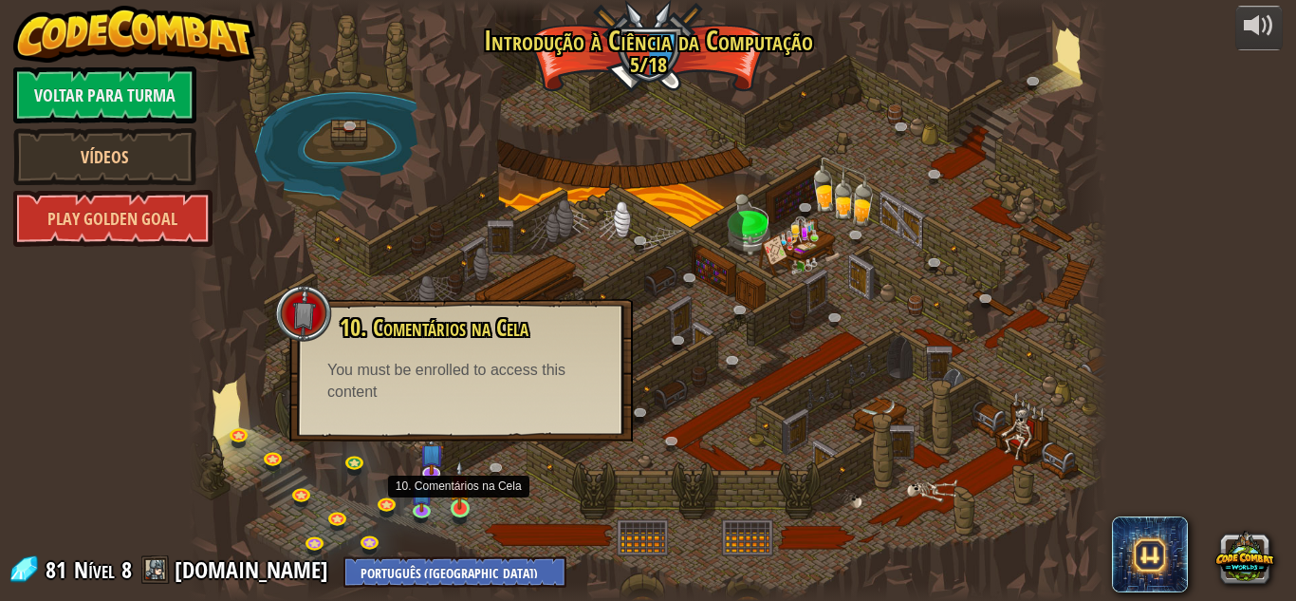
click at [461, 498] on img at bounding box center [460, 484] width 22 height 49
click at [467, 502] on img at bounding box center [460, 484] width 22 height 49
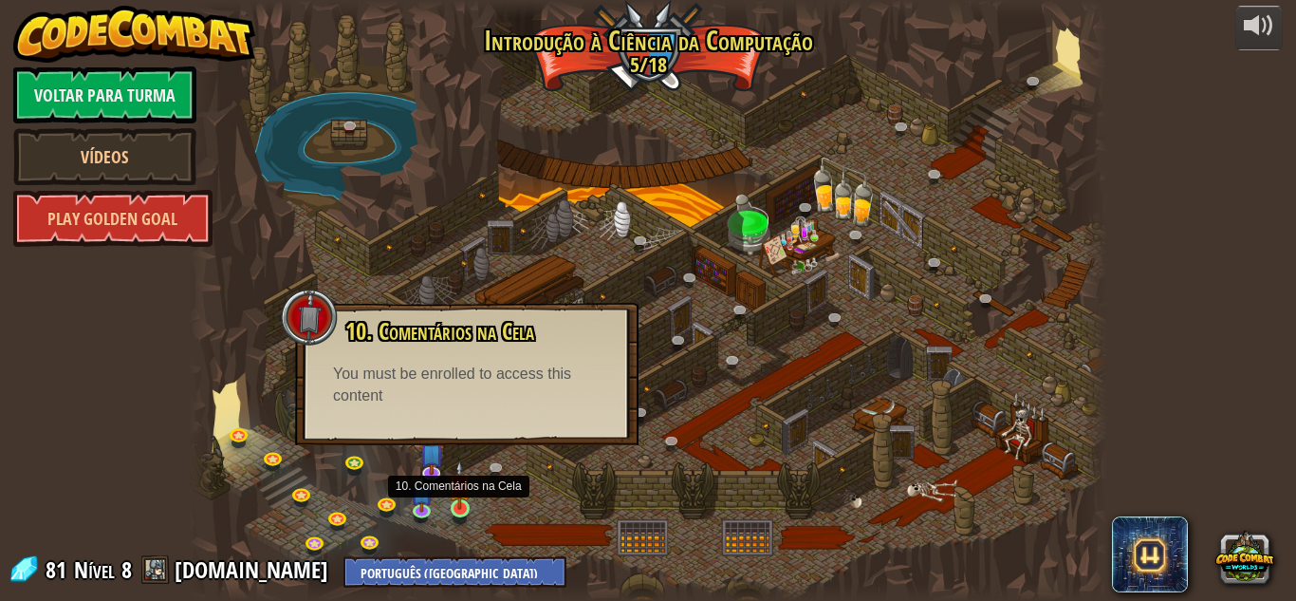
click at [467, 502] on img at bounding box center [460, 484] width 22 height 49
click at [464, 479] on img at bounding box center [460, 484] width 22 height 49
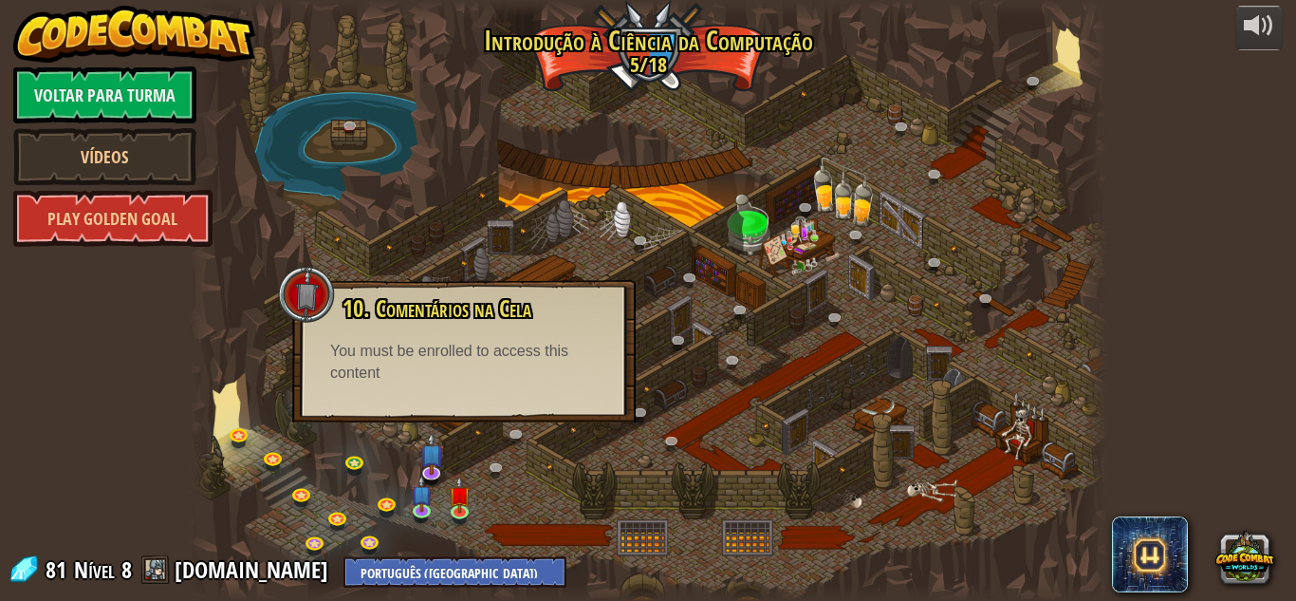
click at [588, 373] on div "You must be enrolled to access this content" at bounding box center [464, 363] width 268 height 44
click at [532, 468] on div at bounding box center [648, 300] width 918 height 601
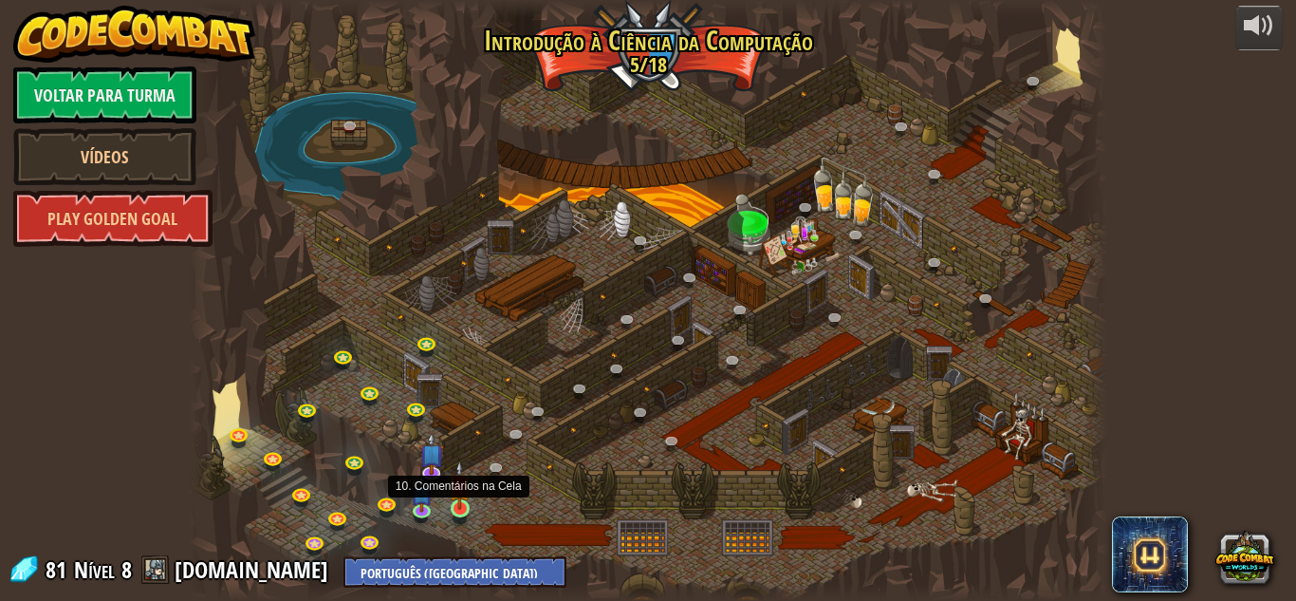
click at [464, 501] on img at bounding box center [460, 484] width 22 height 49
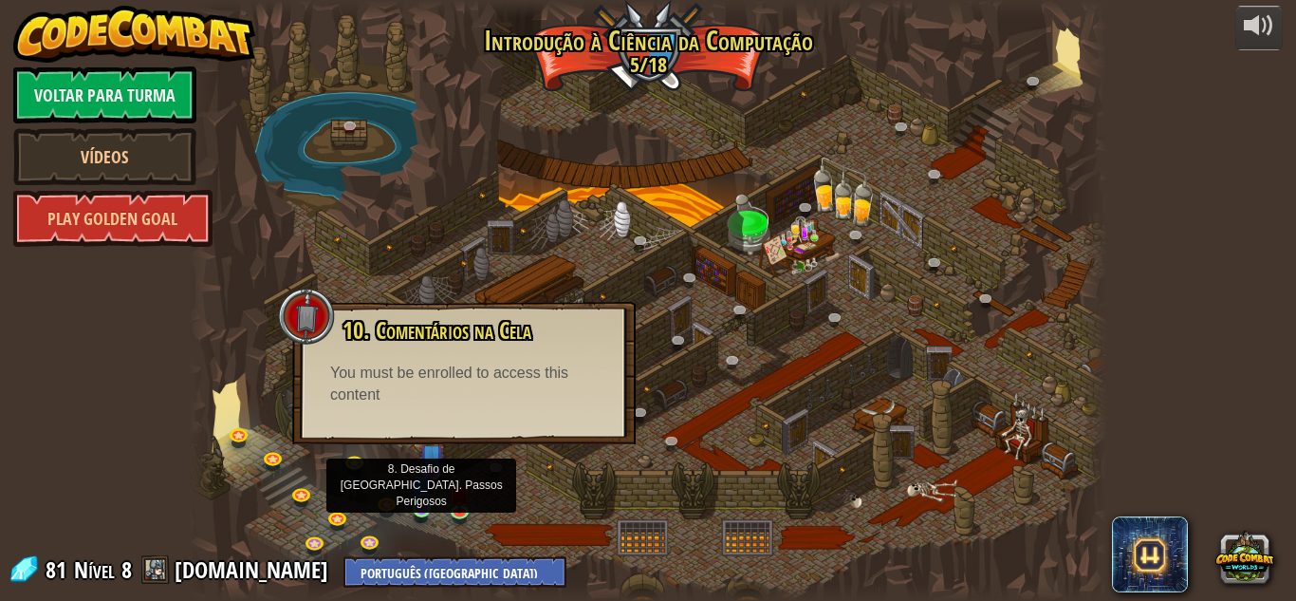
click at [420, 506] on img at bounding box center [422, 484] width 22 height 49
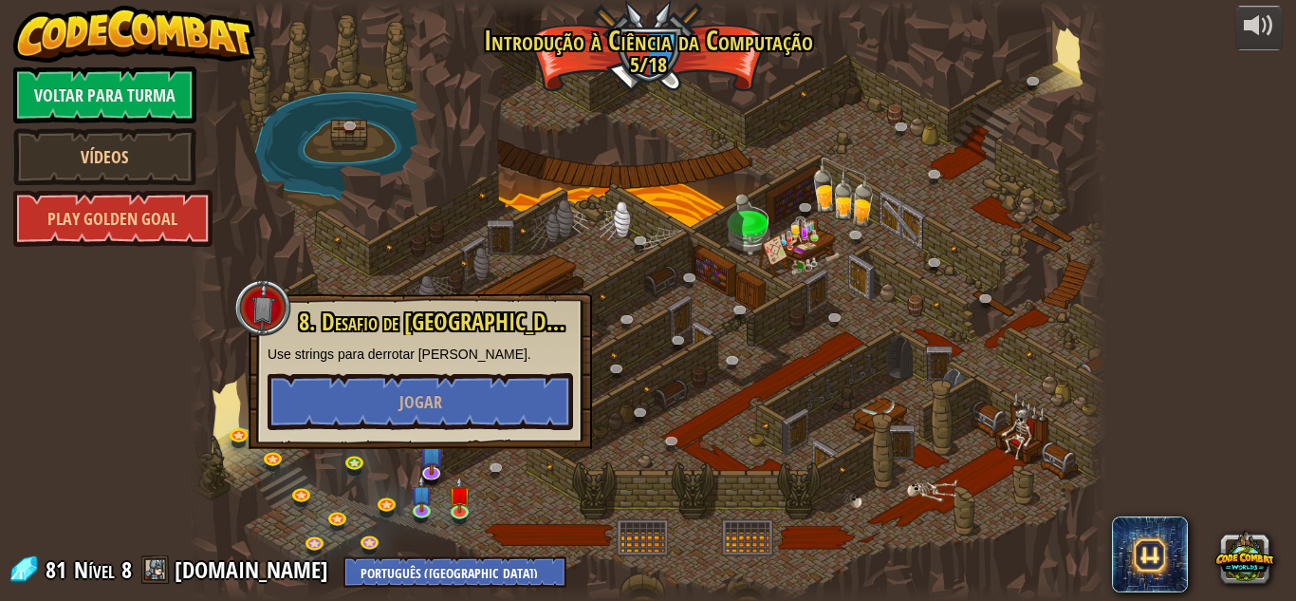
click at [644, 451] on div at bounding box center [648, 300] width 918 height 601
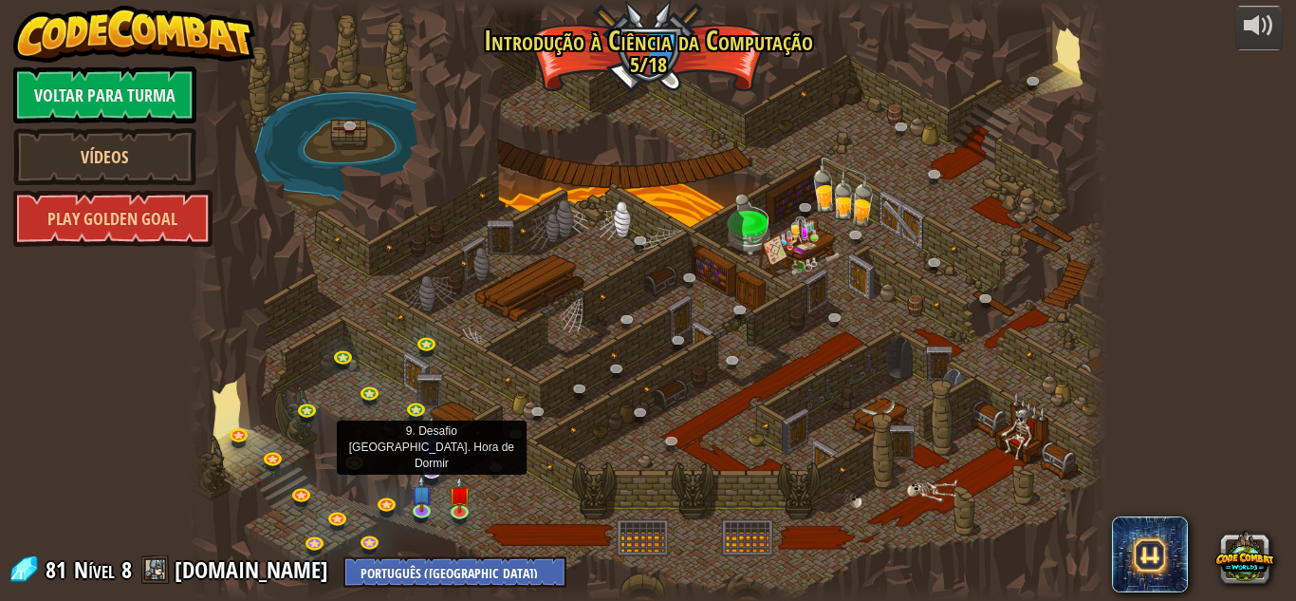
click at [435, 458] on img at bounding box center [431, 443] width 25 height 57
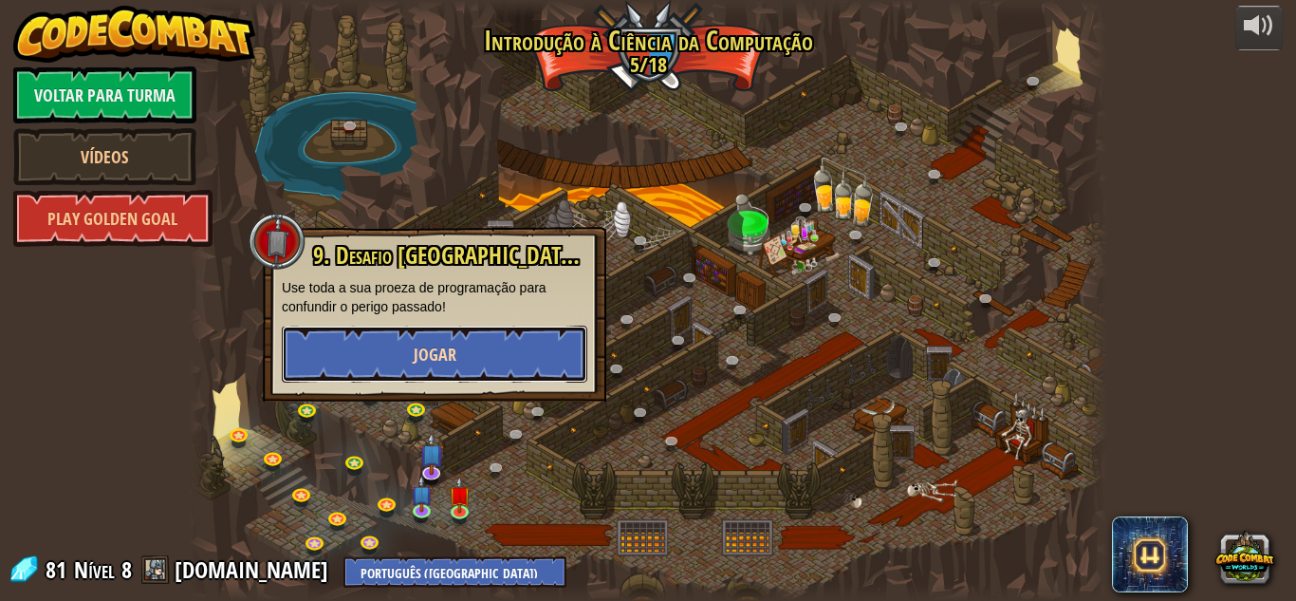
click at [474, 348] on button "Jogar" at bounding box center [434, 353] width 305 height 57
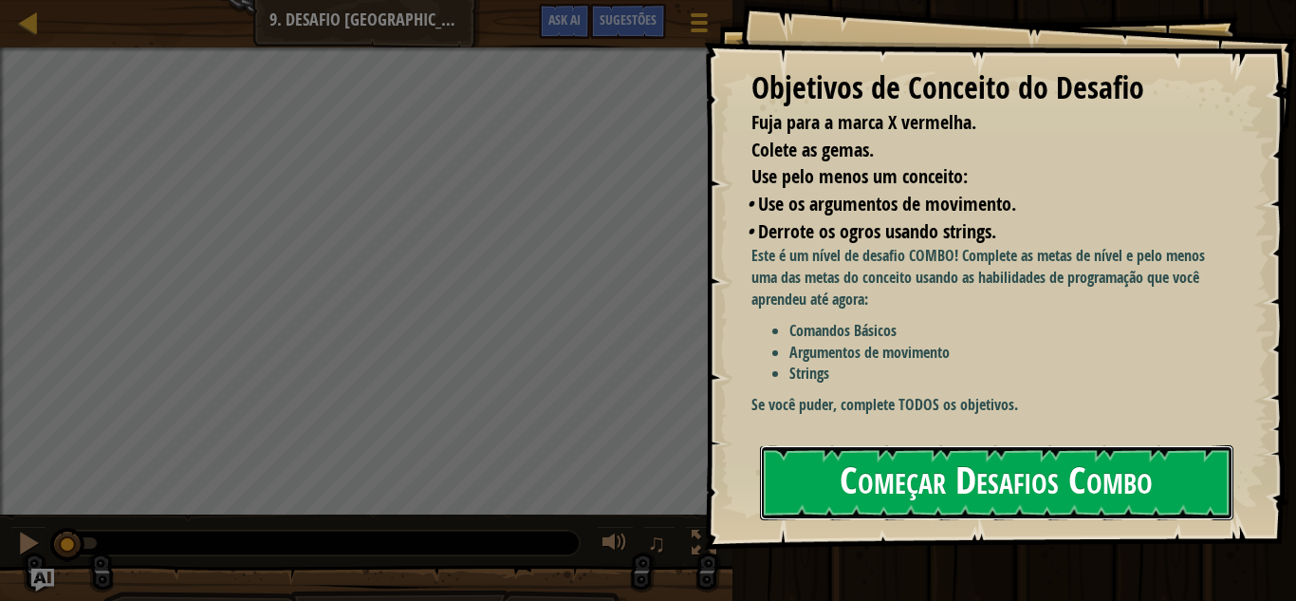
click at [949, 445] on button "Começar Desafios Combo" at bounding box center [996, 482] width 473 height 75
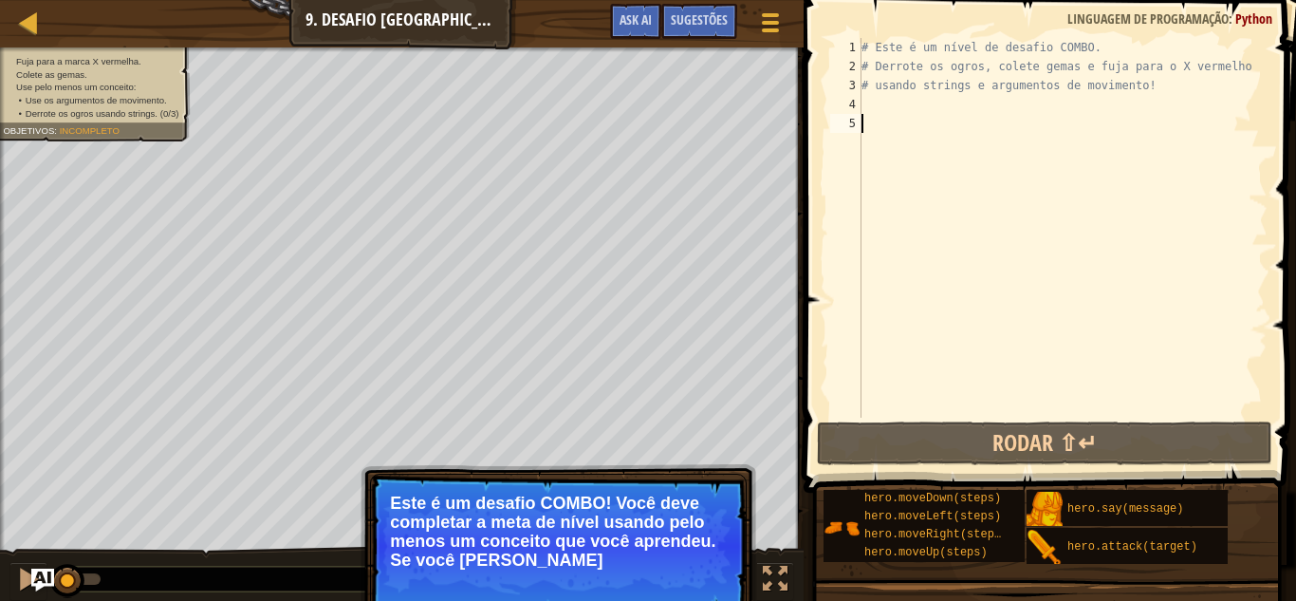
click at [568, 533] on p "Este é um desafio COMBO! Você deve completar a meta de nível usando pelo menos …" at bounding box center [558, 531] width 337 height 76
click at [631, 522] on p "Este é um desafio COMBO! Você deve completar a meta de nível usando pelo menos …" at bounding box center [558, 531] width 337 height 76
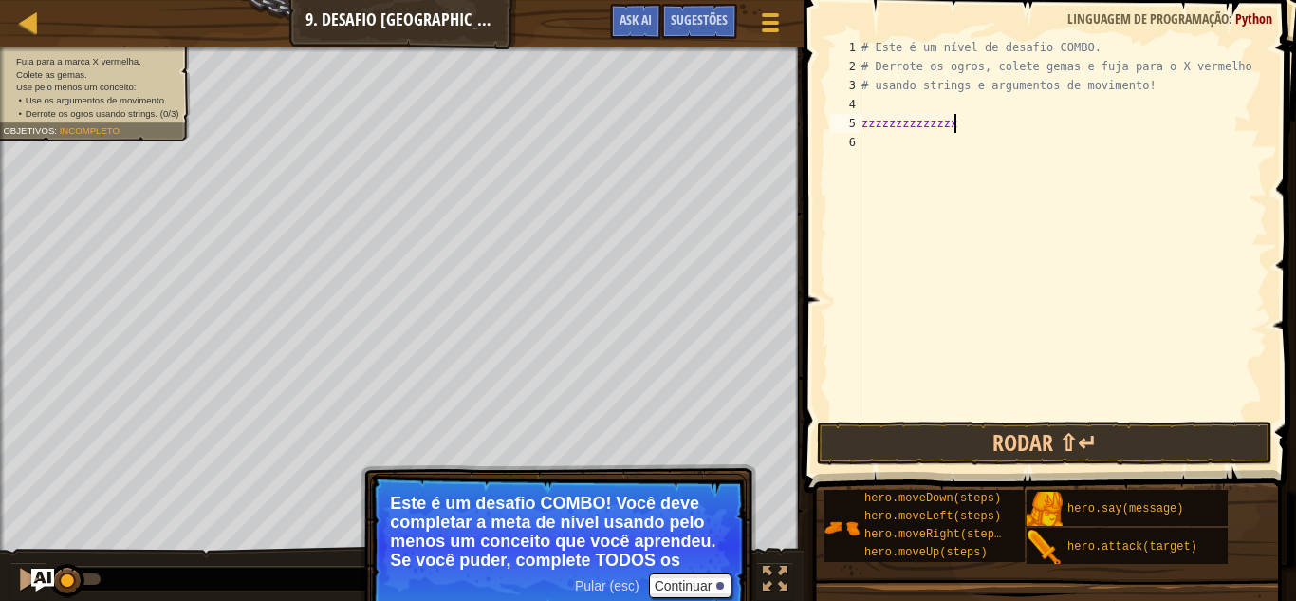
scroll to position [9, 12]
click at [631, 522] on p "Este é um desafio COMBO! Você deve completar a meta de nível usando pelo menos …" at bounding box center [558, 531] width 337 height 76
click at [630, 523] on p "Este é um desafio COMBO! Você deve completar a meta de nível usando pelo menos …" at bounding box center [558, 531] width 337 height 76
type textarea "z"
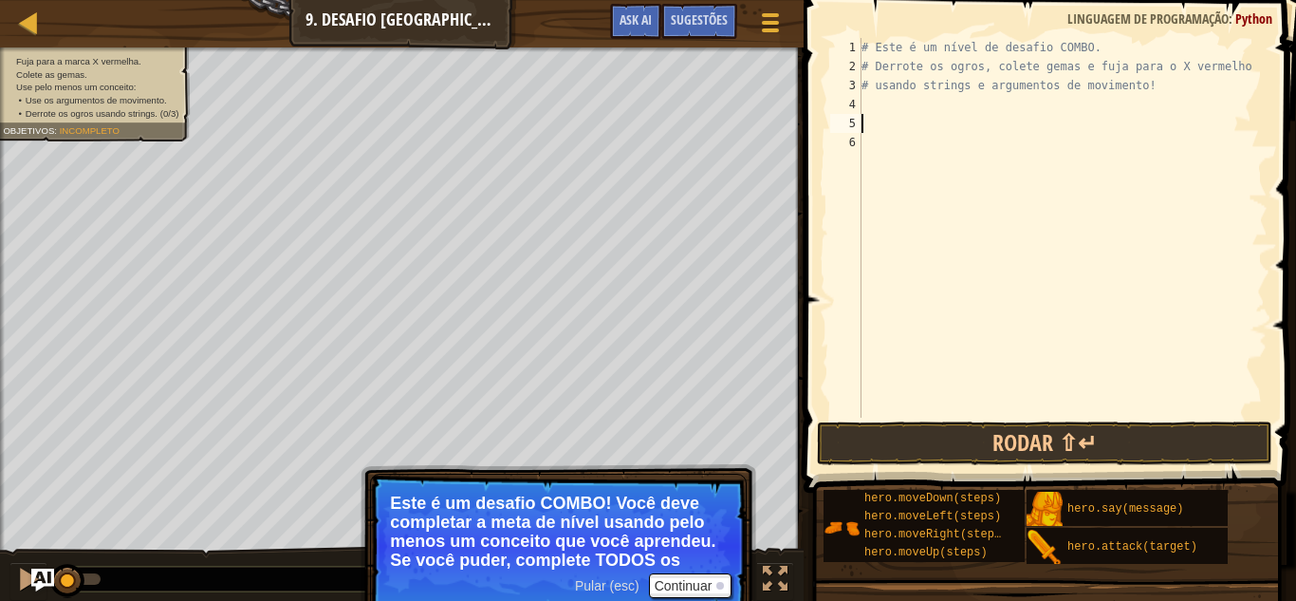
scroll to position [9, 0]
type textarea "#"
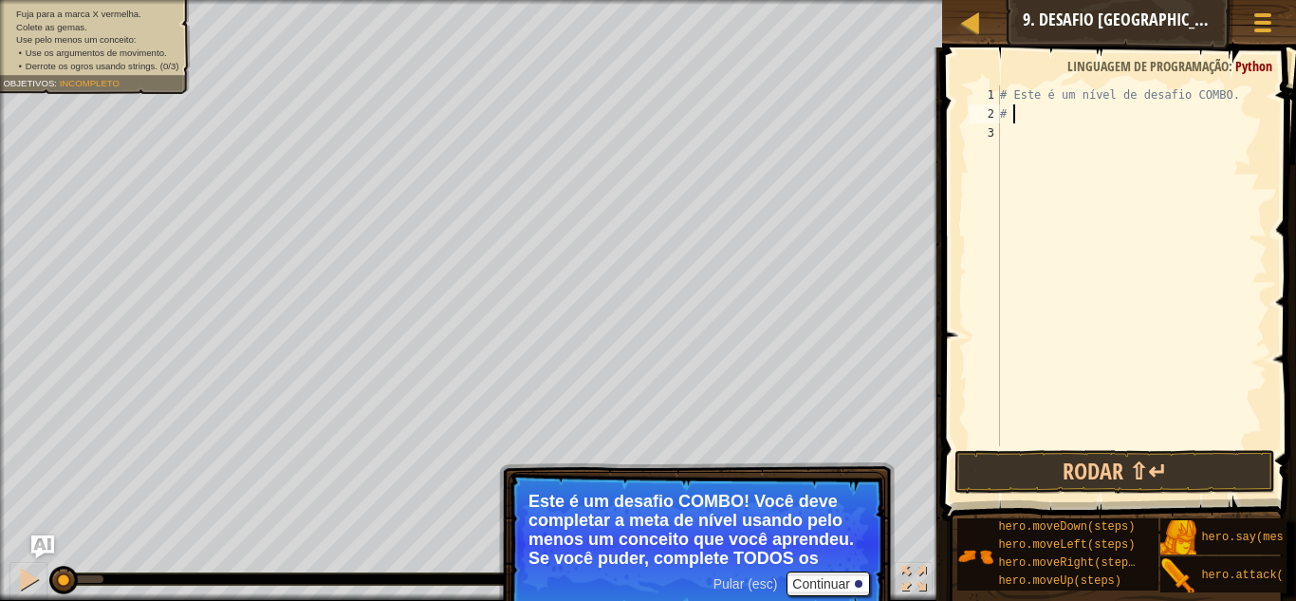
type textarea "#"
click at [630, 523] on p "Este é um desafio COMBO! Você deve completar a meta de nível usando pelo menos …" at bounding box center [696, 529] width 337 height 76
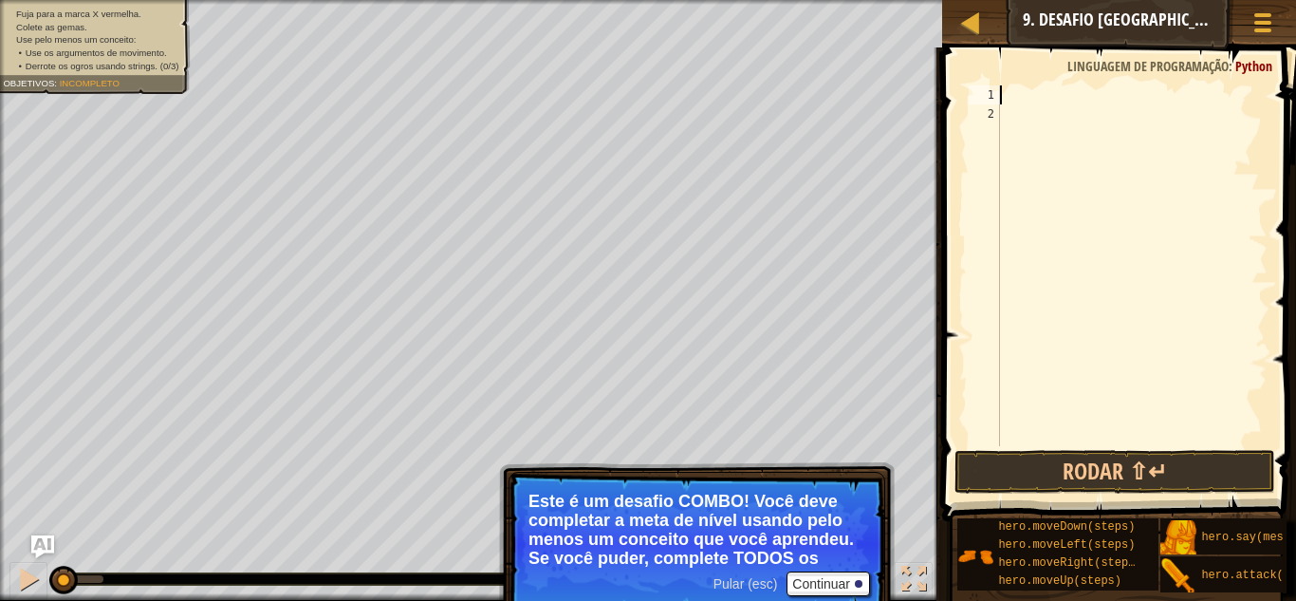
click at [630, 523] on p "Este é um desafio COMBO! Você deve completar a meta de nível usando pelo menos …" at bounding box center [696, 529] width 337 height 76
type textarea "z"
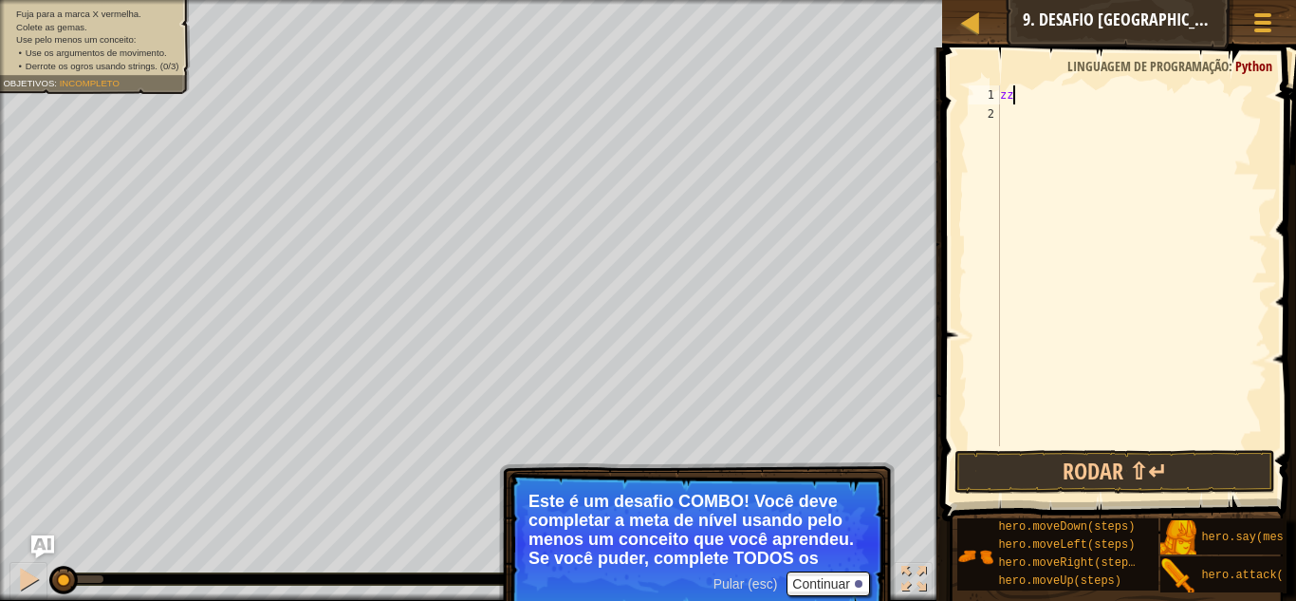
scroll to position [9, 0]
drag, startPoint x: 181, startPoint y: 49, endPoint x: 105, endPoint y: 52, distance: 76.0
click at [105, 52] on li "• Use os argumentos de movimento." at bounding box center [98, 53] width 160 height 13
click at [182, 22] on ul "[PERSON_NAME] para a marca X vermelha. Colete as gemas." at bounding box center [92, 22] width 179 height 26
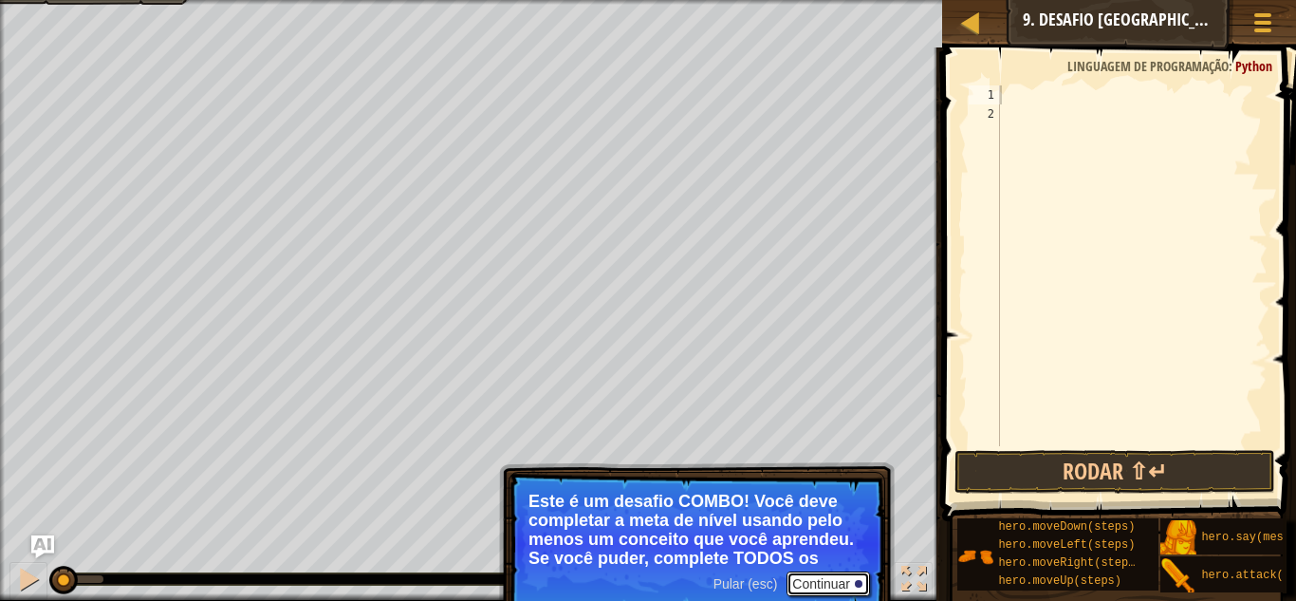
click at [838, 580] on button "Continuar" at bounding box center [828, 583] width 83 height 25
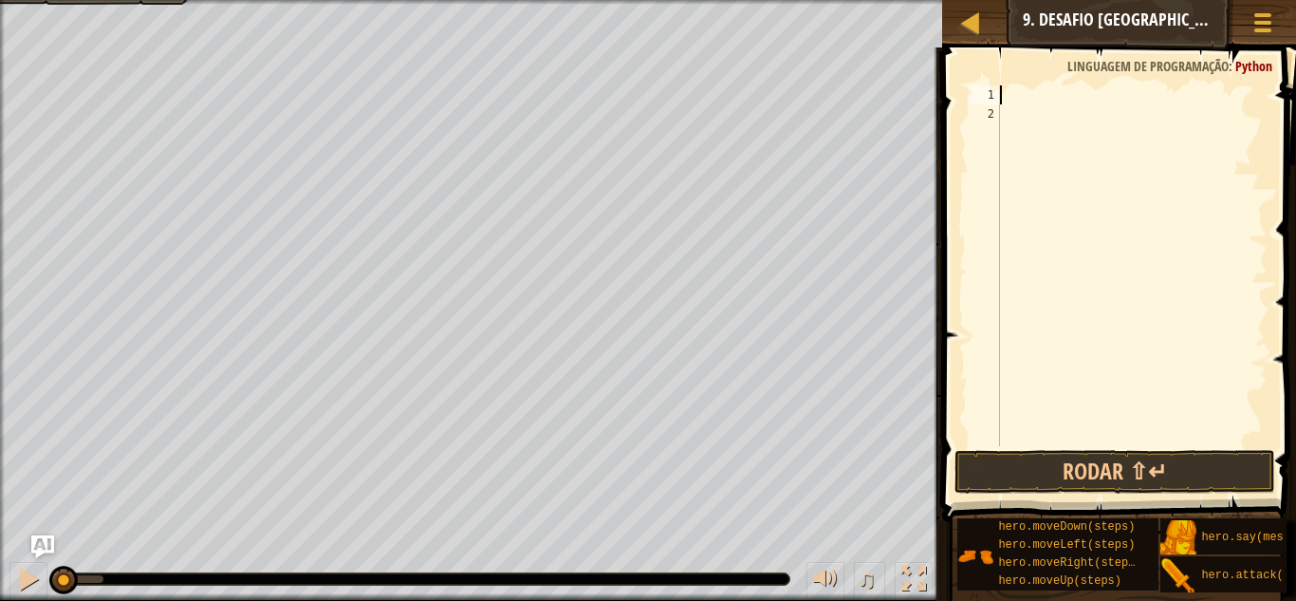
type textarea "h"
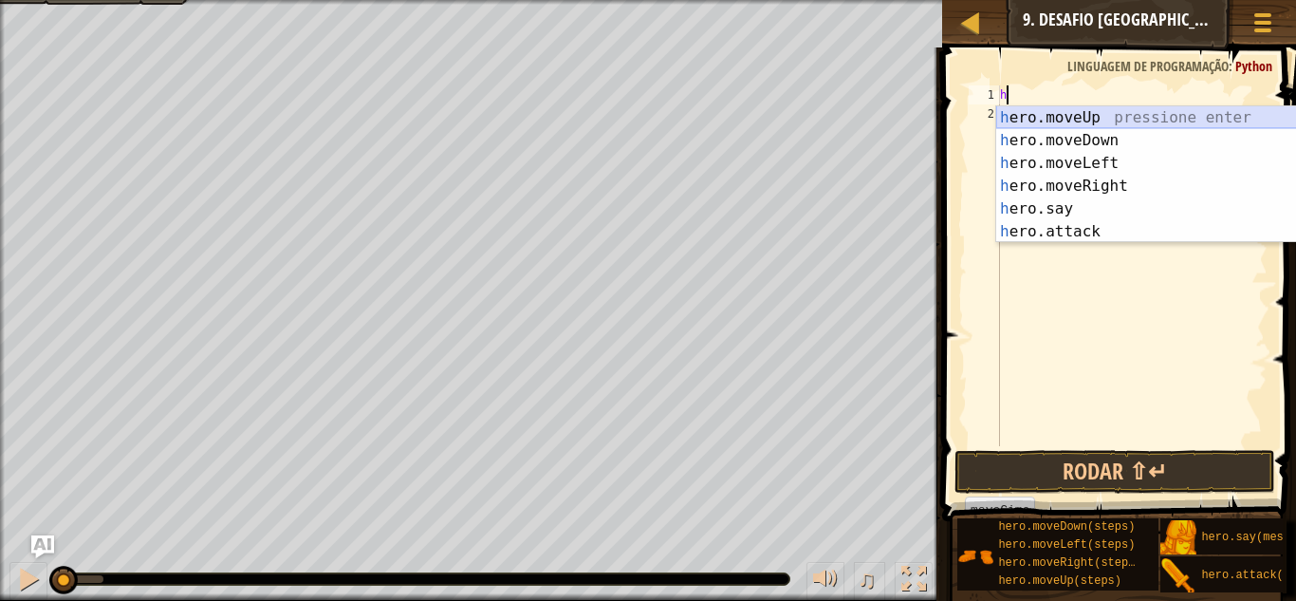
click at [1127, 118] on div "h ero.moveUp pressione enter h ero.moveDown pressione enter h ero.moveLeft pres…" at bounding box center [1175, 197] width 359 height 182
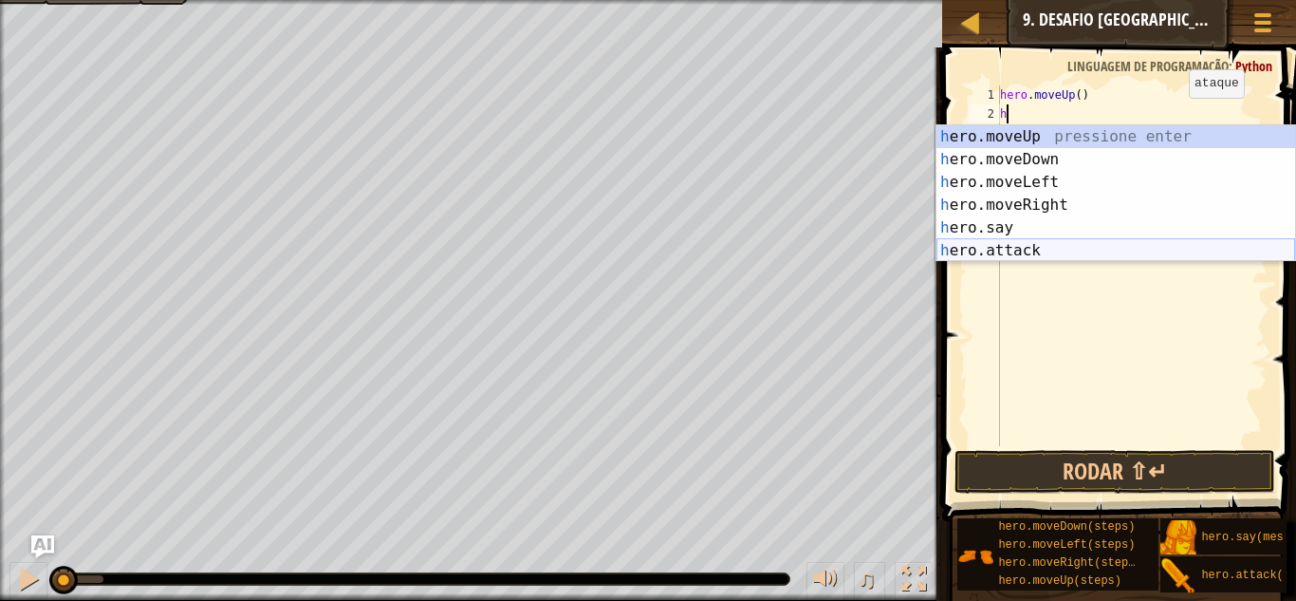
click at [1065, 248] on div "h ero.moveUp pressione enter h ero.moveDown pressione enter h ero.moveLeft pres…" at bounding box center [1115, 216] width 359 height 182
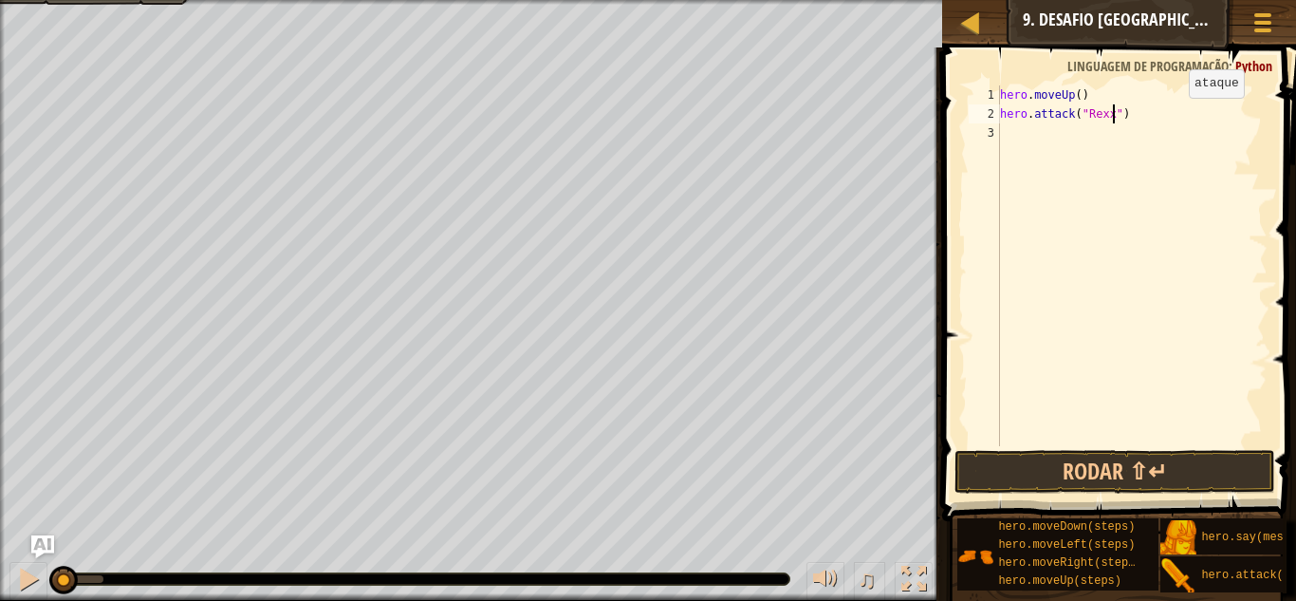
scroll to position [9, 17]
type textarea "hero.attack("Rexxar")"
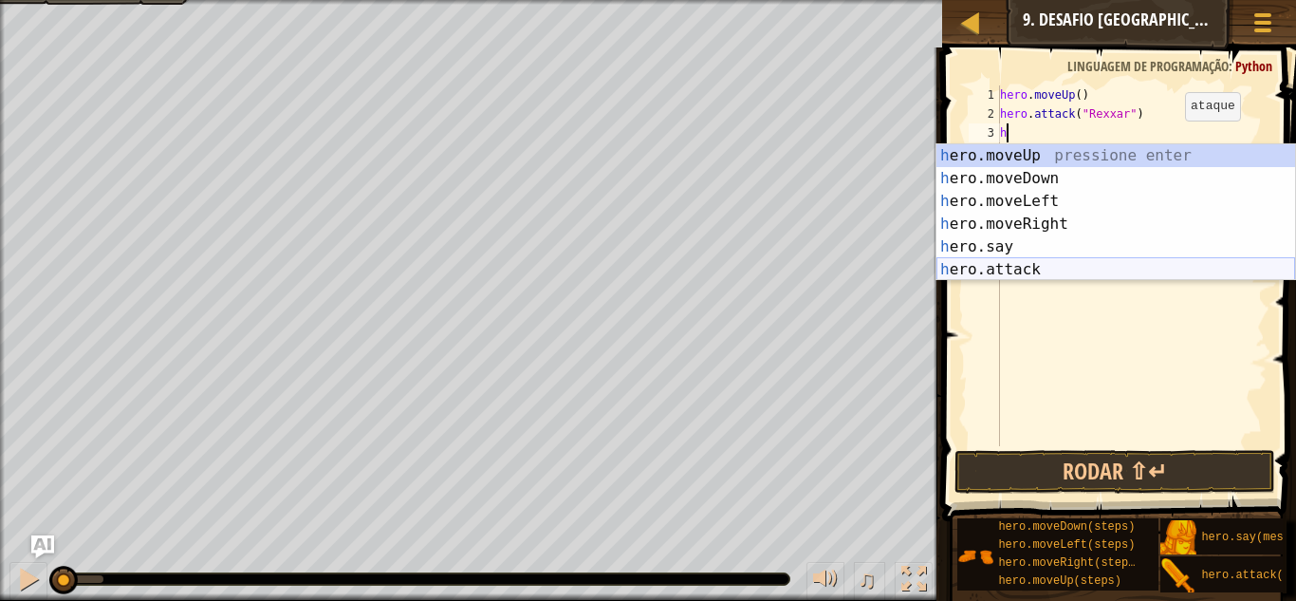
click at [1039, 270] on div "h ero.moveUp pressione enter h ero.moveDown pressione enter h ero.moveLeft pres…" at bounding box center [1115, 235] width 359 height 182
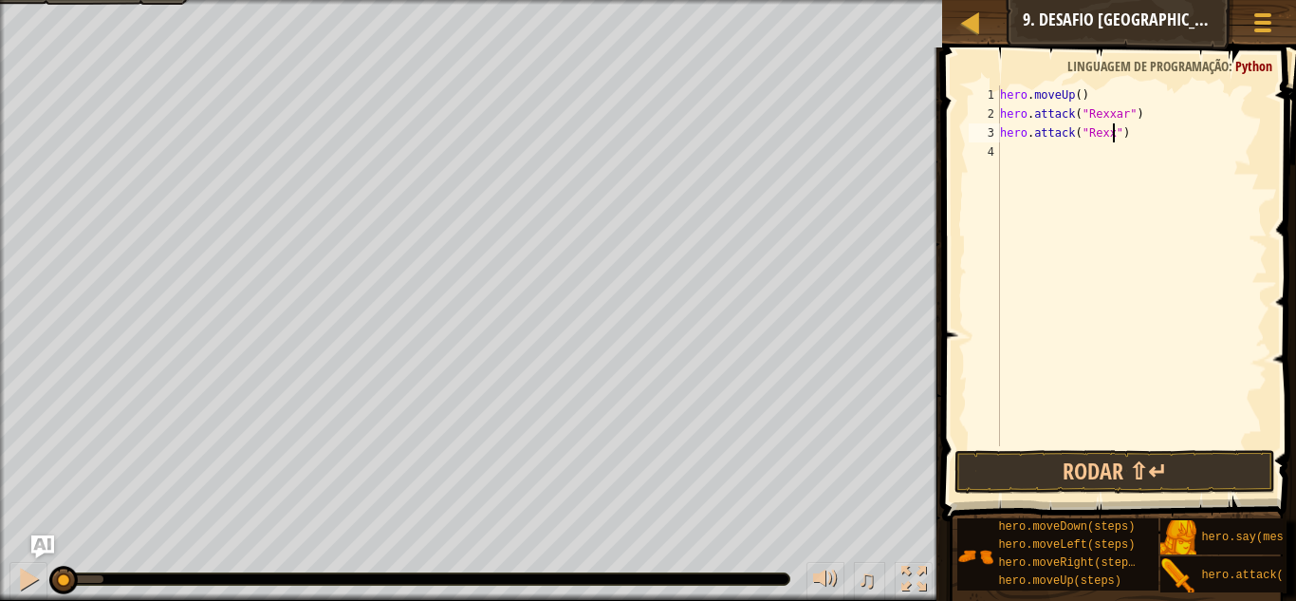
scroll to position [9, 17]
type textarea "hero.attack("Rexxar")"
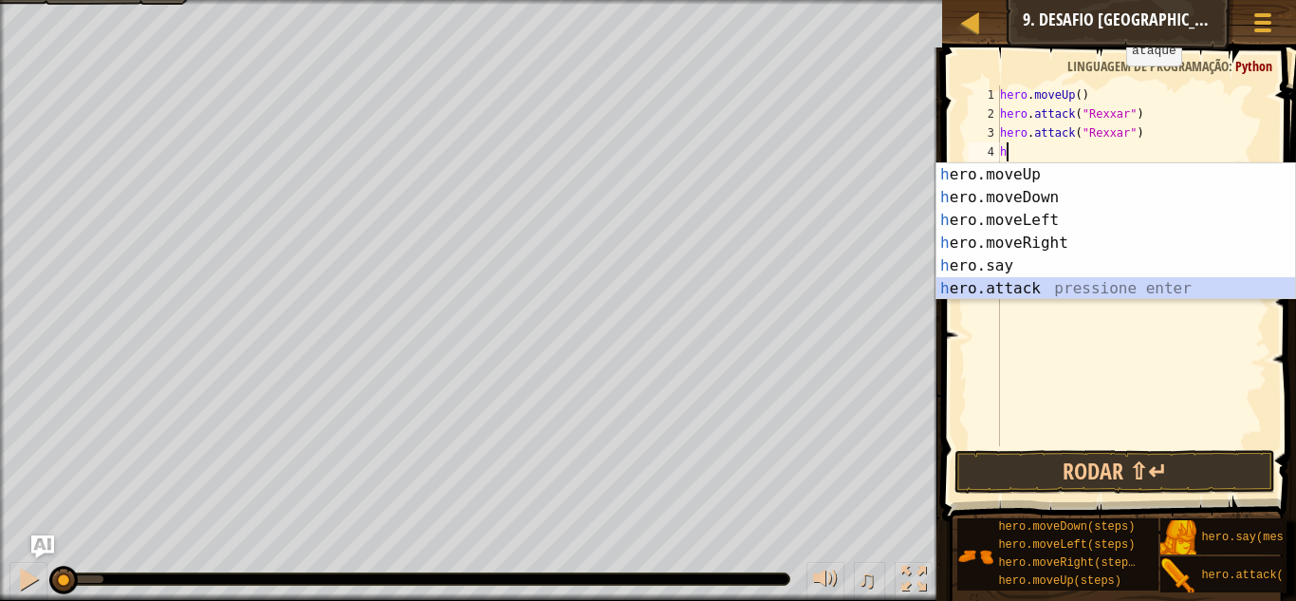
click at [1053, 288] on div "h ero.moveUp pressione enter h ero.moveDown pressione enter h ero.moveLeft pres…" at bounding box center [1115, 254] width 359 height 182
type textarea "hero.attack("Enemy Name")"
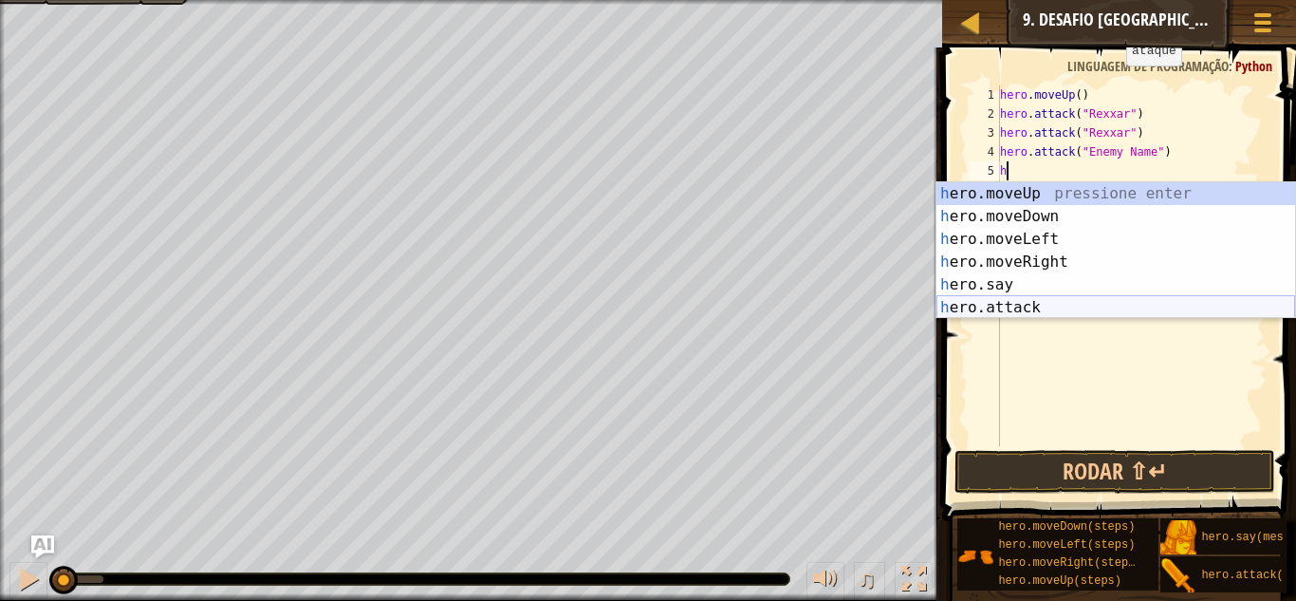
click at [1064, 308] on div "h ero.moveUp pressione enter h ero.moveDown pressione enter h ero.moveLeft pres…" at bounding box center [1115, 273] width 359 height 182
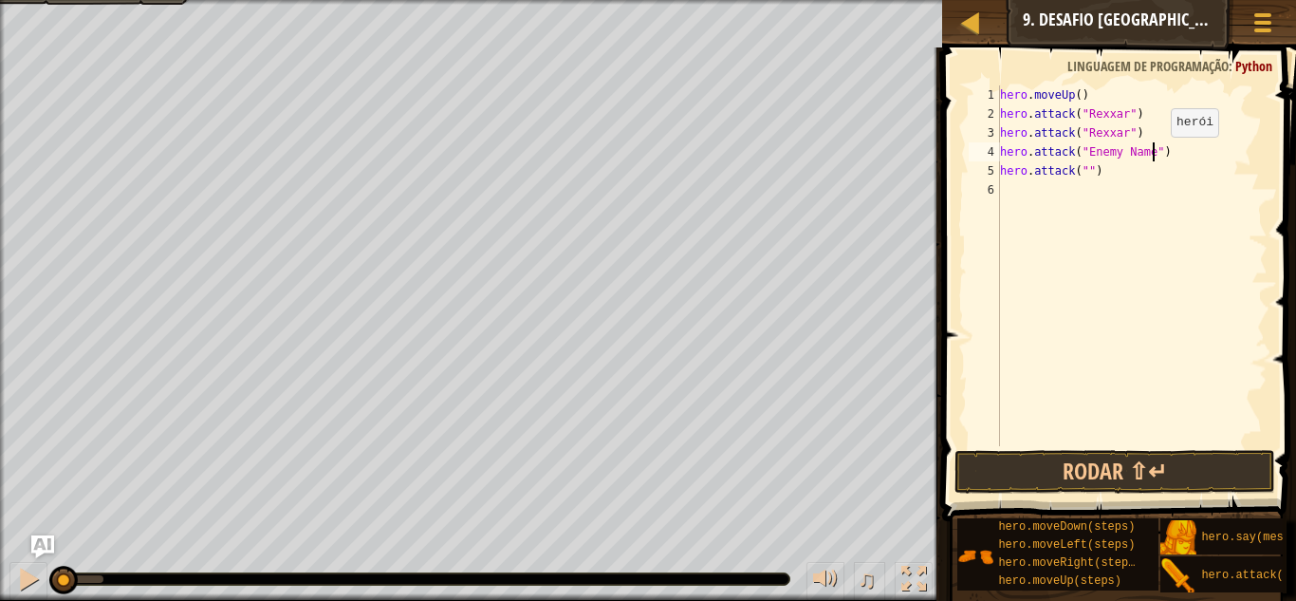
click at [1154, 156] on div "hero . moveUp ( ) hero . attack ( "Rexxar" ) hero . attack ( "Rexxar" ) hero . …" at bounding box center [1131, 284] width 271 height 398
click at [1290, 173] on span at bounding box center [1120, 256] width 369 height 529
type textarea "hero.attack("Brack")"
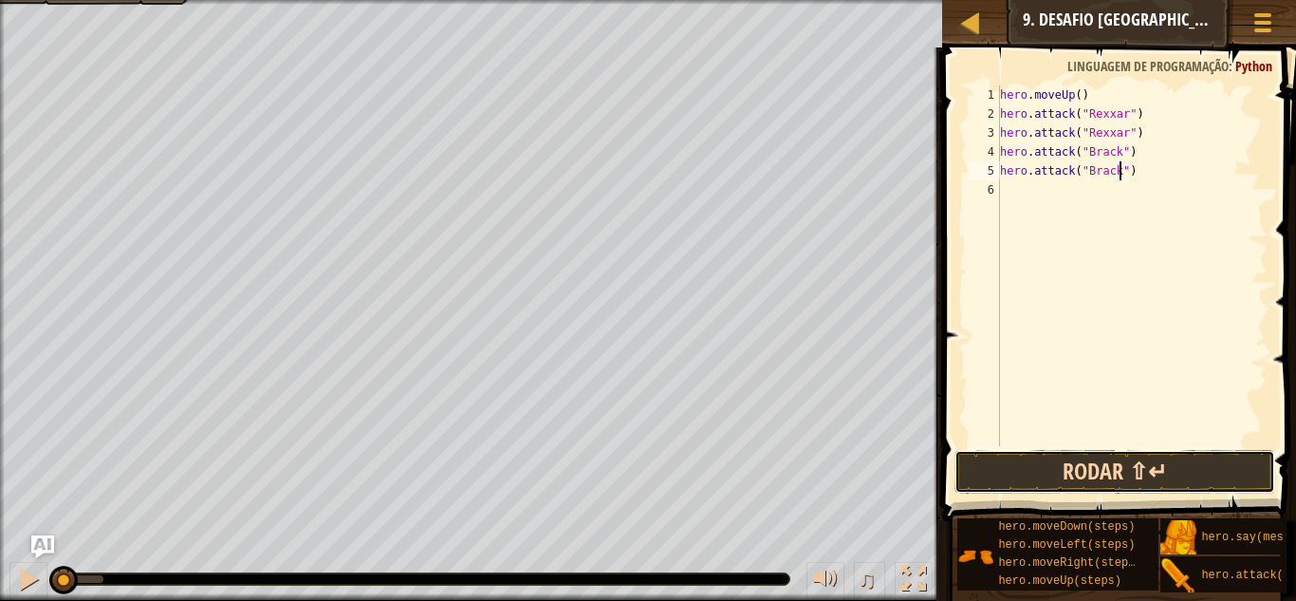
click at [1142, 464] on button "Rodar ⇧↵" at bounding box center [1114, 472] width 321 height 44
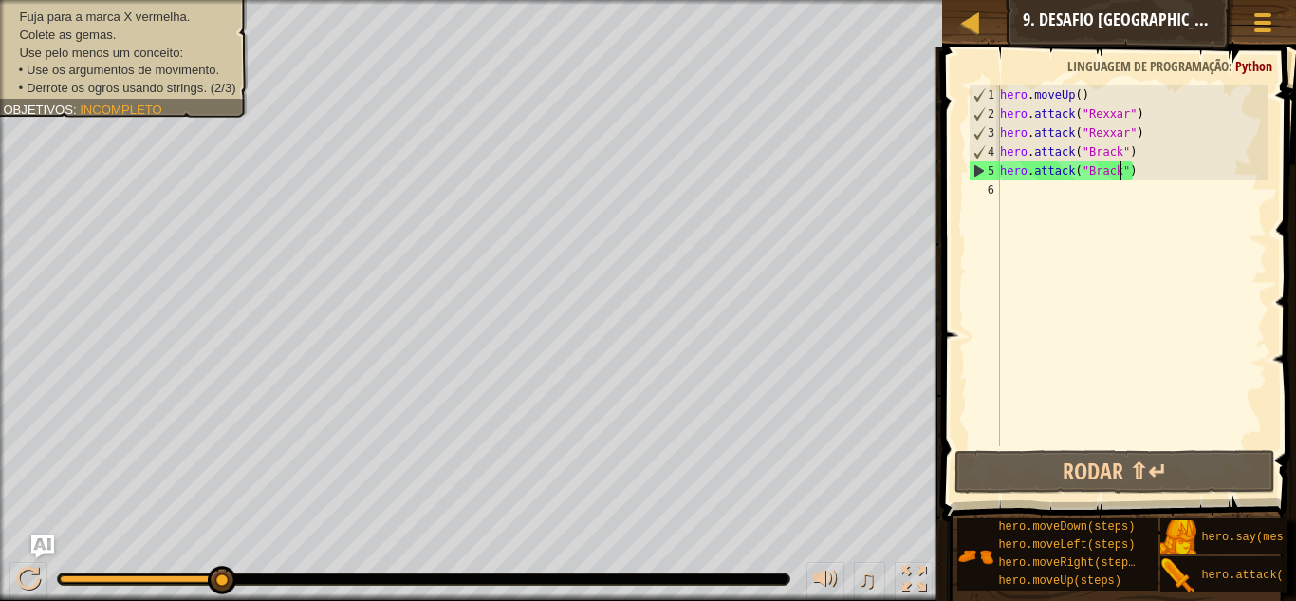
scroll to position [9, 0]
type textarea "h"
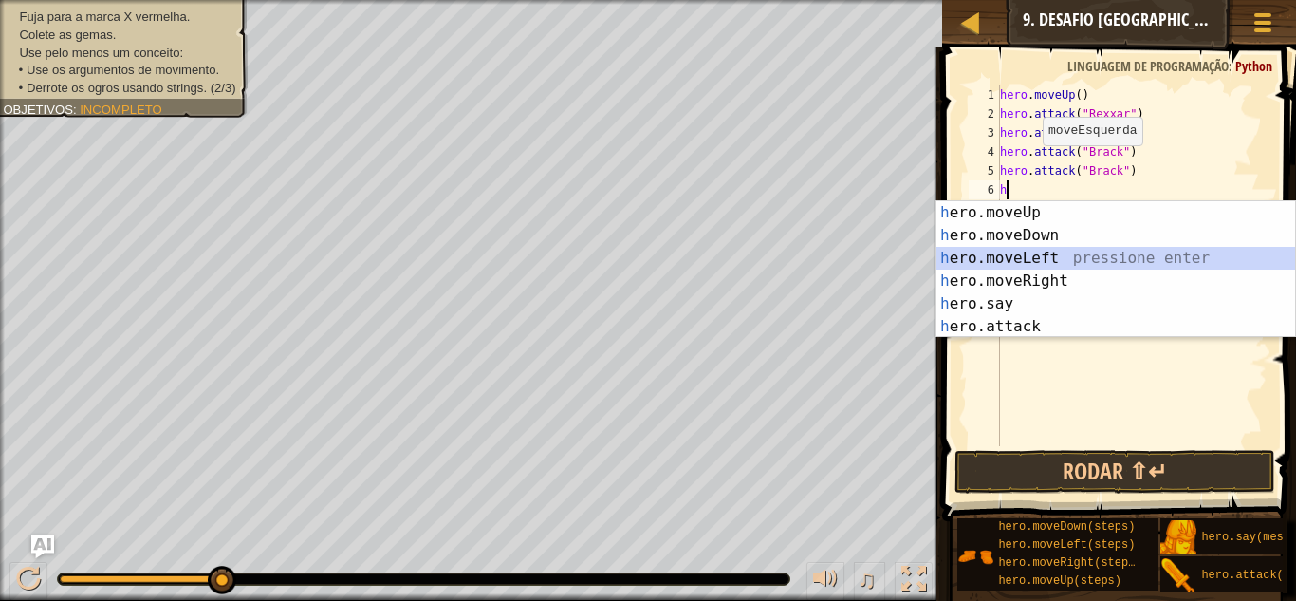
click at [1078, 257] on div "h ero.moveUp pressione enter h ero.moveDown pressione enter h ero.moveLeft pres…" at bounding box center [1115, 292] width 359 height 182
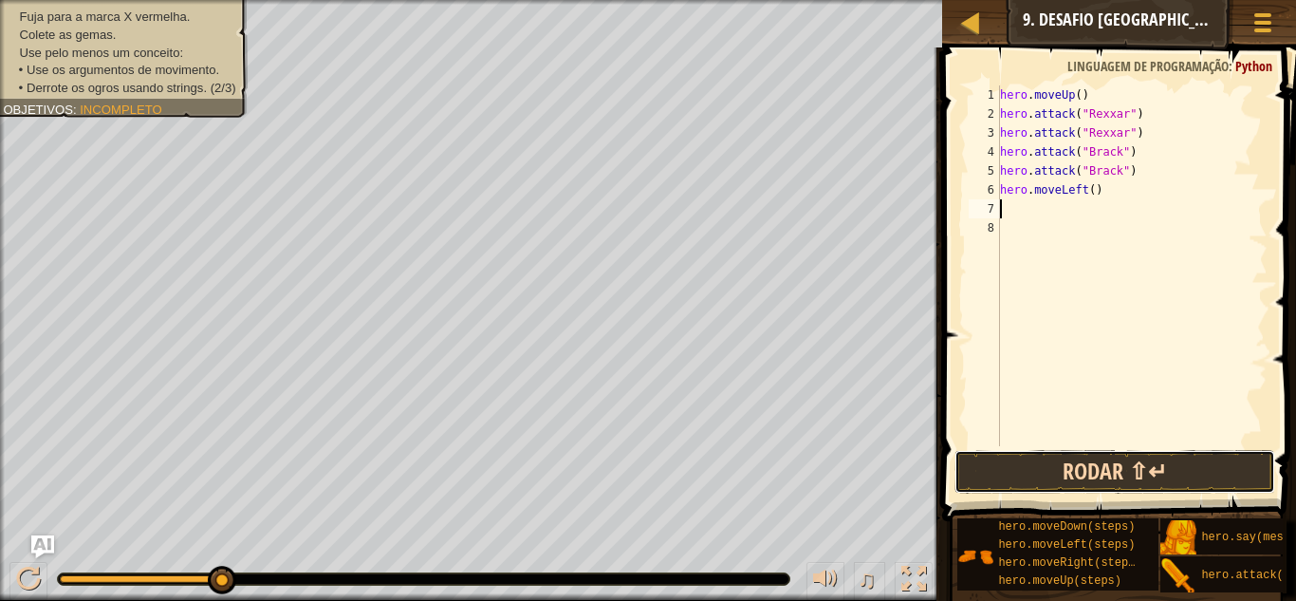
click at [1096, 476] on button "Rodar ⇧↵" at bounding box center [1114, 472] width 321 height 44
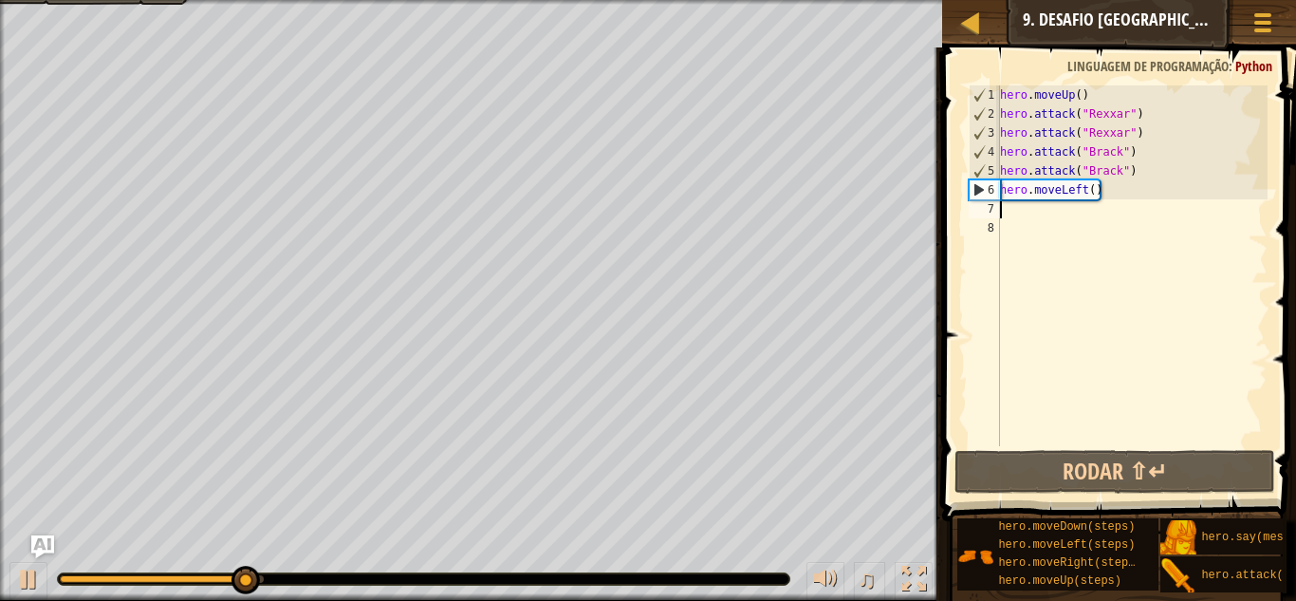
type textarea "h"
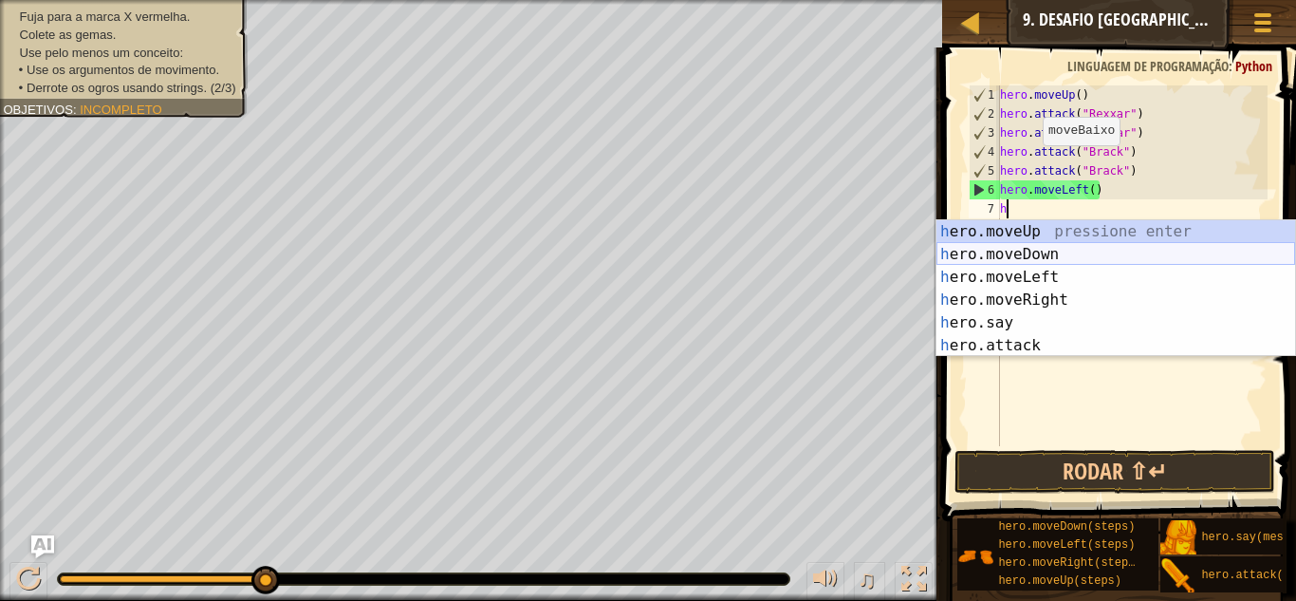
click at [1087, 259] on div "h ero.moveUp pressione enter h ero.moveDown pressione enter h ero.moveLeft pres…" at bounding box center [1115, 311] width 359 height 182
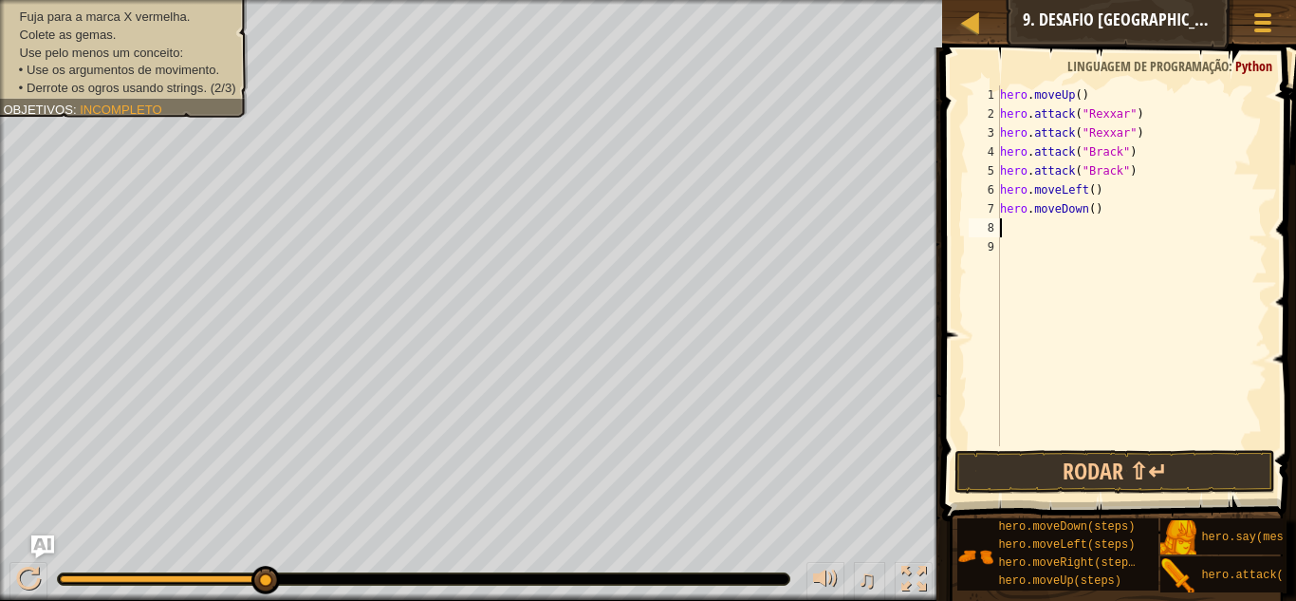
type textarea "h"
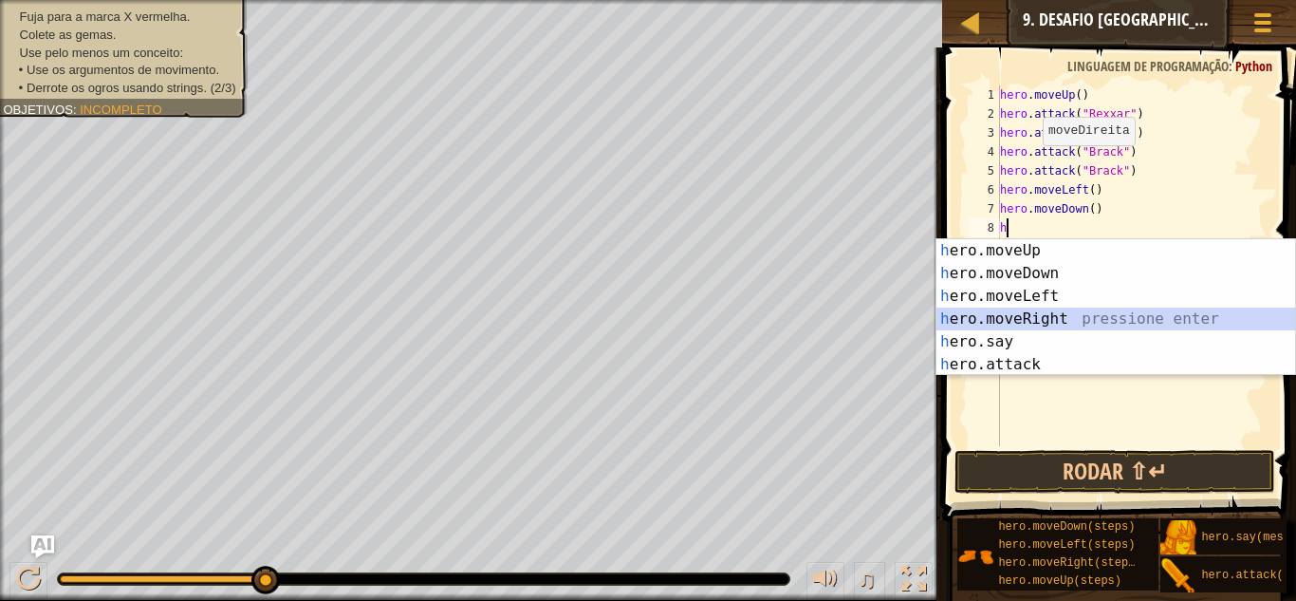
click at [1079, 317] on div "h ero.moveUp pressione enter h ero.moveDown pressione enter h ero.moveLeft pres…" at bounding box center [1115, 330] width 359 height 182
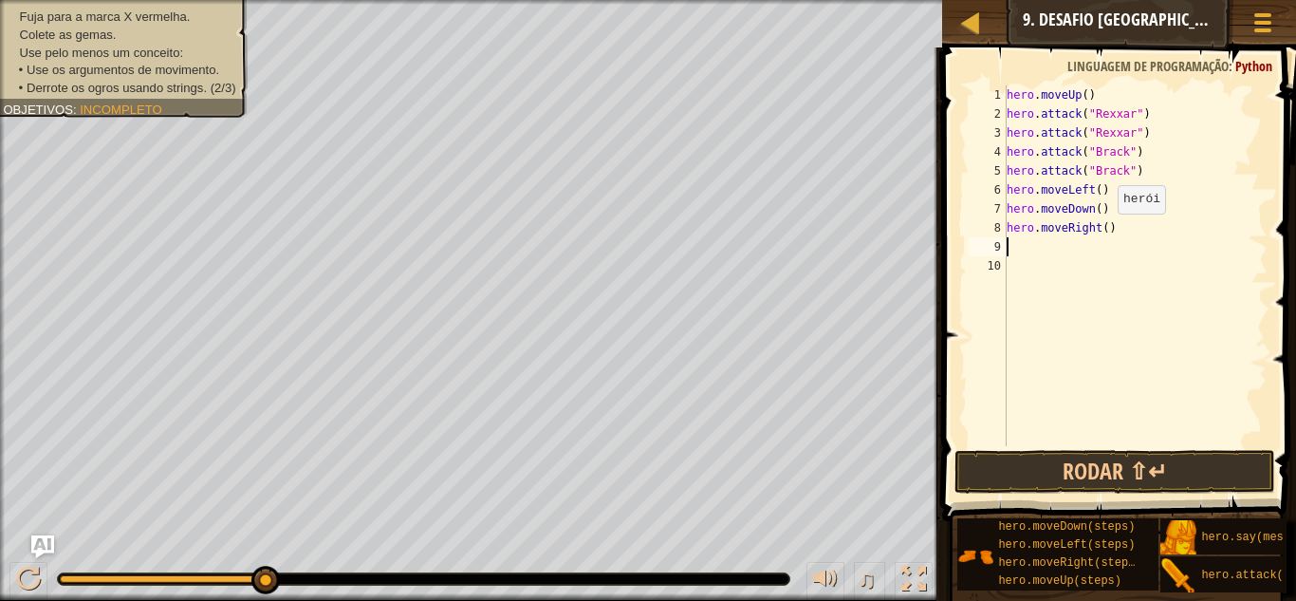
click at [1107, 231] on div "hero . moveUp ( ) hero . attack ( "Rexxar" ) hero . attack ( "Rexxar" ) hero . …" at bounding box center [1135, 284] width 265 height 398
type textarea "hero.moveRight(2)"
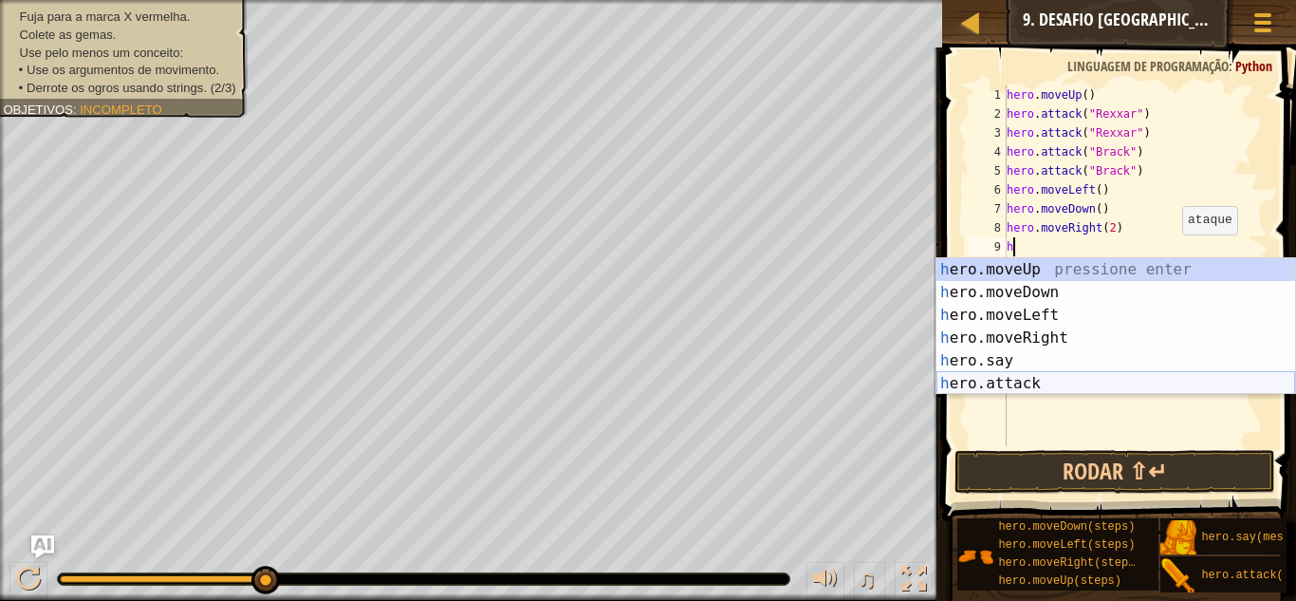
click at [1078, 381] on div "h ero.moveUp pressione enter h ero.moveDown pressione enter h ero.moveLeft pres…" at bounding box center [1115, 349] width 359 height 182
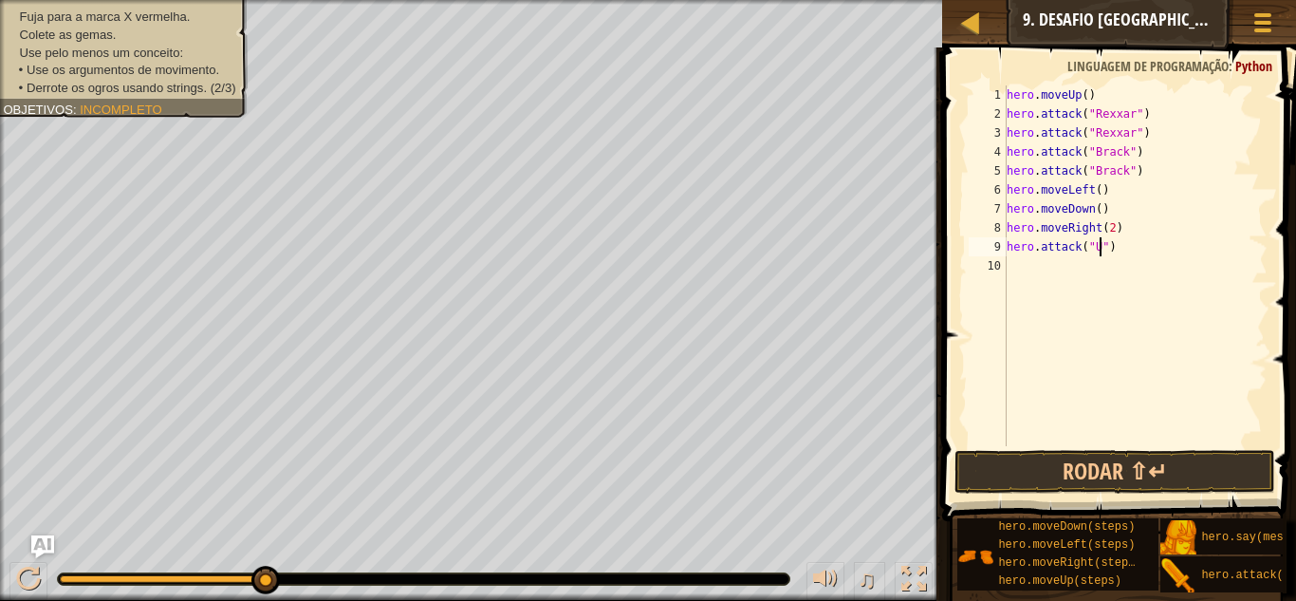
scroll to position [9, 14]
type textarea "hero.attack("Ursa")"
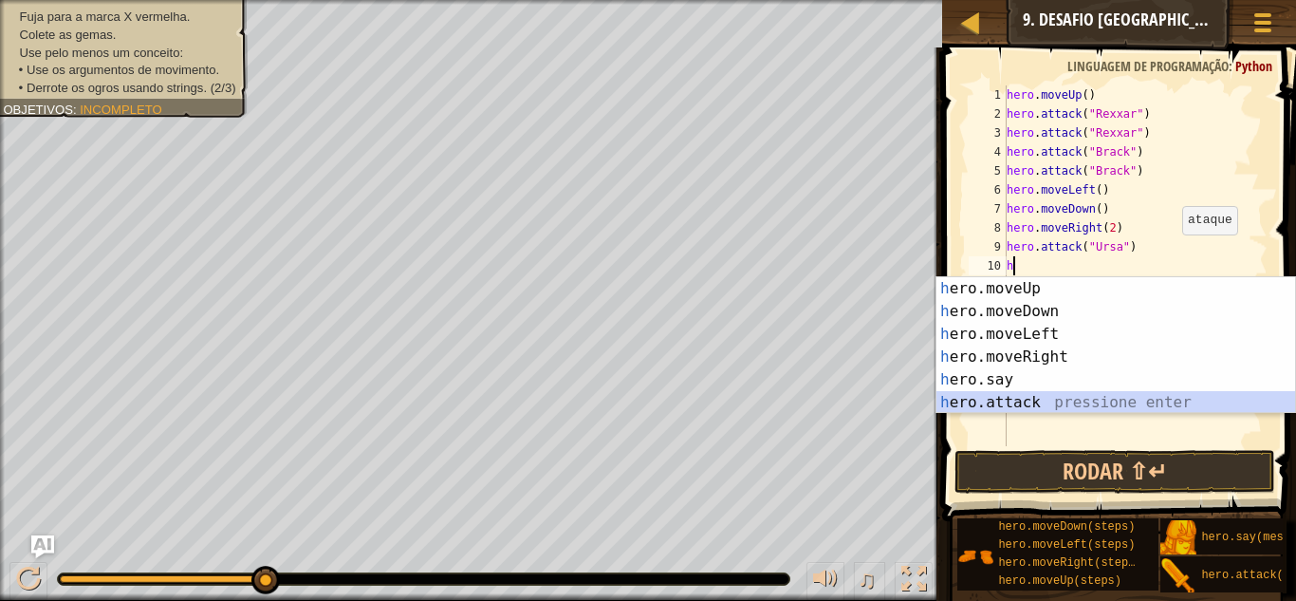
click at [1064, 399] on div "h ero.moveUp pressione enter h ero.moveDown pressione enter h ero.moveLeft pres…" at bounding box center [1115, 368] width 359 height 182
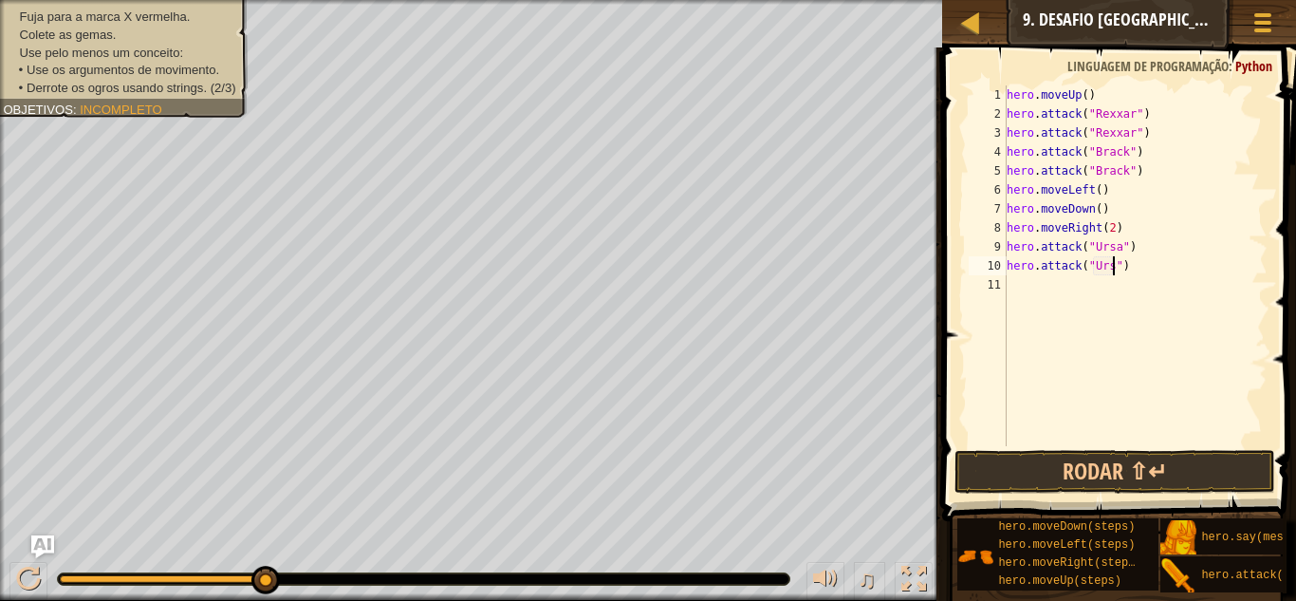
scroll to position [9, 17]
type textarea "hero.attack("Ursa")"
click at [1116, 464] on button "Rodar ⇧↵" at bounding box center [1114, 472] width 321 height 44
